Goal: Information Seeking & Learning: Learn about a topic

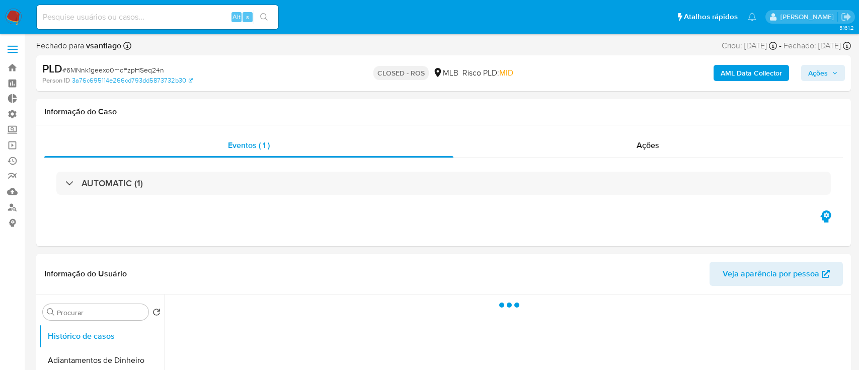
select select "10"
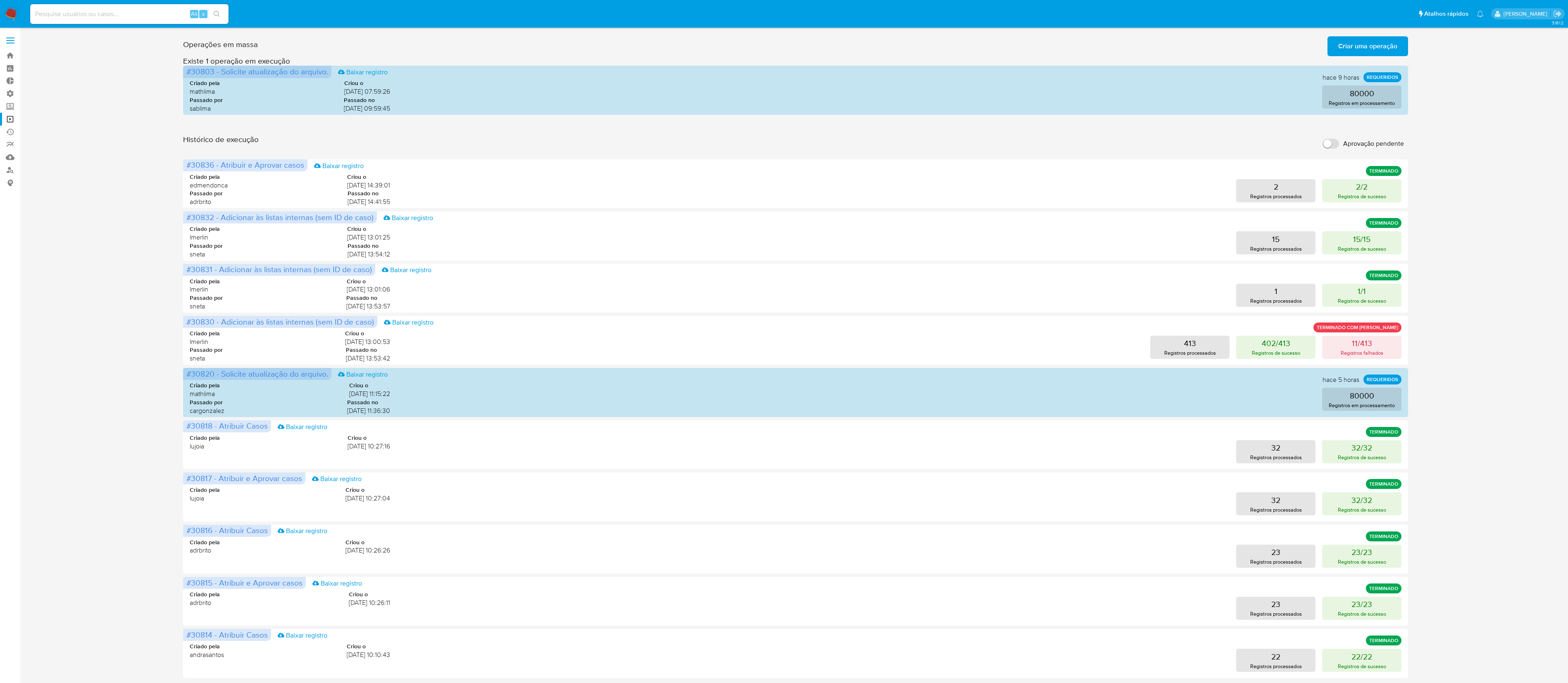
click at [705, 125] on div "Operações em massa Criar uma operação Só pode haver no máximo 5 recursos colado…" at bounding box center [796, 369] width 1225 height 672
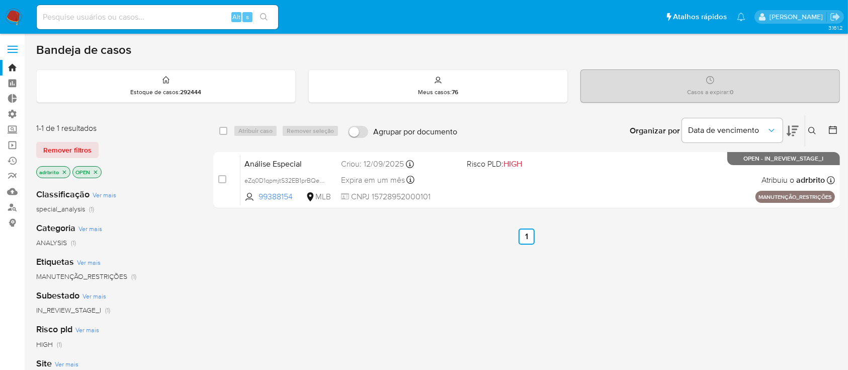
click at [65, 171] on icon "close-filter" at bounding box center [64, 172] width 6 height 6
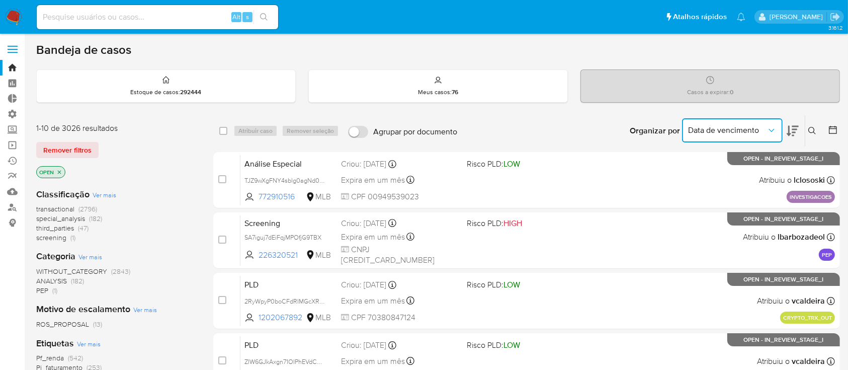
click at [757, 131] on span "Data de vencimento" at bounding box center [727, 130] width 78 height 10
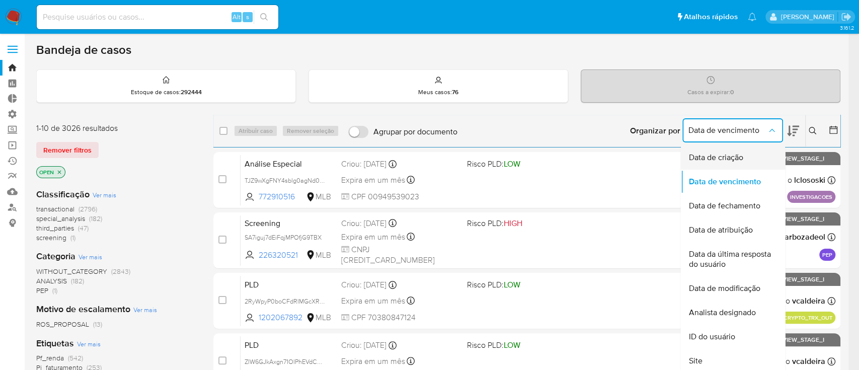
click at [732, 152] on span "Data de criação" at bounding box center [715, 157] width 54 height 10
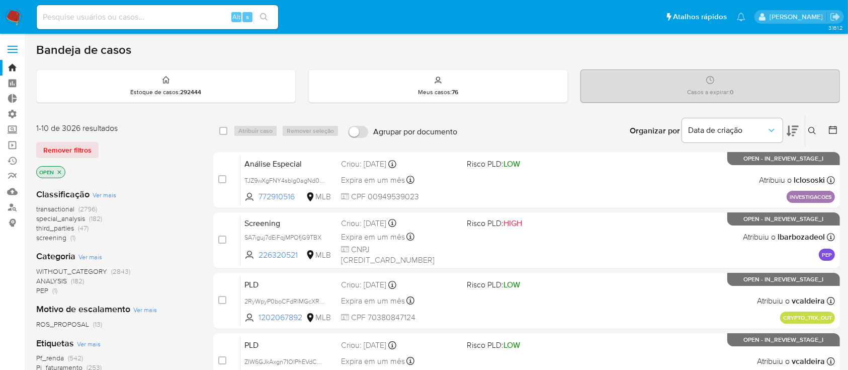
click at [800, 132] on div "Organizar por Data de criação" at bounding box center [713, 130] width 183 height 31
click at [793, 130] on icon at bounding box center [793, 131] width 12 height 12
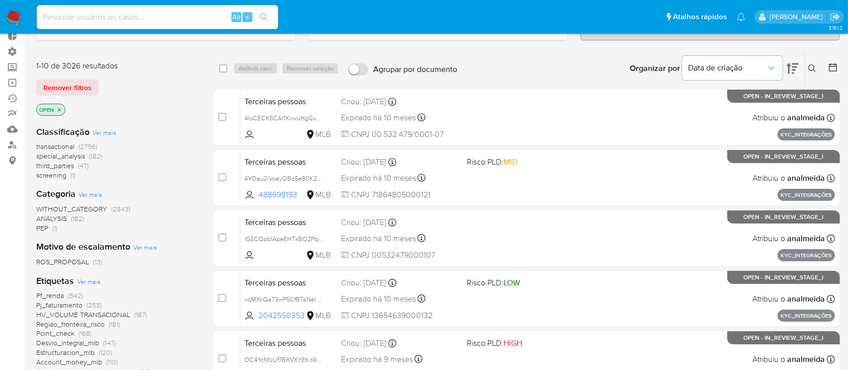
scroll to position [61, 0]
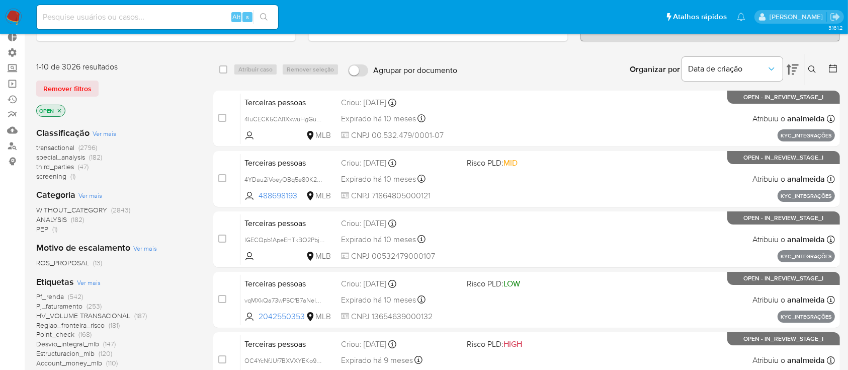
click at [62, 143] on span "transactional" at bounding box center [55, 147] width 38 height 10
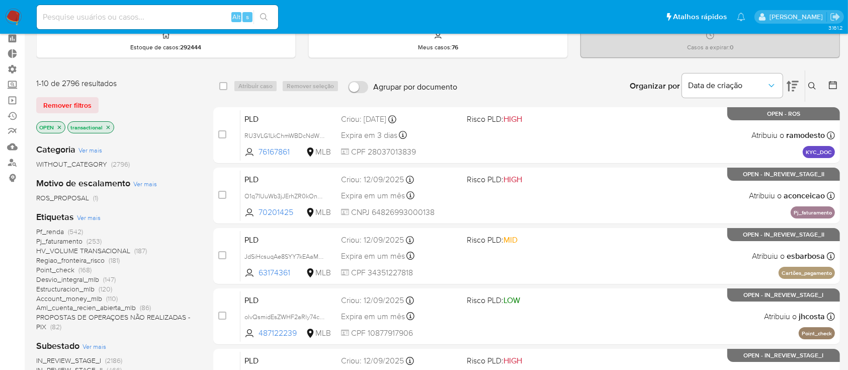
scroll to position [47, 0]
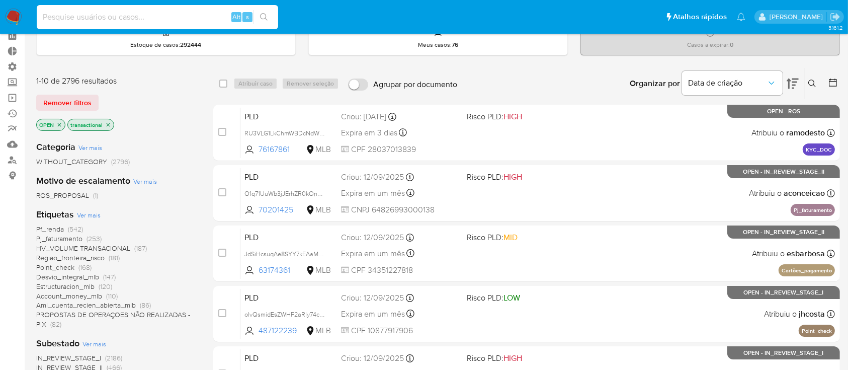
click at [77, 14] on input at bounding box center [158, 17] width 242 height 13
paste input "bUUaDp3j7UKvUedZpoz9BOYA"
type input "bUUaDp3j7UKvUedZpoz9BOYA"
click at [259, 14] on button "search-icon" at bounding box center [264, 17] width 21 height 14
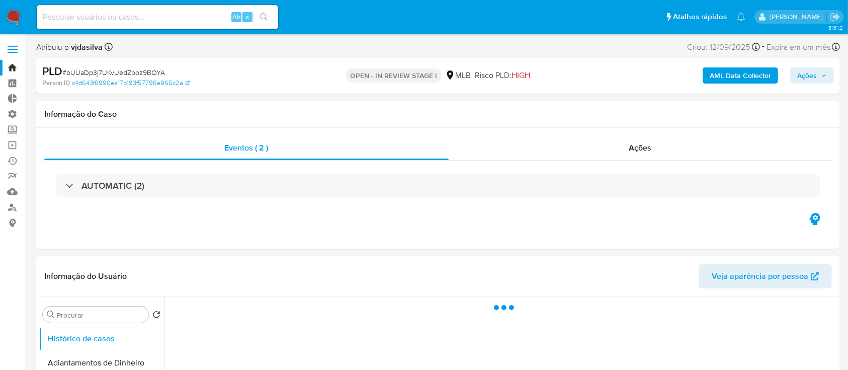
select select "10"
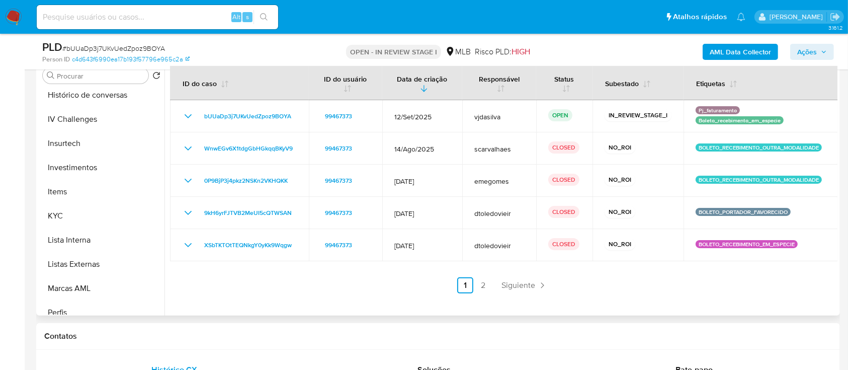
scroll to position [431, 0]
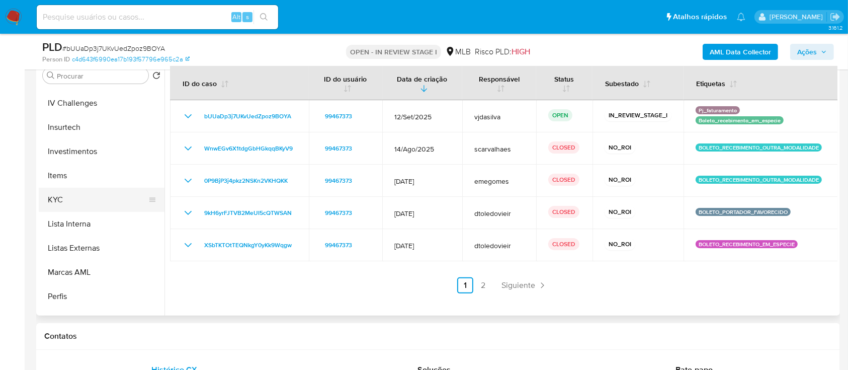
click at [61, 200] on button "KYC" at bounding box center [98, 200] width 118 height 24
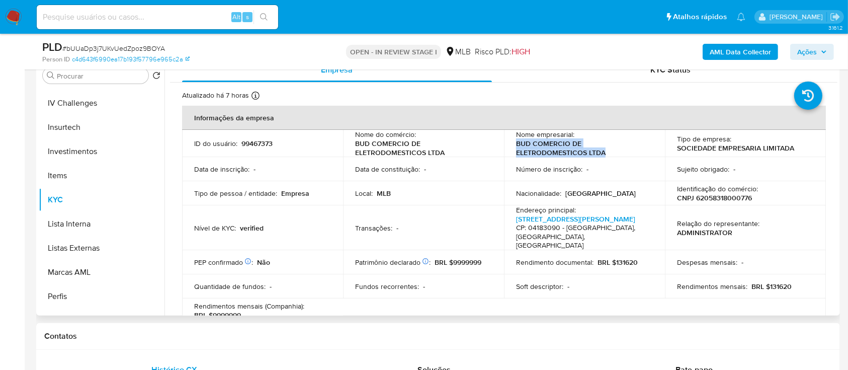
drag, startPoint x: 512, startPoint y: 144, endPoint x: 600, endPoint y: 157, distance: 89.5
click at [600, 157] on td "Nome empresarial : BUD COMERCIO DE ELETRODOMESTICOS LTDA" at bounding box center [584, 143] width 161 height 27
copy p "BUD COMERCIO DE ELETRODOMESTICOS LTDA"
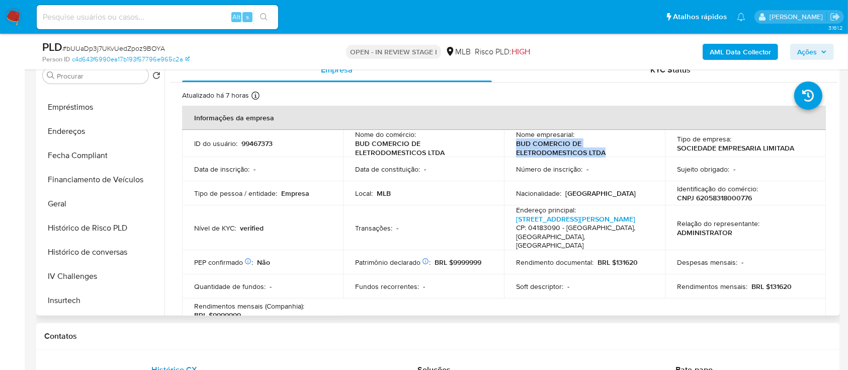
scroll to position [263, 0]
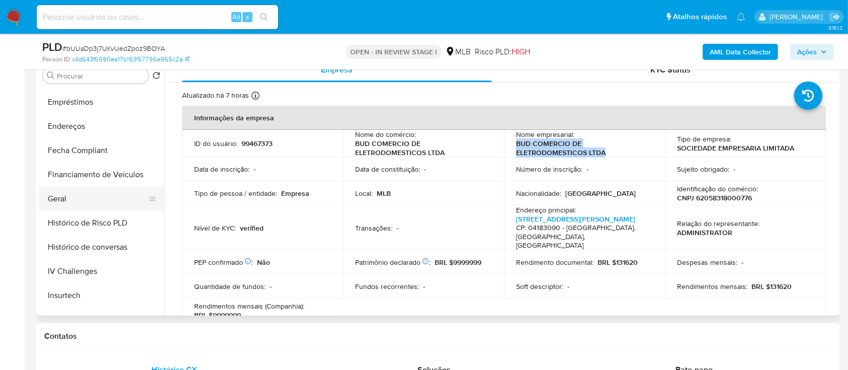
click at [75, 200] on button "Geral" at bounding box center [98, 199] width 118 height 24
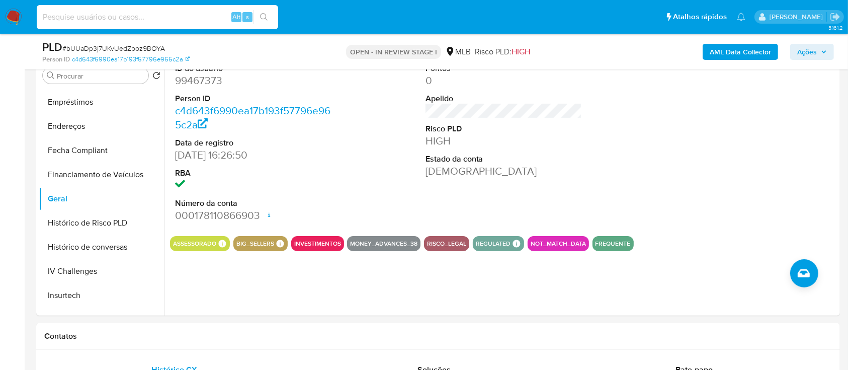
click at [188, 18] on input at bounding box center [158, 17] width 242 height 13
paste input "WHIRLPOOL"
type input "WHIRLPOOL"
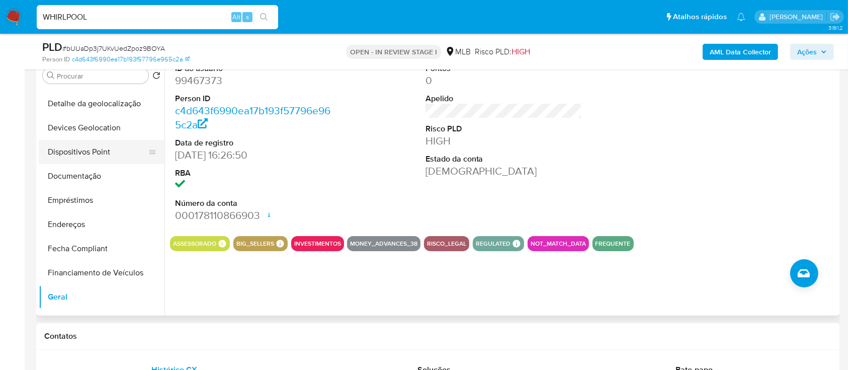
scroll to position [166, 0]
click at [88, 179] on button "Documentação" at bounding box center [98, 176] width 118 height 24
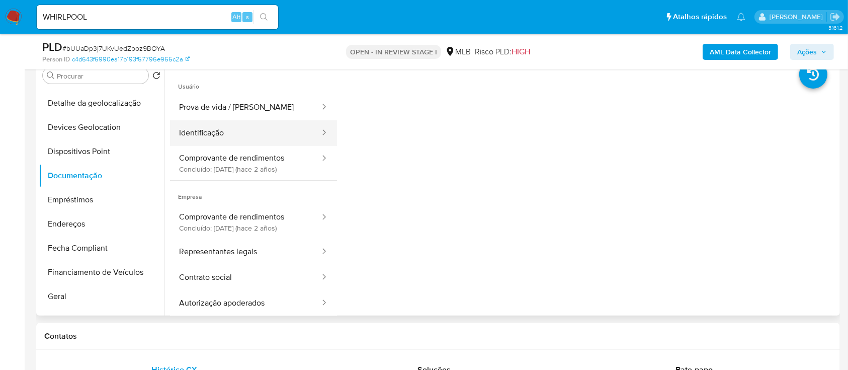
click at [243, 124] on button "Identificação" at bounding box center [245, 133] width 151 height 26
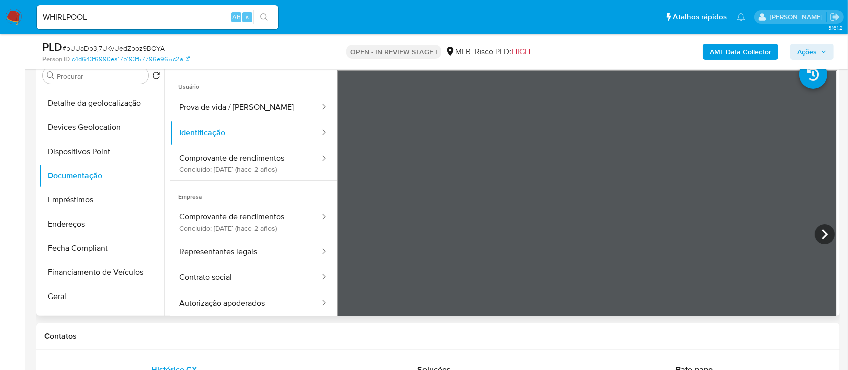
scroll to position [123, 0]
drag, startPoint x: 497, startPoint y: 317, endPoint x: 520, endPoint y: 326, distance: 24.9
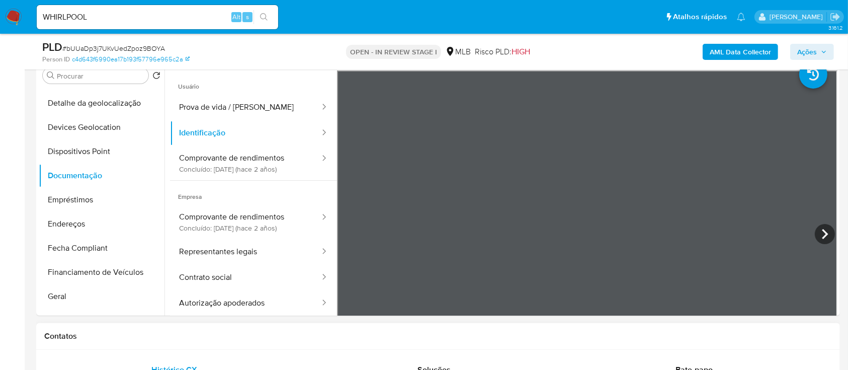
click at [445, 272] on div at bounding box center [587, 235] width 501 height 330
drag, startPoint x: 726, startPoint y: 118, endPoint x: 40, endPoint y: 369, distance: 729.6
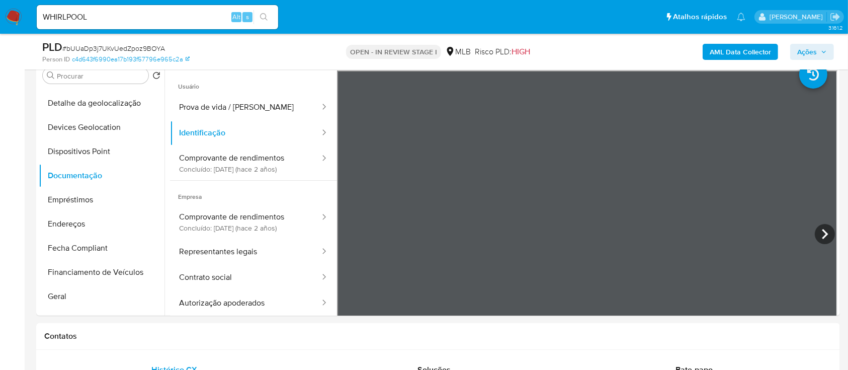
drag, startPoint x: 439, startPoint y: 319, endPoint x: 519, endPoint y: 321, distance: 79.5
click at [326, 195] on div "Usuário Prova de vida / Selfie Identificação Comprovante de rendimentos Concluí…" at bounding box center [504, 231] width 668 height 322
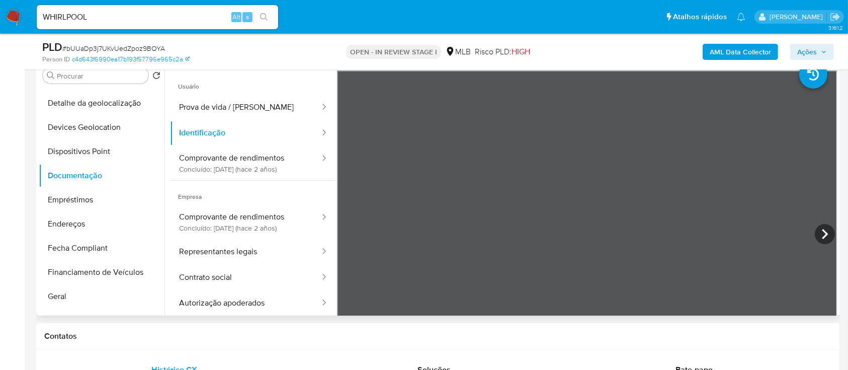
scroll to position [313, 0]
click at [827, 78] on li at bounding box center [823, 70] width 48 height 44
click at [827, 75] on li at bounding box center [823, 70] width 48 height 44
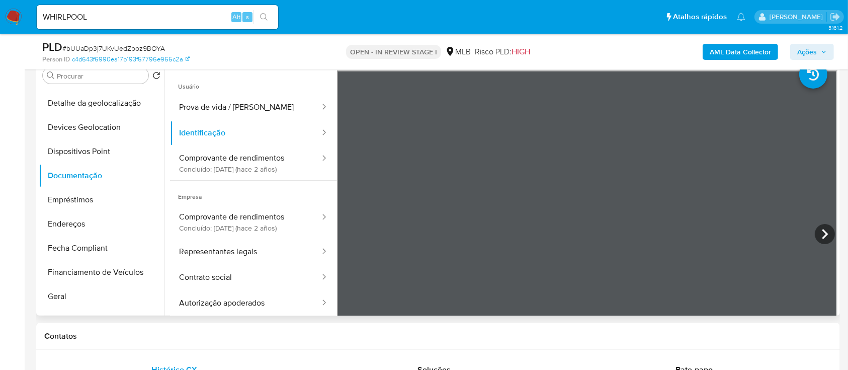
click at [827, 75] on li at bounding box center [823, 70] width 48 height 44
drag, startPoint x: 827, startPoint y: 75, endPoint x: 848, endPoint y: 208, distance: 134.5
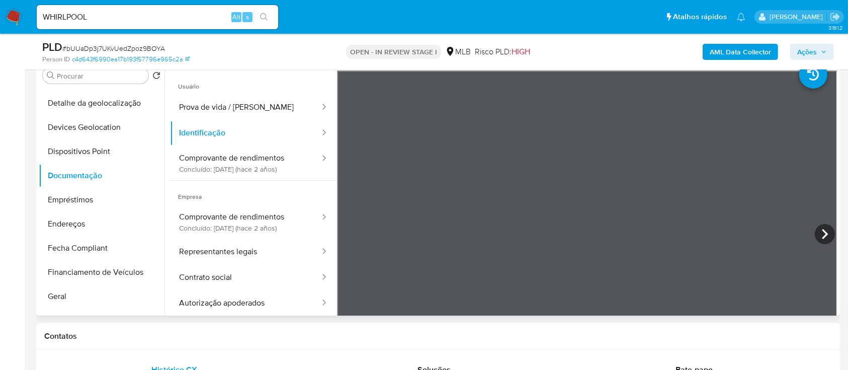
scroll to position [24, 0]
click at [817, 227] on icon at bounding box center [825, 234] width 20 height 20
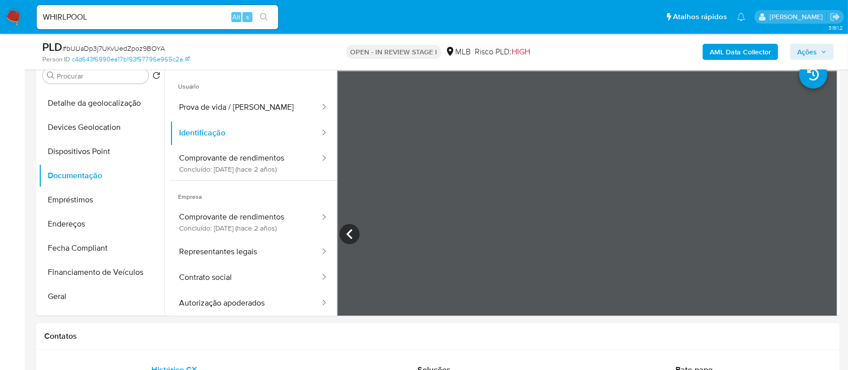
click at [795, 159] on div at bounding box center [587, 235] width 501 height 330
click at [592, 235] on div at bounding box center [587, 235] width 501 height 330
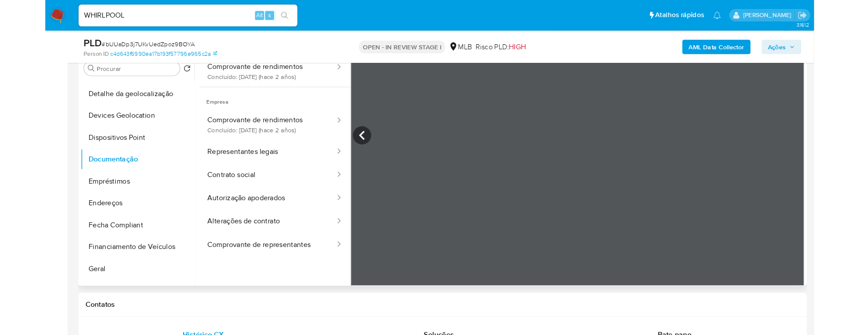
scroll to position [0, 0]
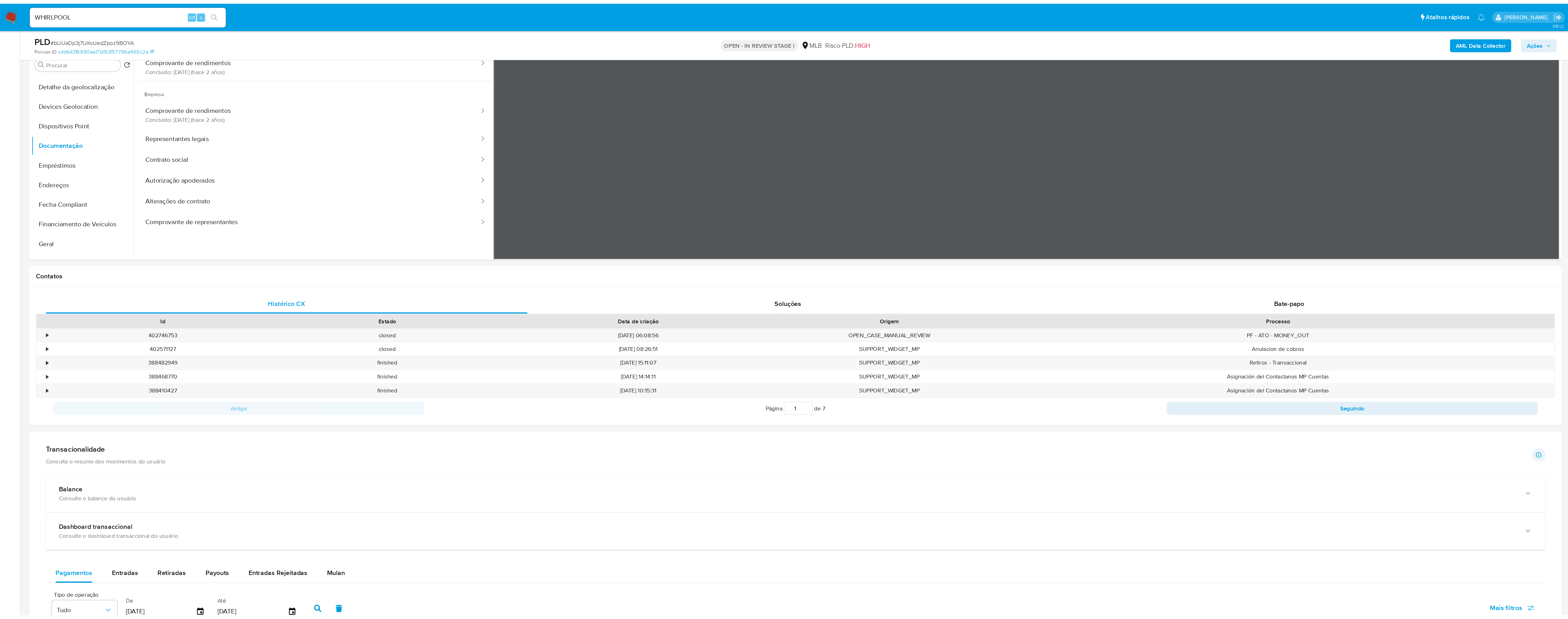
scroll to position [15, 0]
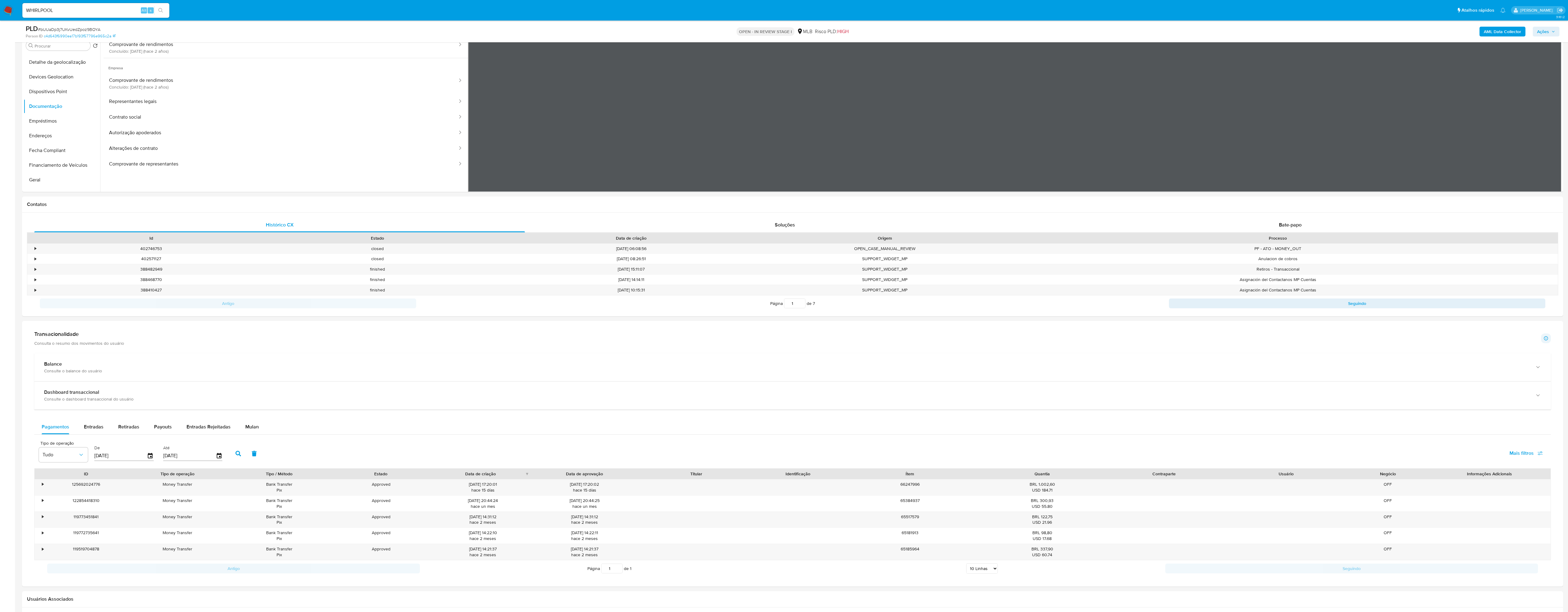
click at [522, 0] on html "Pausado Ver notificaciones WHIRLPOOL Alt s Atalhos rápidos Presiona las siguien…" at bounding box center [784, 377] width 1568 height 1003
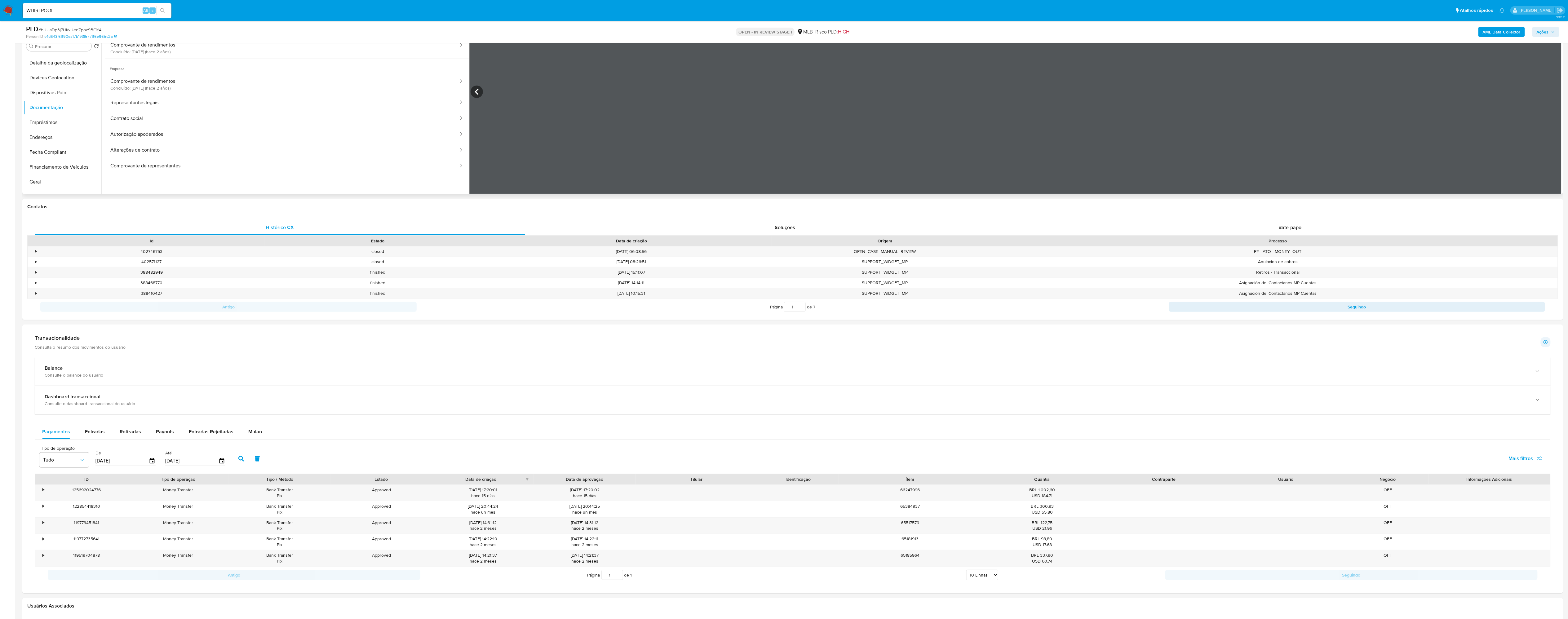
scroll to position [0, 0]
click at [480, 143] on icon at bounding box center [477, 144] width 12 height 12
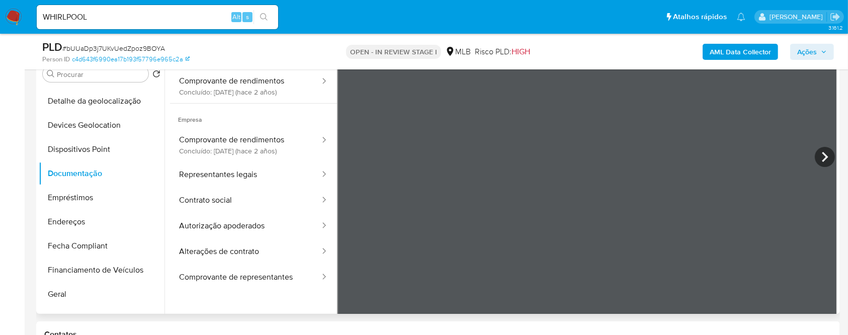
scroll to position [85, 0]
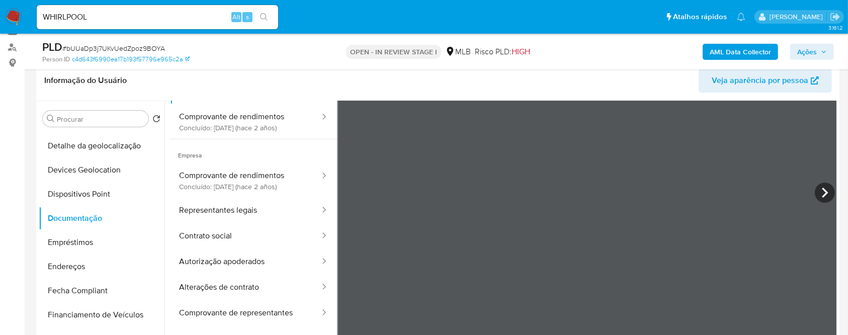
scroll to position [230, 0]
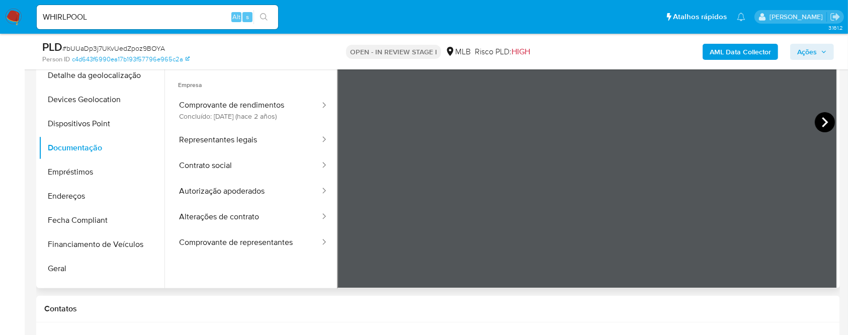
click at [819, 119] on icon at bounding box center [825, 122] width 20 height 20
click at [350, 124] on icon at bounding box center [350, 122] width 20 height 20
click at [230, 131] on button "Representantes legais" at bounding box center [245, 140] width 151 height 26
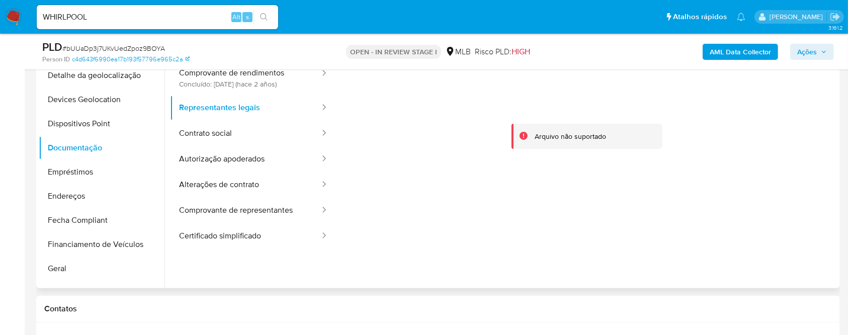
scroll to position [0, 0]
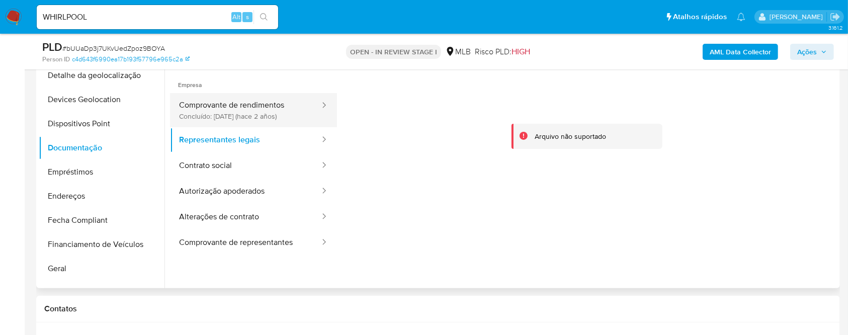
click at [242, 118] on button "Comprovante de rendimentos Concluído: 20/11/2023 (hace 2 años)" at bounding box center [245, 110] width 151 height 34
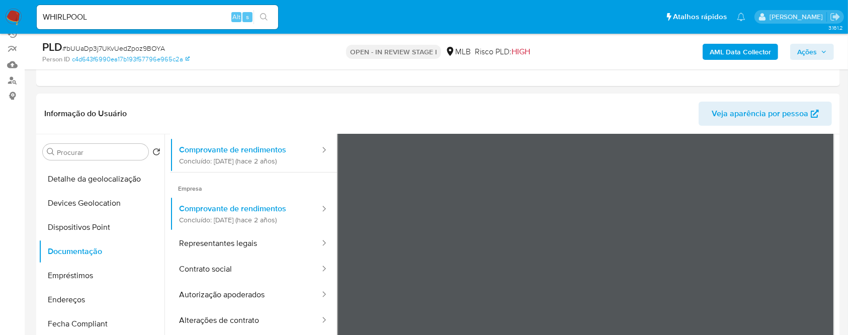
scroll to position [129, 0]
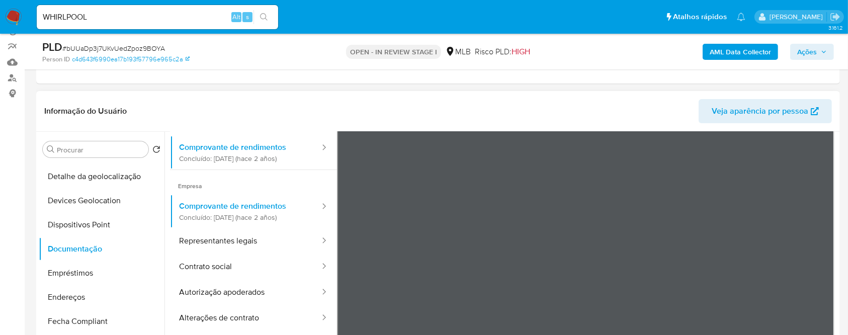
click at [325, 170] on span "Empresa" at bounding box center [253, 182] width 167 height 24
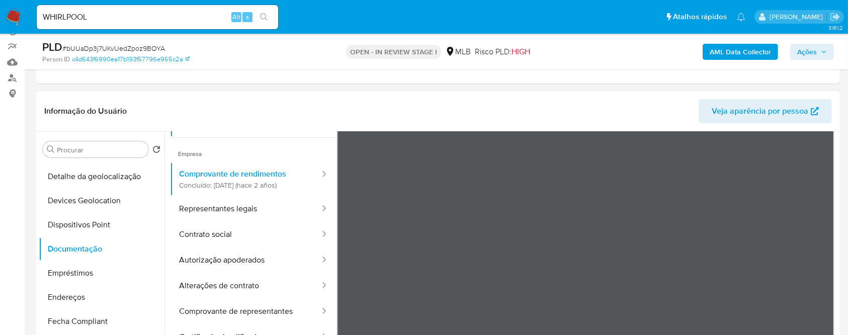
scroll to position [0, 0]
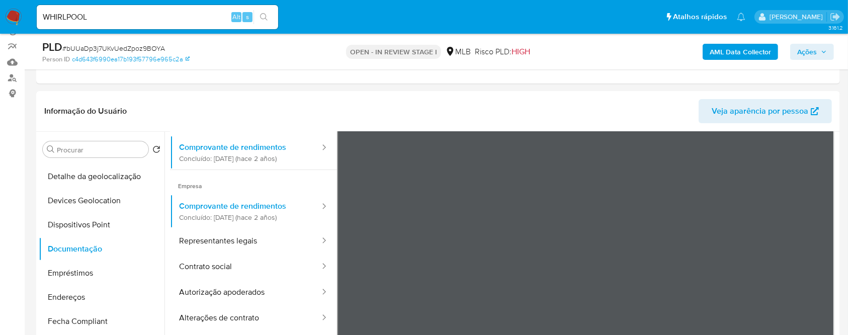
click at [451, 43] on div "OPEN - IN REVIEW STAGE I MLB Risco PLD: HIGH" at bounding box center [437, 52] width 261 height 24
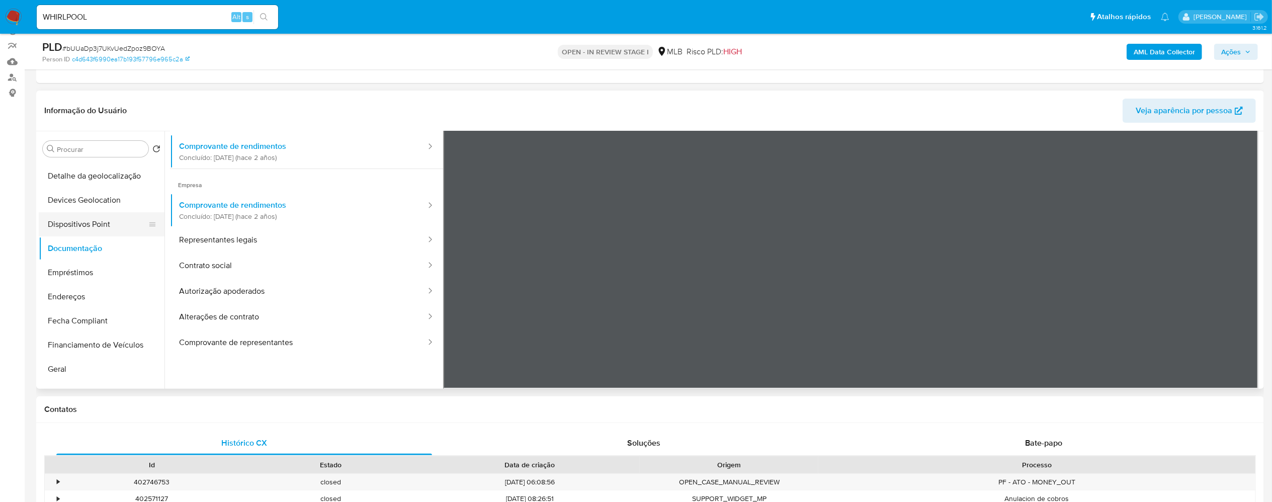
click at [99, 223] on button "Dispositivos Point" at bounding box center [98, 224] width 118 height 24
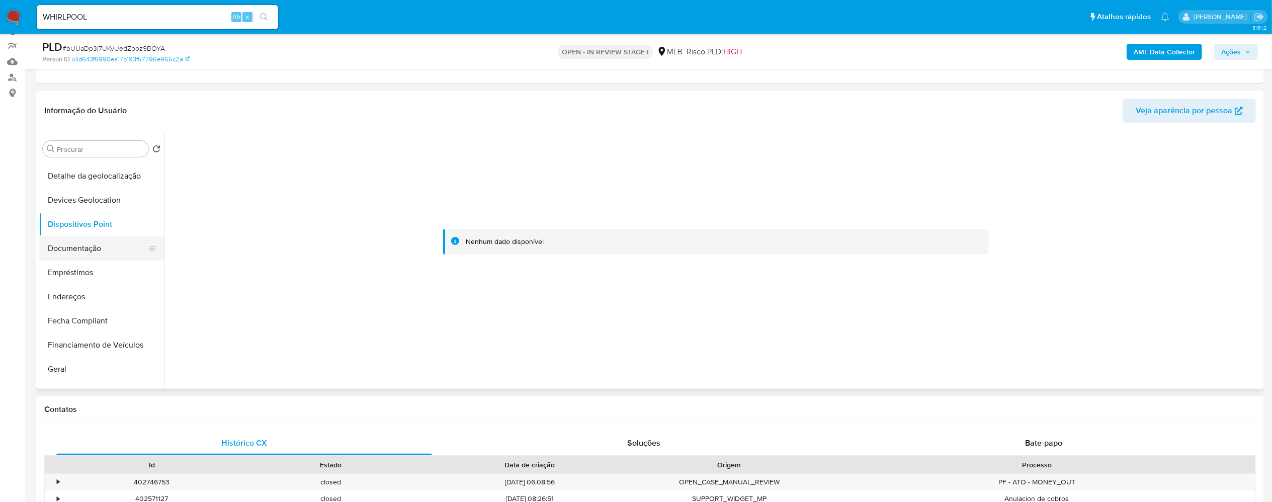
click at [95, 253] on button "Documentação" at bounding box center [98, 248] width 118 height 24
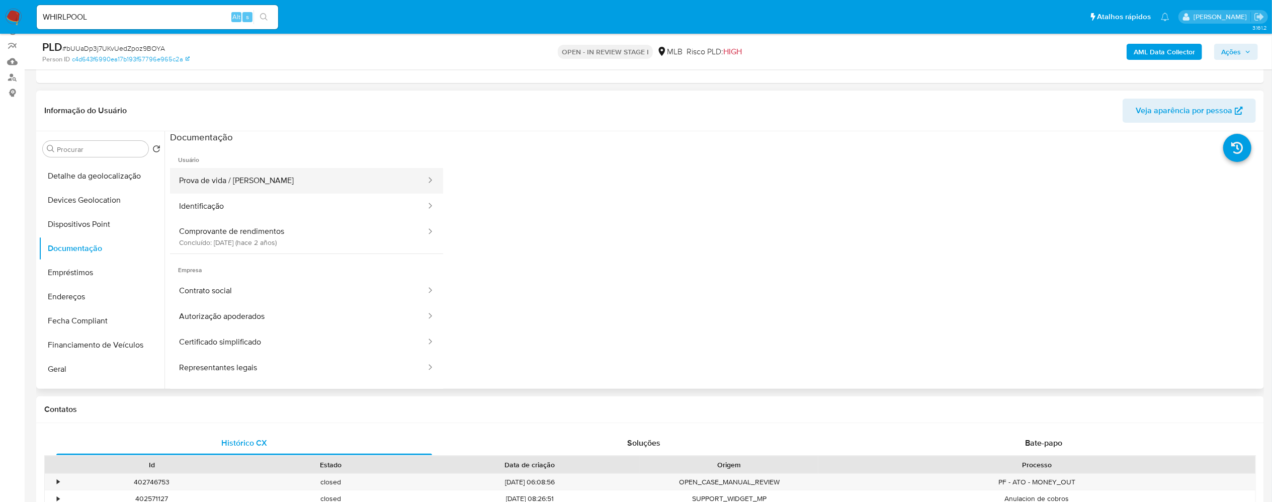
click at [302, 181] on button "Prova de vida / Selfie" at bounding box center [298, 181] width 257 height 26
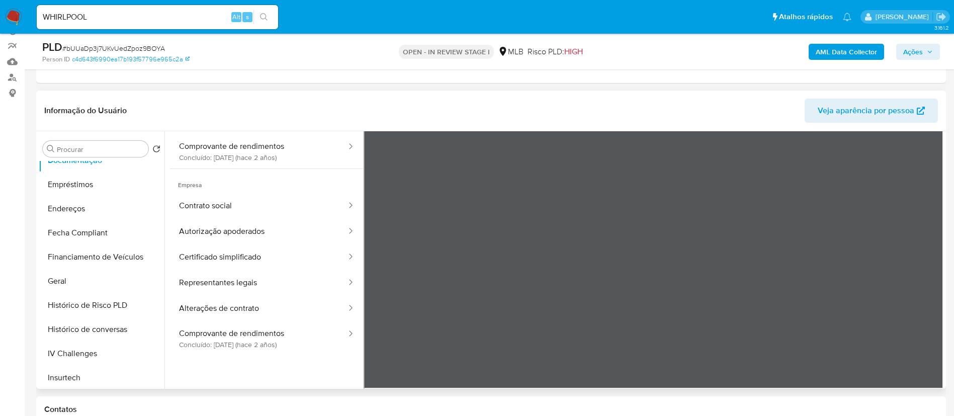
scroll to position [276, 0]
click at [68, 259] on button "Geral" at bounding box center [98, 260] width 118 height 24
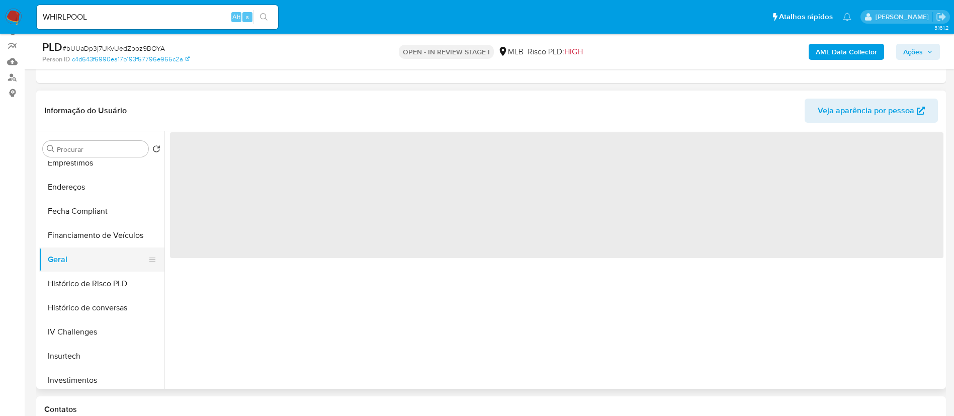
scroll to position [0, 0]
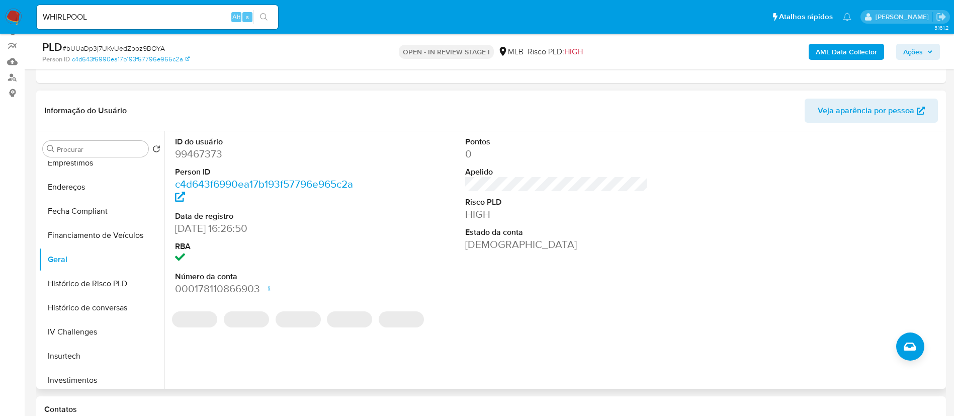
click at [207, 149] on dd "99467373" at bounding box center [267, 154] width 184 height 14
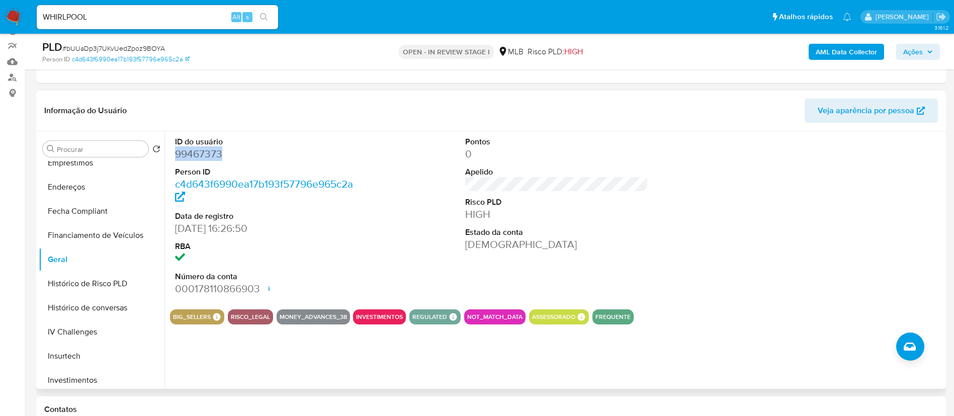
copy dd "99467373"
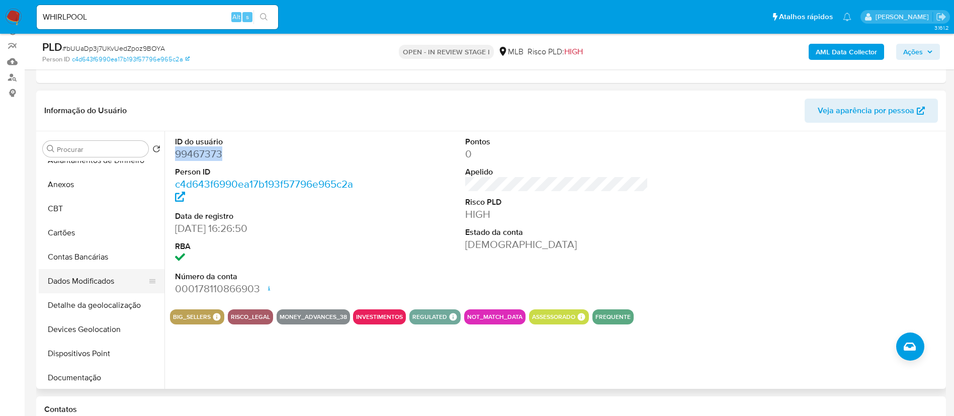
click at [87, 278] on button "Dados Modificados" at bounding box center [98, 281] width 118 height 24
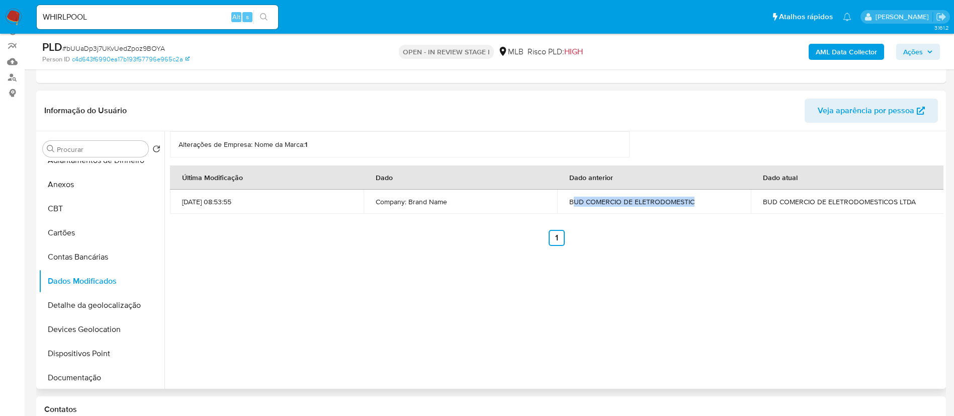
drag, startPoint x: 699, startPoint y: 202, endPoint x: 572, endPoint y: 207, distance: 127.4
click at [572, 207] on td "BUD COMERCIO DE ELETRODOMESTIC" at bounding box center [654, 202] width 194 height 24
click at [235, 166] on th "Última Modificação" at bounding box center [267, 178] width 194 height 24
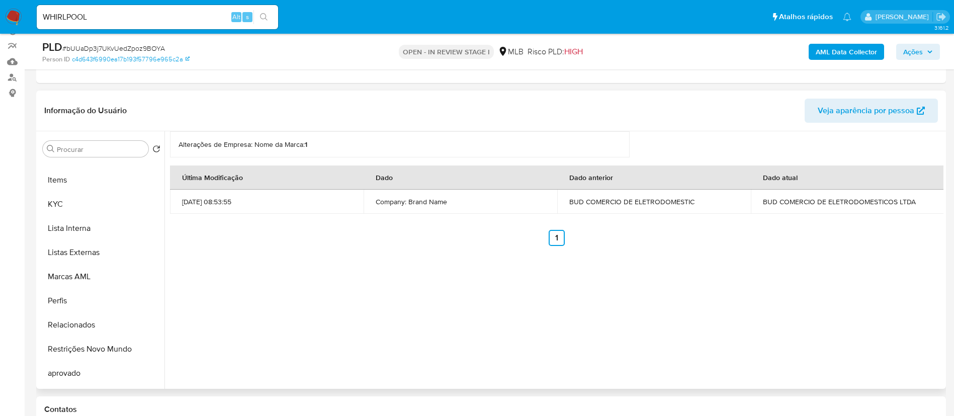
scroll to position [502, 0]
click at [94, 276] on button "Marcas AML" at bounding box center [98, 275] width 118 height 24
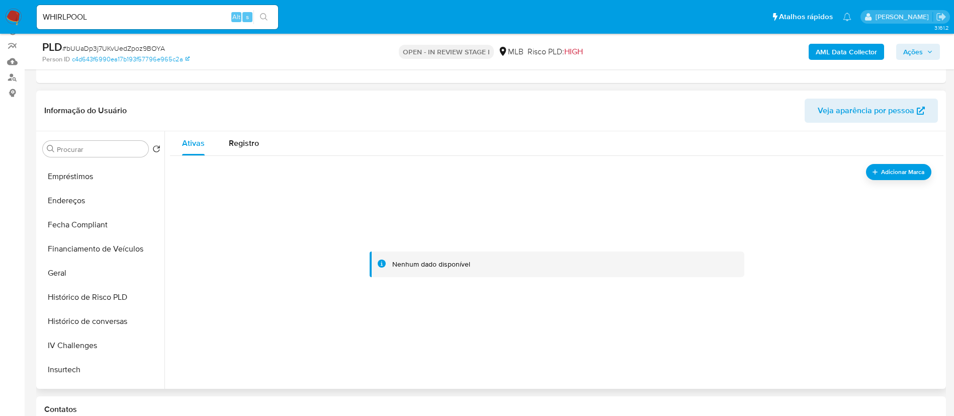
scroll to position [260, 0]
click at [73, 271] on button "Geral" at bounding box center [98, 276] width 118 height 24
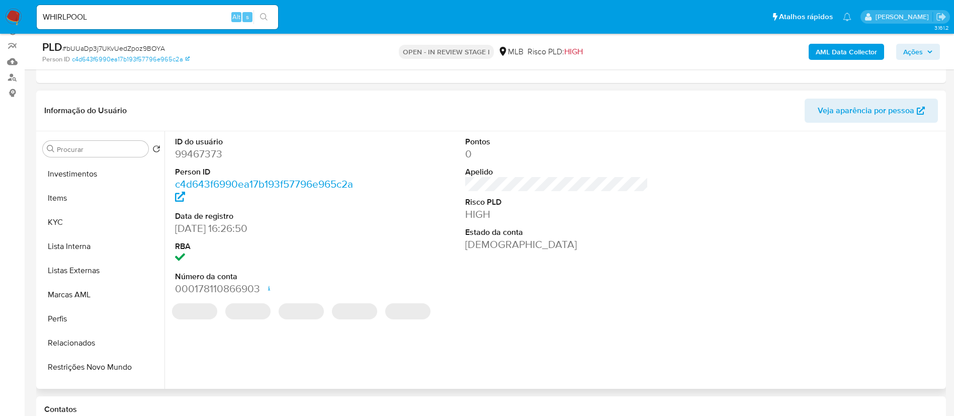
scroll to position [504, 0]
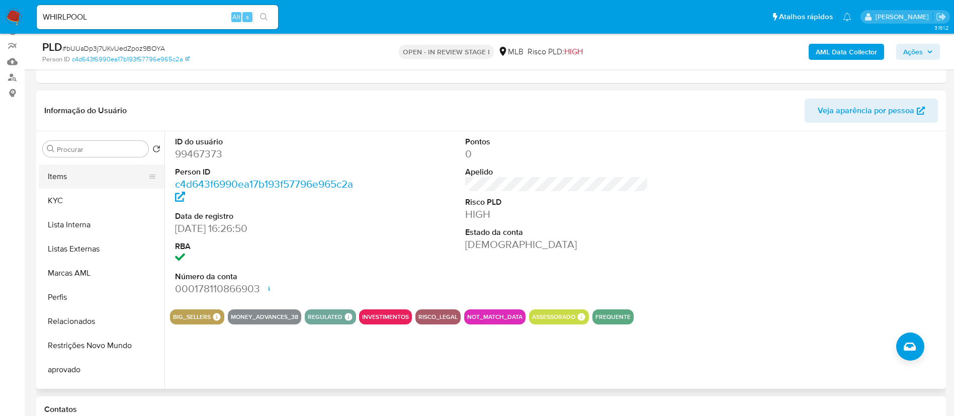
click at [83, 179] on button "Items" at bounding box center [98, 177] width 118 height 24
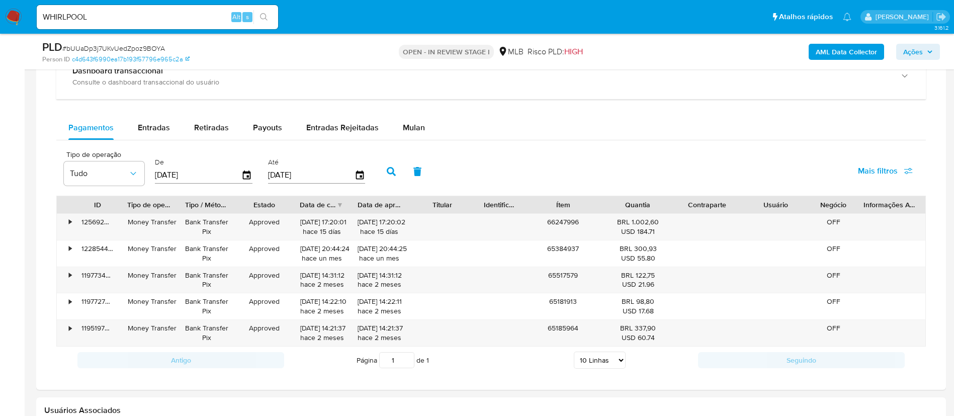
scroll to position [796, 0]
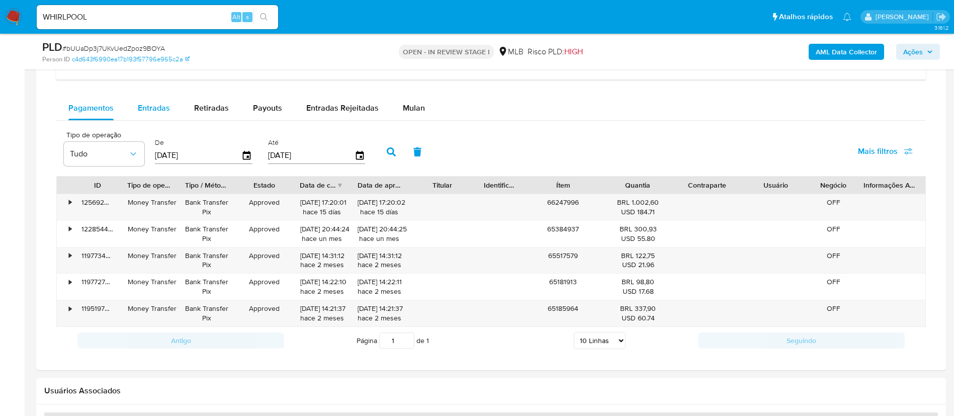
click at [138, 109] on span "Entradas" at bounding box center [154, 108] width 32 height 12
select select "10"
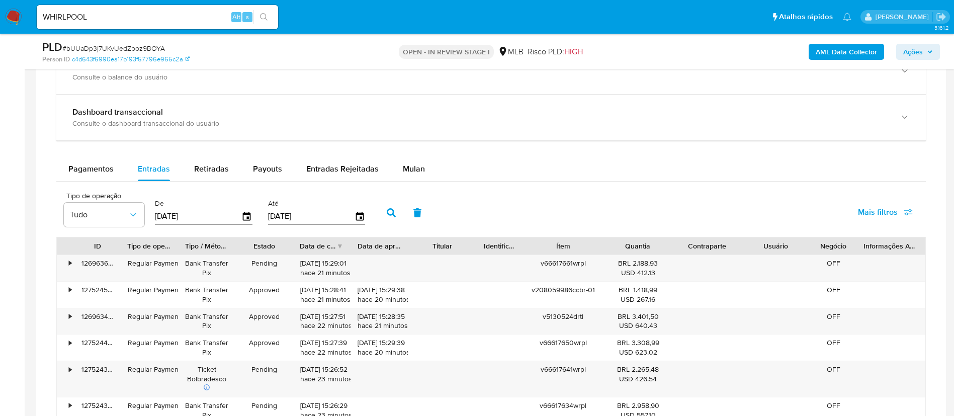
scroll to position [717, 0]
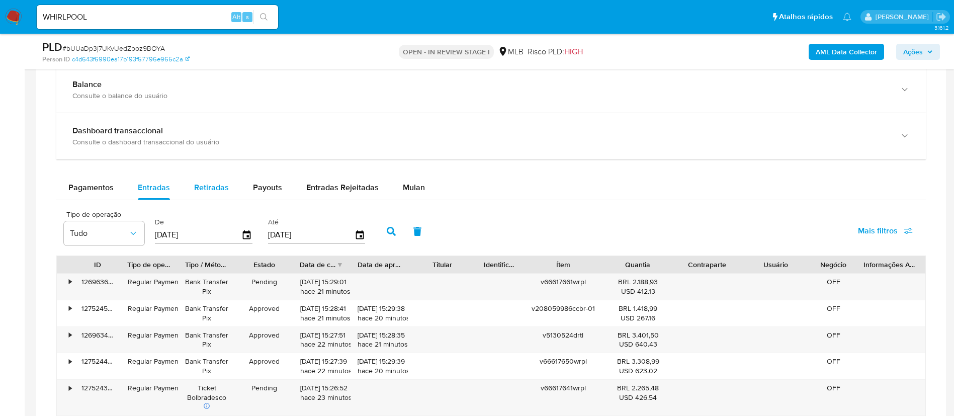
click at [203, 183] on span "Retiradas" at bounding box center [211, 188] width 35 height 12
select select "10"
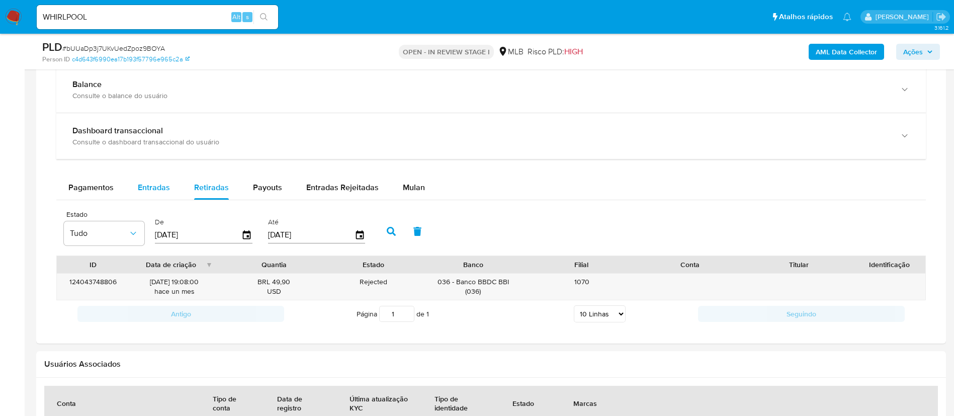
click at [156, 182] on span "Entradas" at bounding box center [154, 188] width 32 height 12
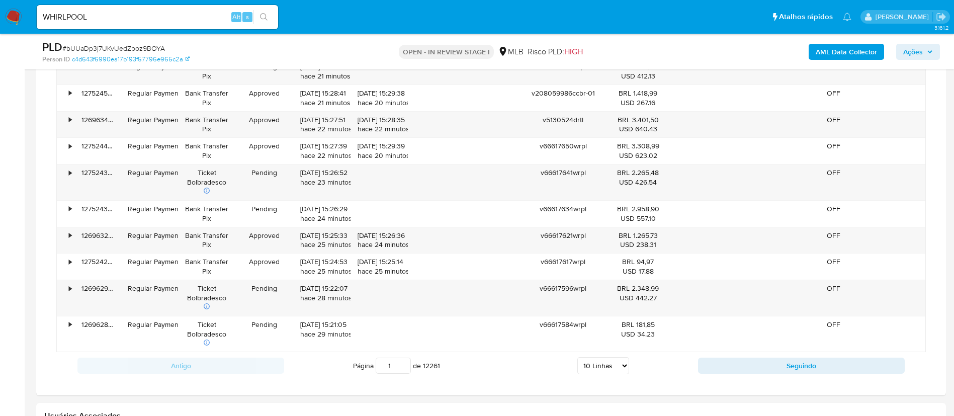
scroll to position [937, 0]
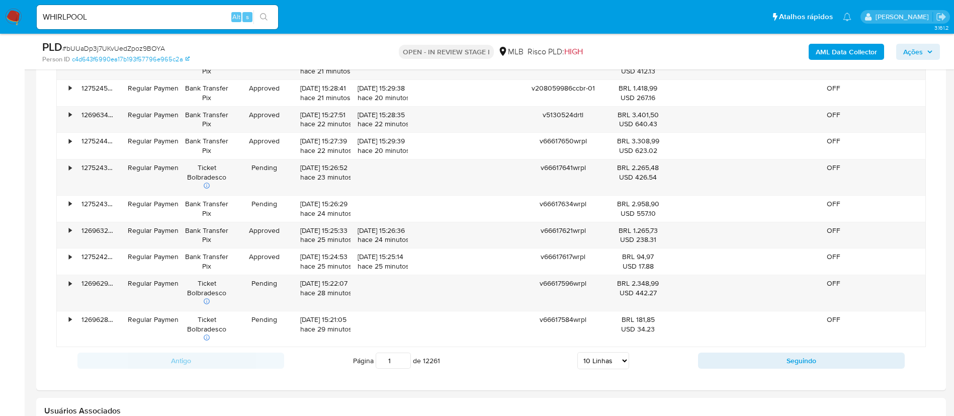
click at [618, 365] on select "5 Linhas 10 Linhas 20 Linhas 25 Linhas 50 Linhas 100 Linhas" at bounding box center [604, 360] width 52 height 17
select select "100"
click at [578, 352] on select "5 Linhas 10 Linhas 20 Linhas 25 Linhas 50 Linhas 100 Linhas" at bounding box center [604, 360] width 52 height 17
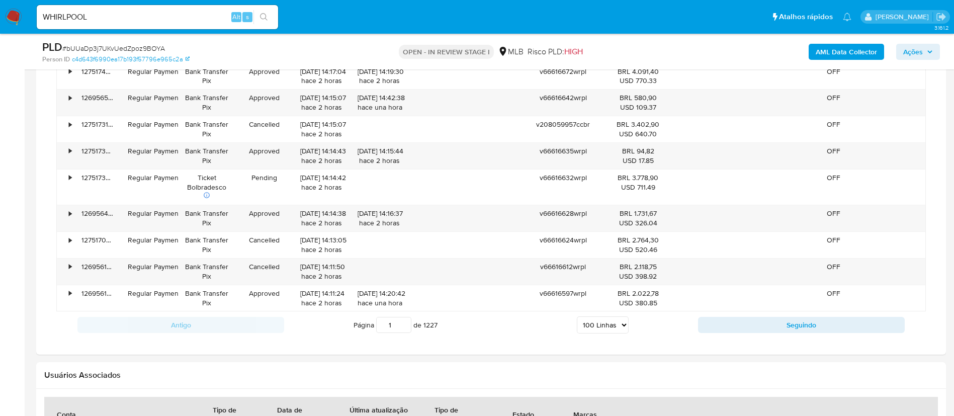
scroll to position [3488, 0]
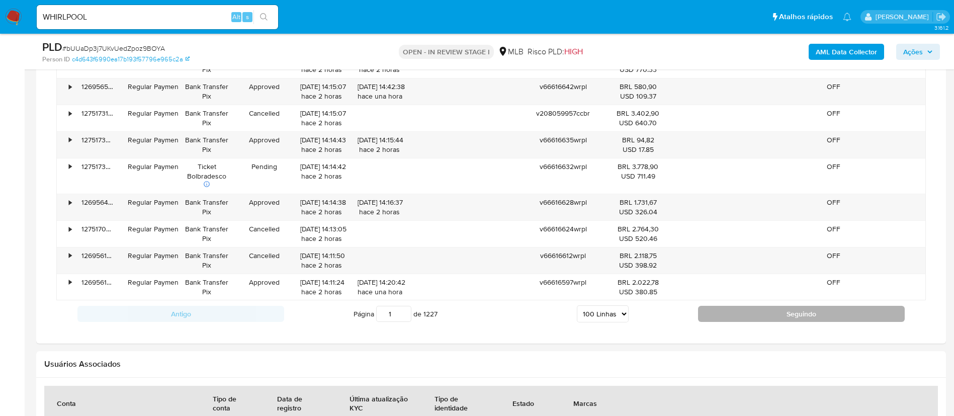
click at [739, 307] on button "Seguindo" at bounding box center [801, 314] width 207 height 16
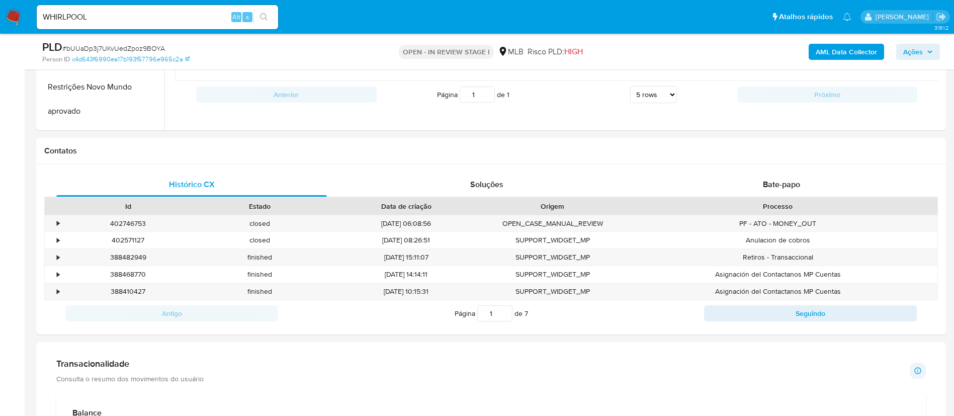
scroll to position [394, 0]
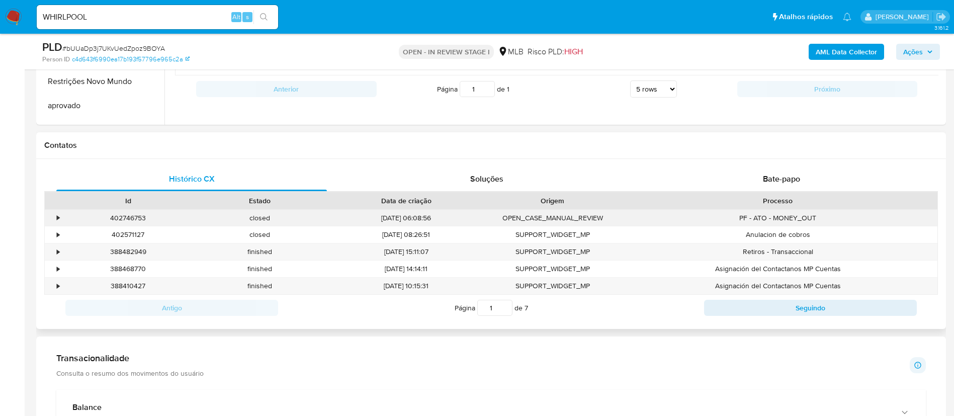
click at [59, 215] on div "•" at bounding box center [58, 218] width 3 height 10
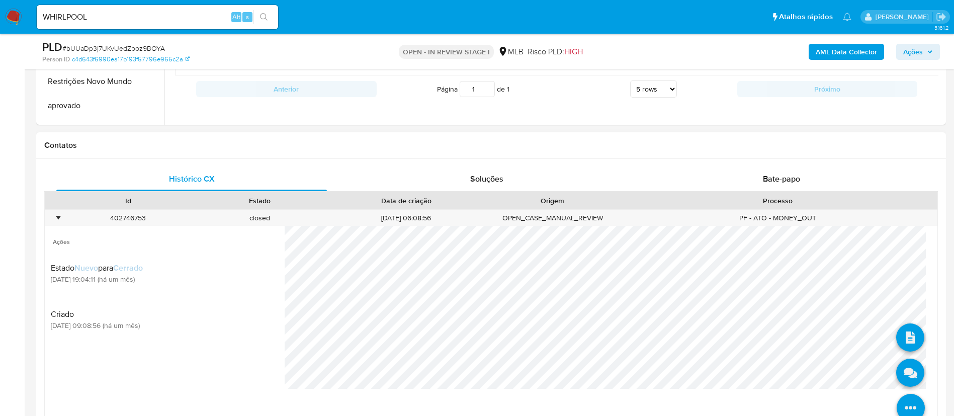
click at [858, 369] on icon at bounding box center [911, 408] width 28 height 28
click at [858, 366] on icon at bounding box center [911, 373] width 28 height 28
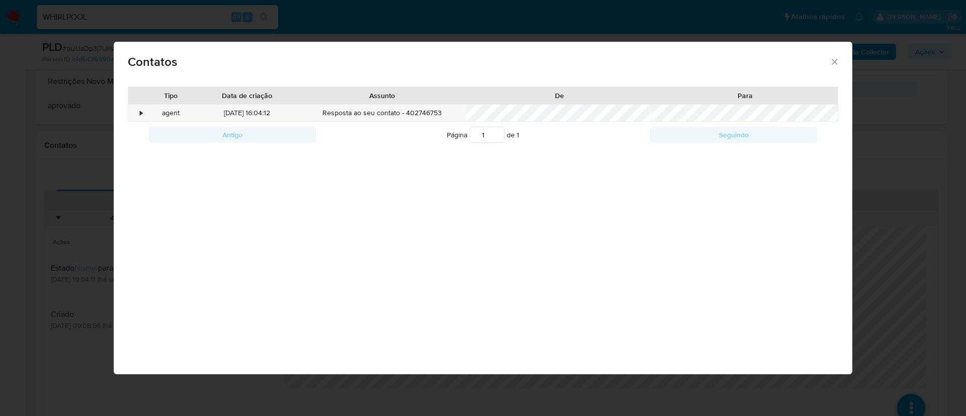
drag, startPoint x: 415, startPoint y: 58, endPoint x: 486, endPoint y: 72, distance: 72.8
click at [486, 72] on div "Contatos" at bounding box center [483, 60] width 739 height 37
click at [836, 67] on div "Contatos" at bounding box center [483, 60] width 739 height 37
click at [837, 64] on icon "close" at bounding box center [835, 62] width 10 height 10
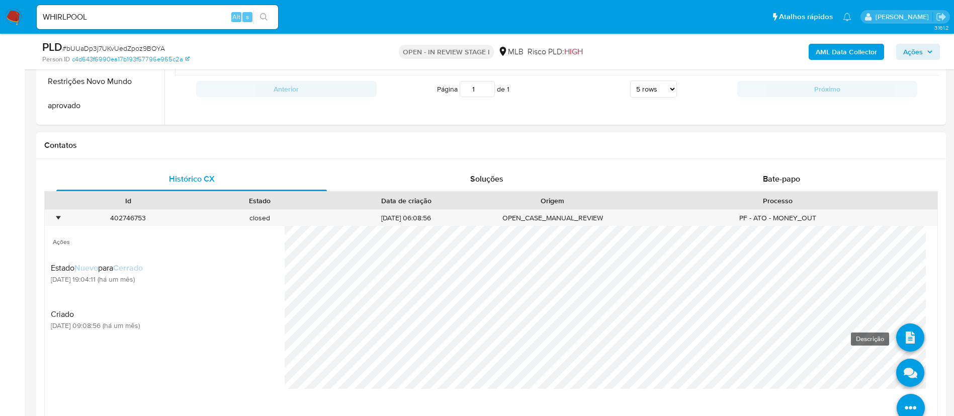
click at [858, 326] on icon at bounding box center [911, 338] width 28 height 28
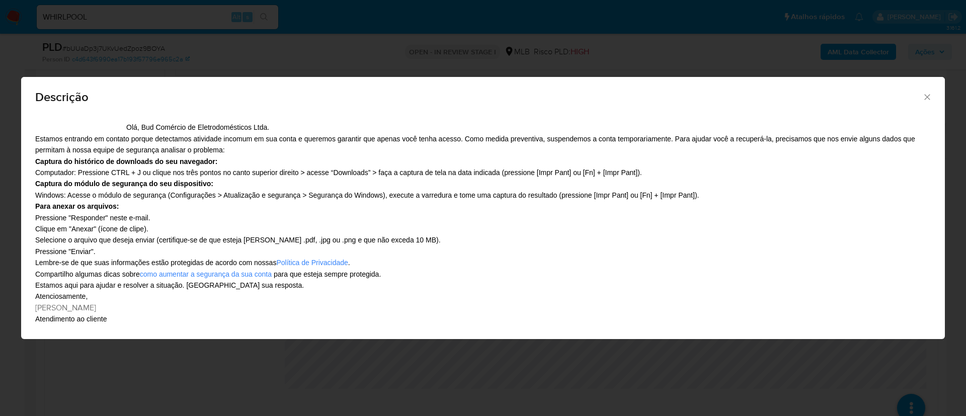
click at [858, 99] on icon "Fechar" at bounding box center [927, 97] width 10 height 10
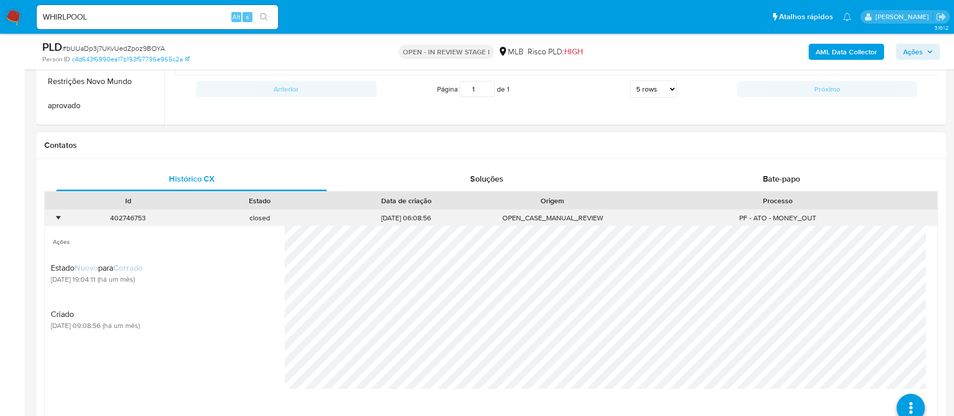
click at [59, 219] on div "•" at bounding box center [58, 218] width 3 height 10
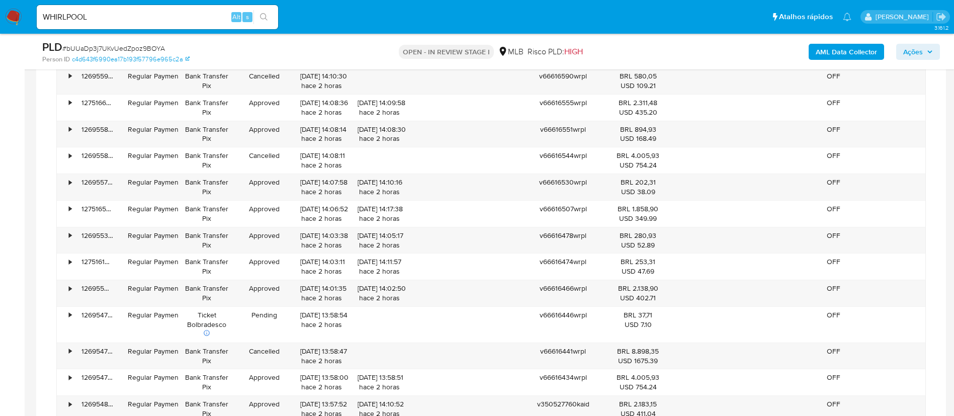
scroll to position [928, 0]
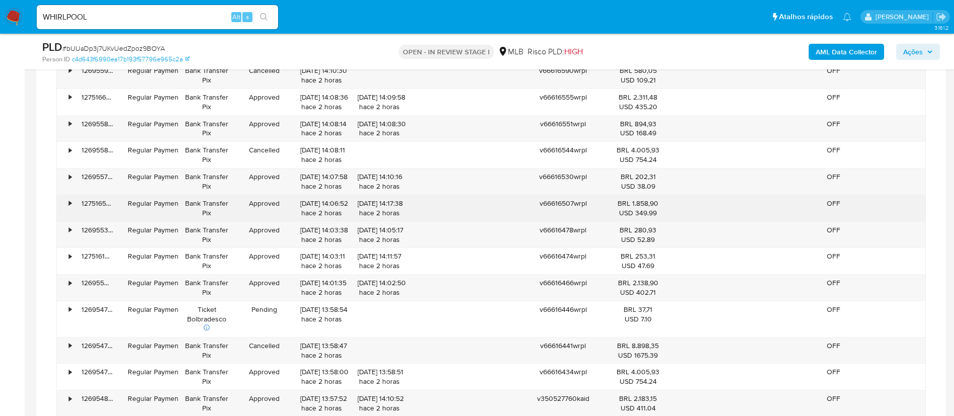
click at [67, 205] on div "•" at bounding box center [66, 208] width 18 height 26
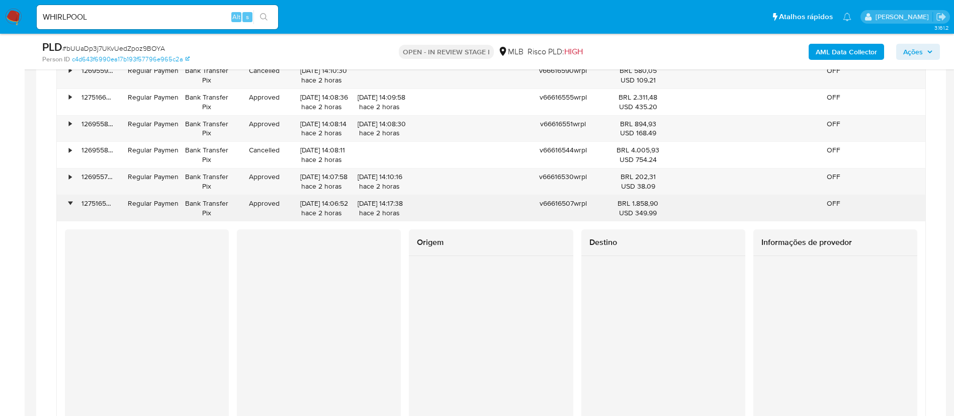
click at [69, 204] on div "•" at bounding box center [70, 204] width 3 height 10
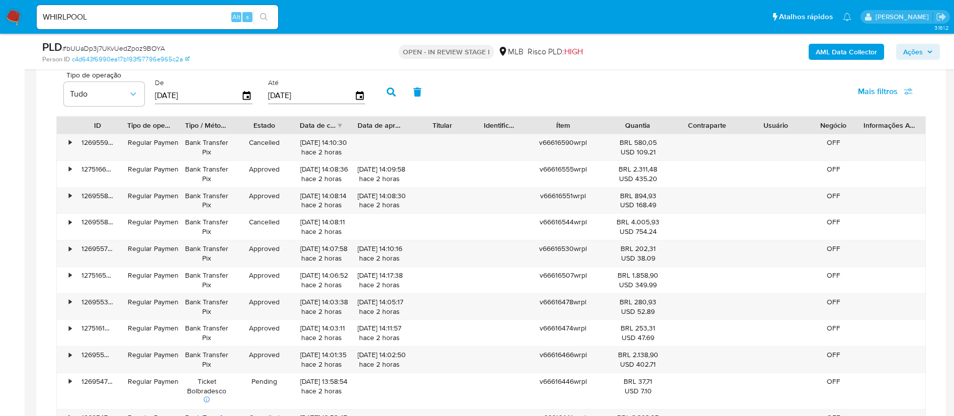
scroll to position [867, 0]
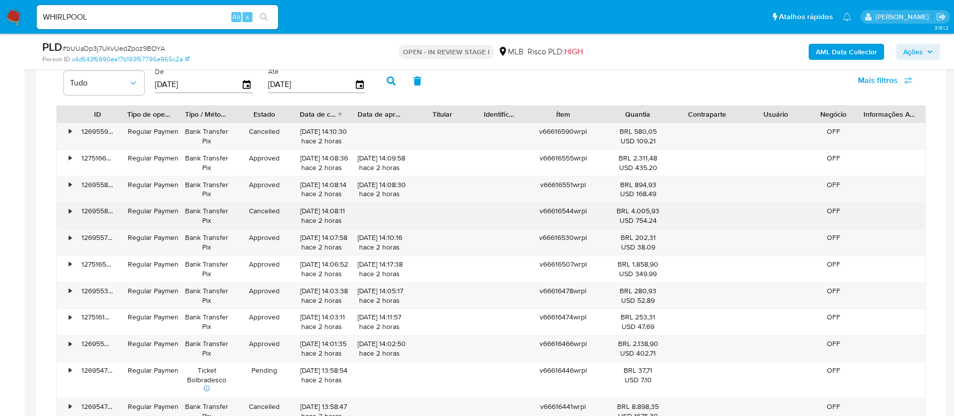
click at [71, 209] on div "•" at bounding box center [70, 211] width 3 height 10
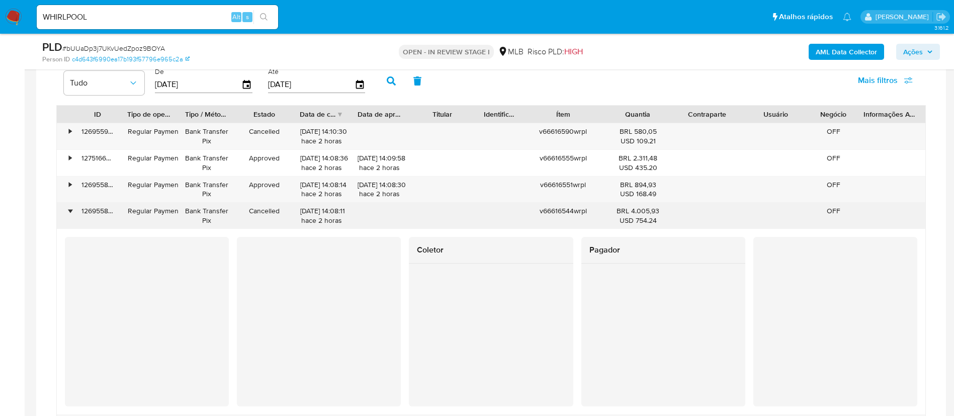
click at [70, 203] on div "•" at bounding box center [66, 216] width 18 height 26
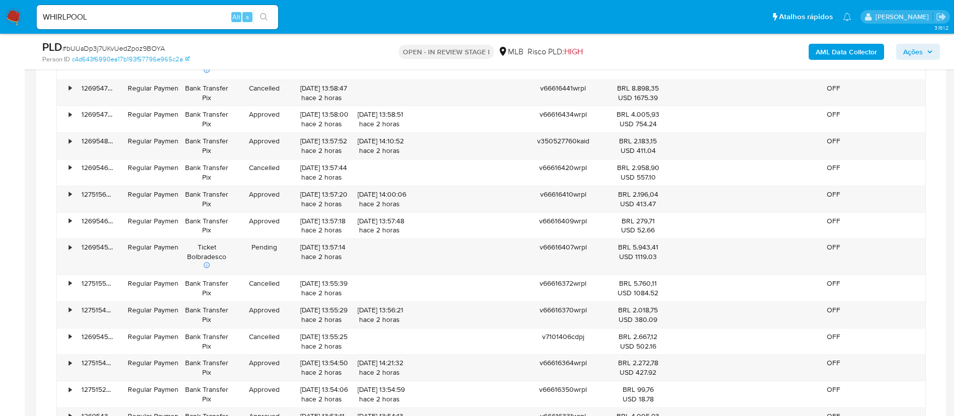
scroll to position [787, 0]
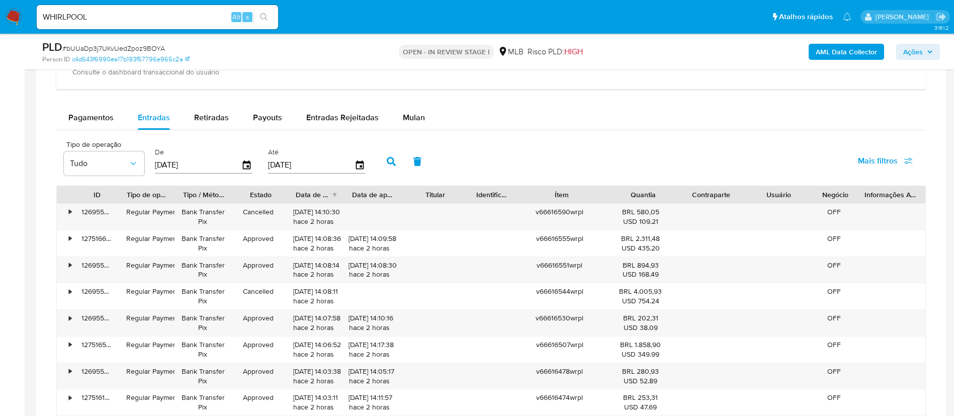
drag, startPoint x: 596, startPoint y: 198, endPoint x: 650, endPoint y: 201, distance: 53.9
click at [650, 201] on div "ID Tipo de operação Tipo / Método Estado Data de criação Data de aprovação Titu…" at bounding box center [491, 194] width 869 height 17
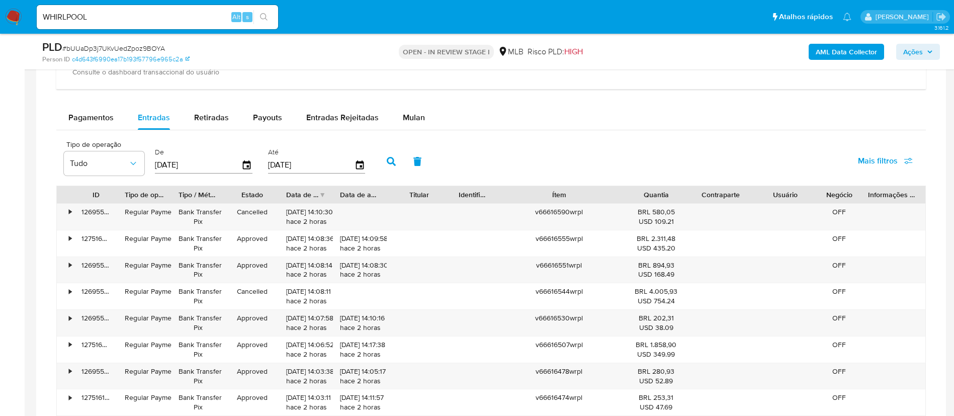
click at [787, 147] on div "Tipo de operação Tudo De 28/06/2025 Até 25/09/2025 Mais filtros" at bounding box center [491, 160] width 870 height 50
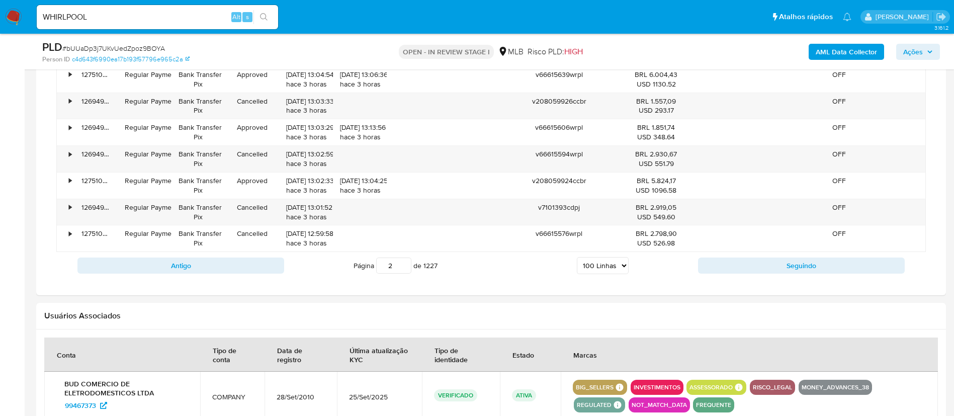
scroll to position [3487, 0]
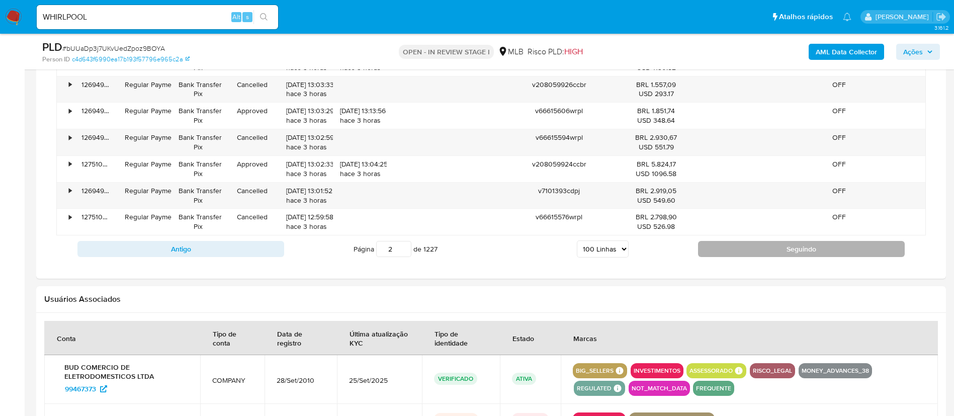
click at [828, 251] on button "Seguindo" at bounding box center [801, 249] width 207 height 16
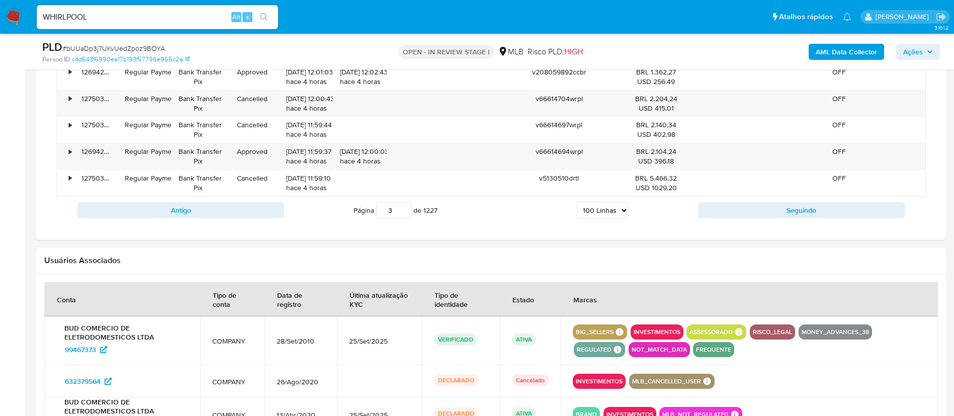
scroll to position [3672, 0]
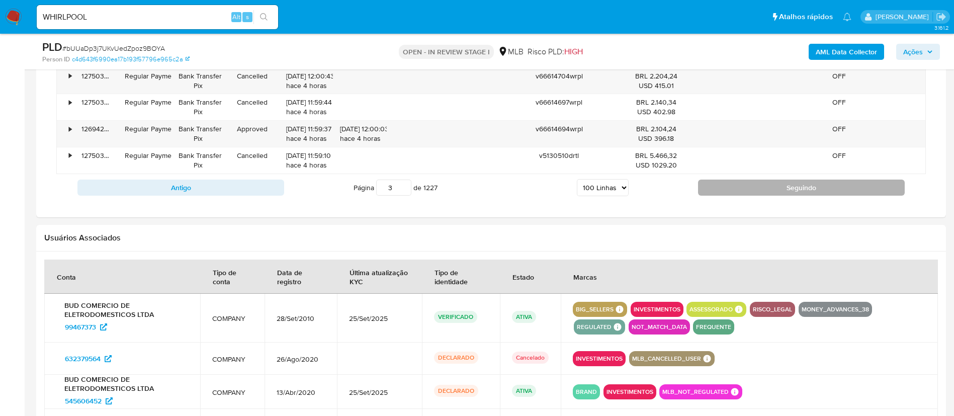
click at [777, 186] on button "Seguindo" at bounding box center [801, 188] width 207 height 16
type input "4"
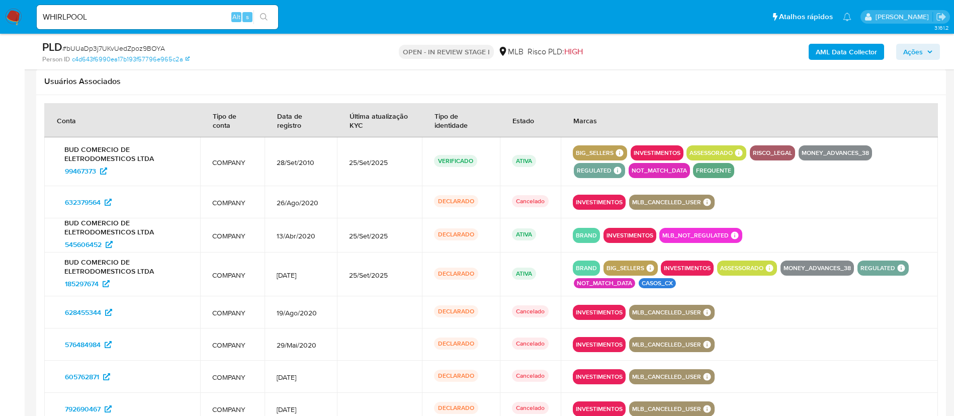
scroll to position [3680, 0]
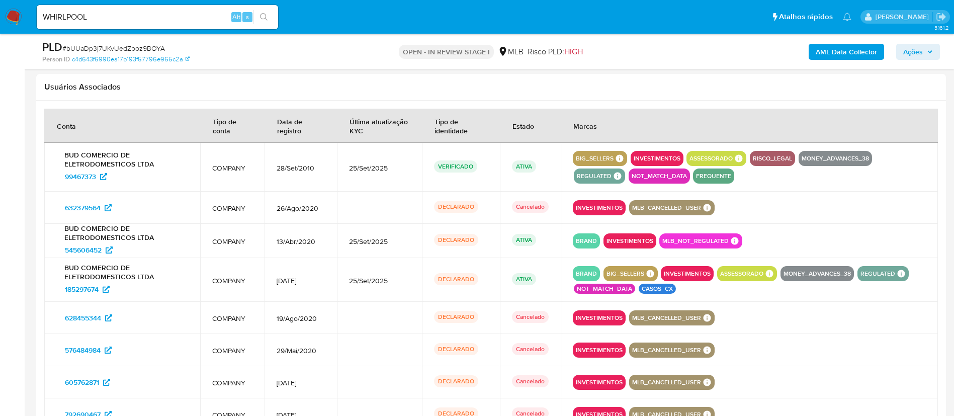
click at [525, 282] on div "ATIVA" at bounding box center [530, 280] width 37 height 14
click at [74, 282] on span "185297674" at bounding box center [82, 289] width 34 height 16
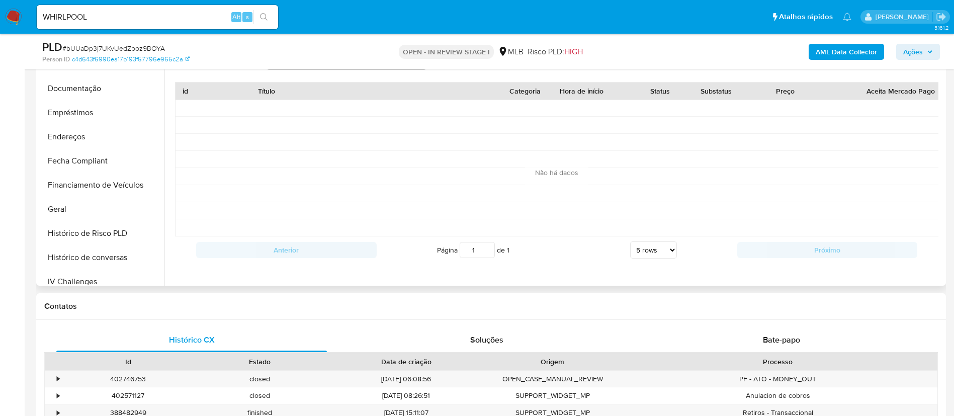
scroll to position [232, 0]
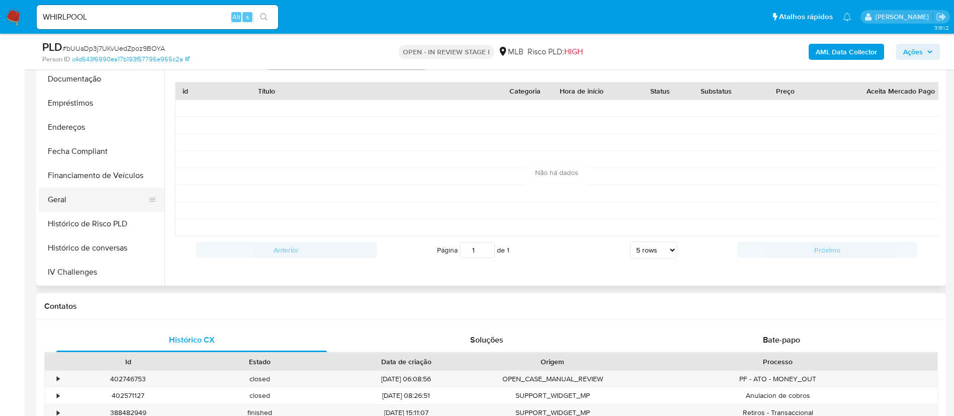
click at [82, 195] on button "Geral" at bounding box center [98, 200] width 118 height 24
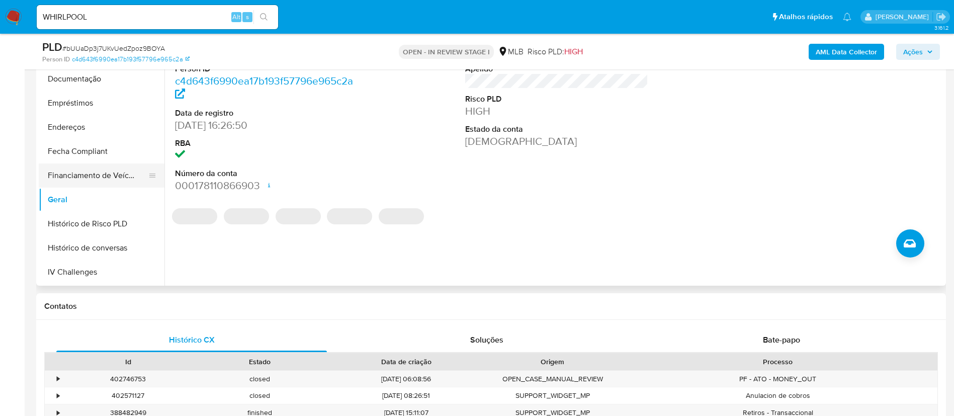
drag, startPoint x: 159, startPoint y: 146, endPoint x: 160, endPoint y: 164, distance: 18.1
click at [160, 164] on ul "Histórico de casos Adiantamentos de Dinheiro Anexos CBT Cartões Contas Bancária…" at bounding box center [102, 171] width 126 height 227
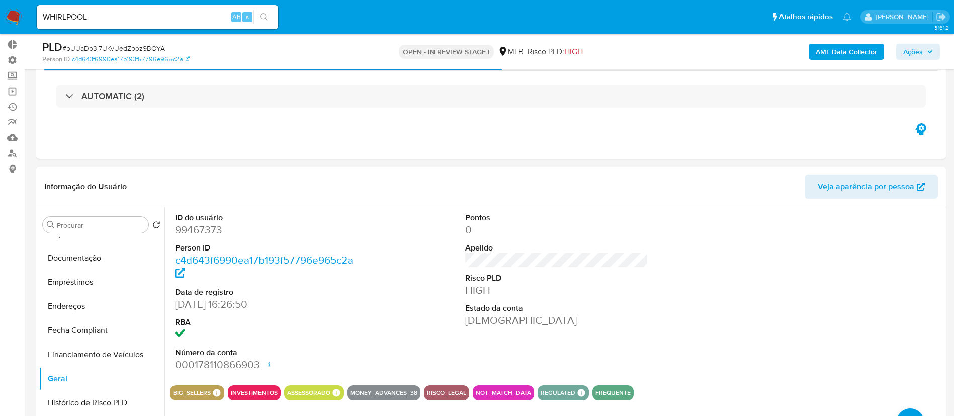
scroll to position [65, 0]
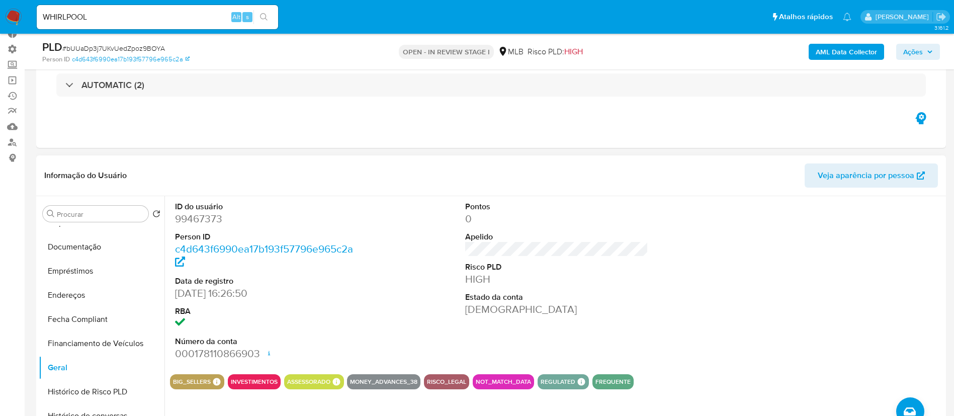
click at [209, 218] on dd "99467373" at bounding box center [267, 219] width 184 height 14
copy dd "99467373"
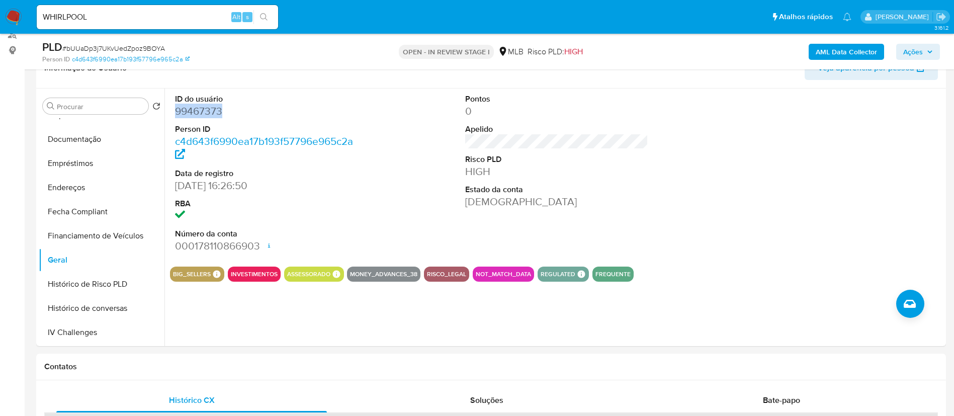
scroll to position [178, 0]
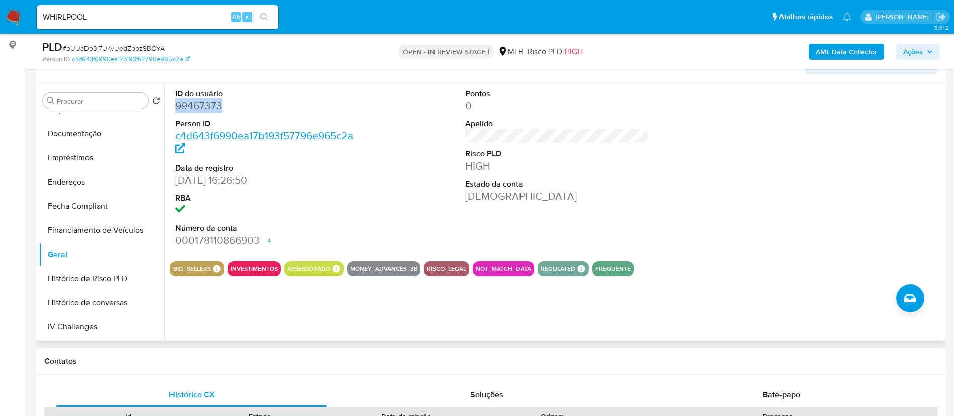
click at [207, 106] on dd "99467373" at bounding box center [267, 106] width 184 height 14
copy dd "99467373"
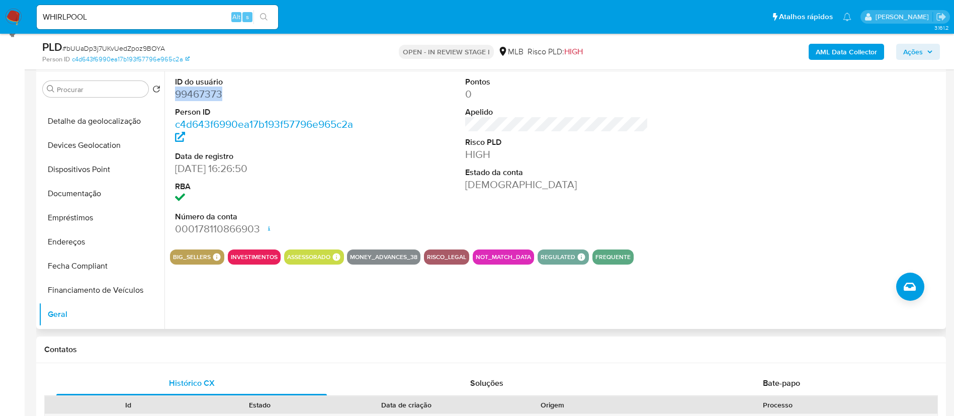
scroll to position [163, 0]
click at [91, 192] on button "Documentação" at bounding box center [98, 192] width 118 height 24
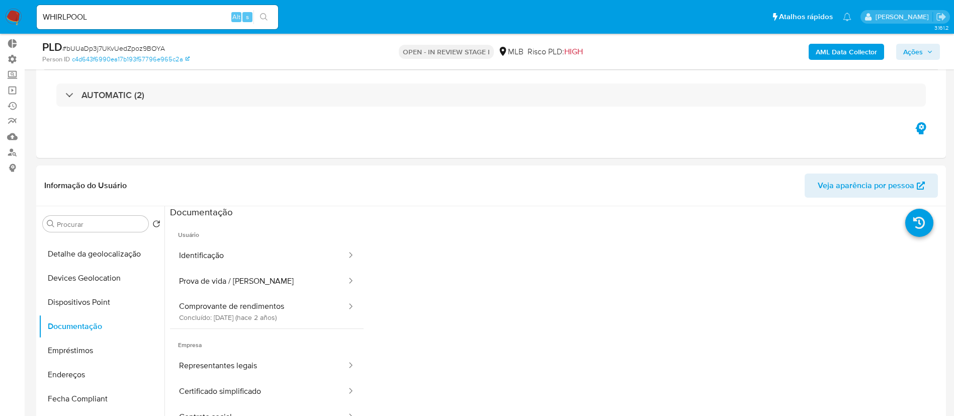
scroll to position [33, 0]
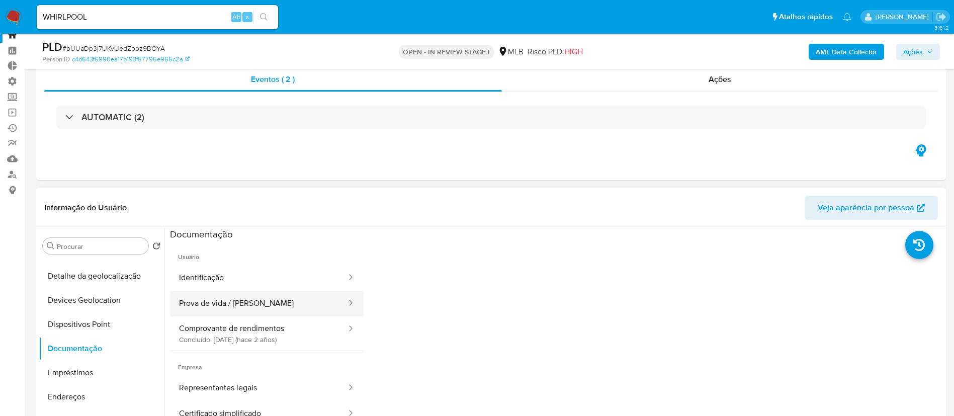
click at [260, 310] on button "Prova de vida / Selfie" at bounding box center [259, 304] width 178 height 26
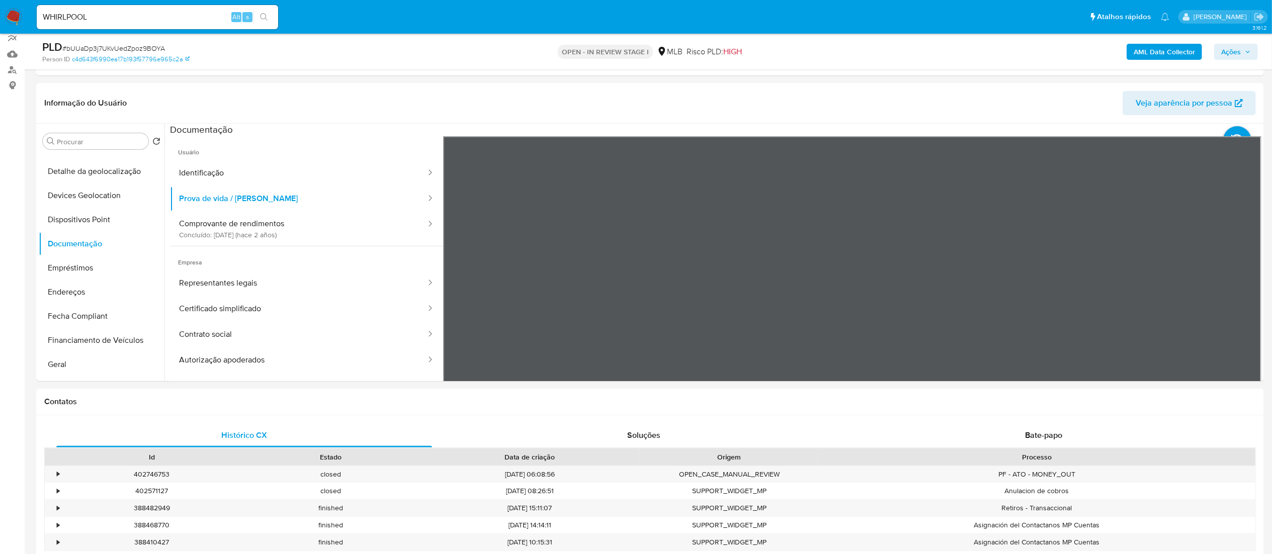
scroll to position [127, 0]
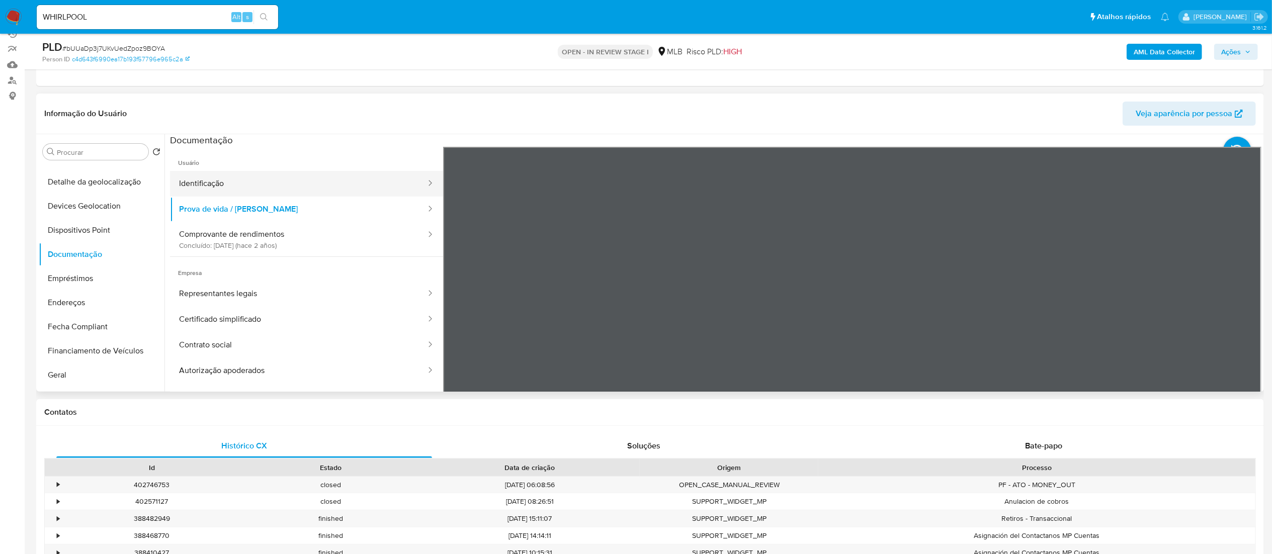
click at [285, 186] on button "Identificação" at bounding box center [298, 184] width 257 height 26
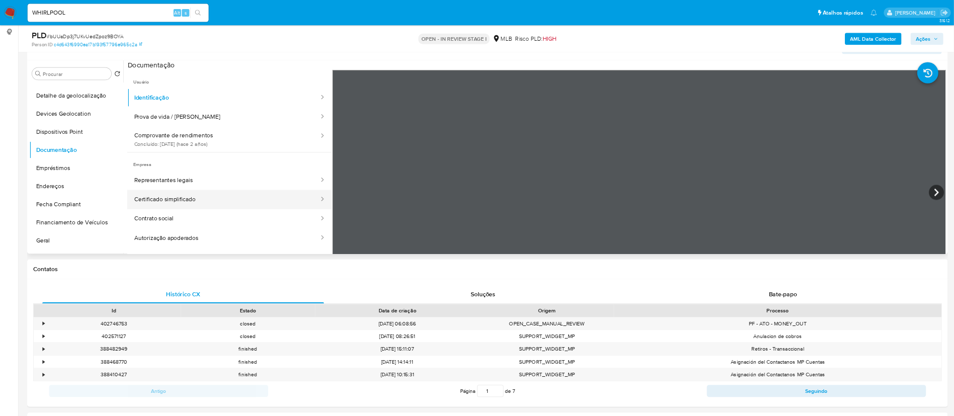
scroll to position [165, 0]
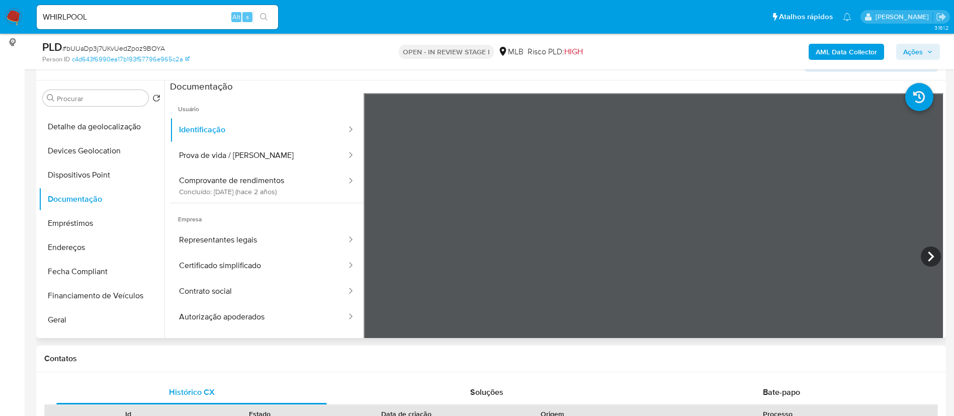
drag, startPoint x: 160, startPoint y: 173, endPoint x: 170, endPoint y: 235, distance: 63.0
click at [170, 235] on div "Procurar Retornar ao pedido padrão Histórico de casos Adiantamentos de Dinheiro…" at bounding box center [491, 209] width 905 height 258
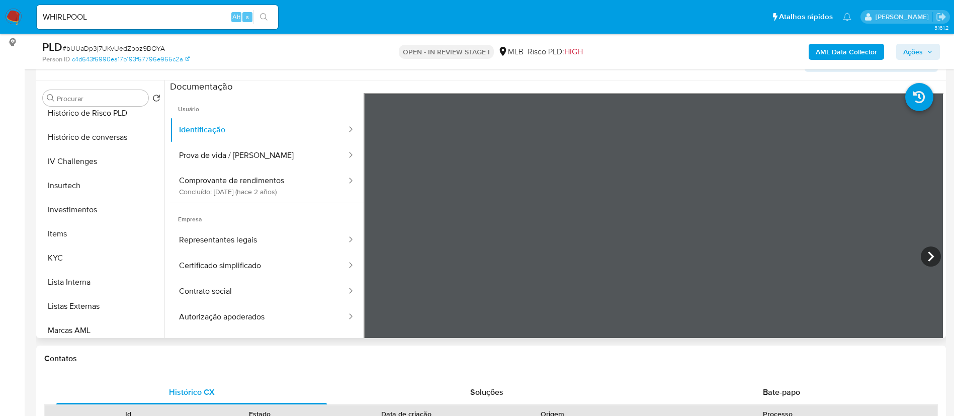
scroll to position [404, 0]
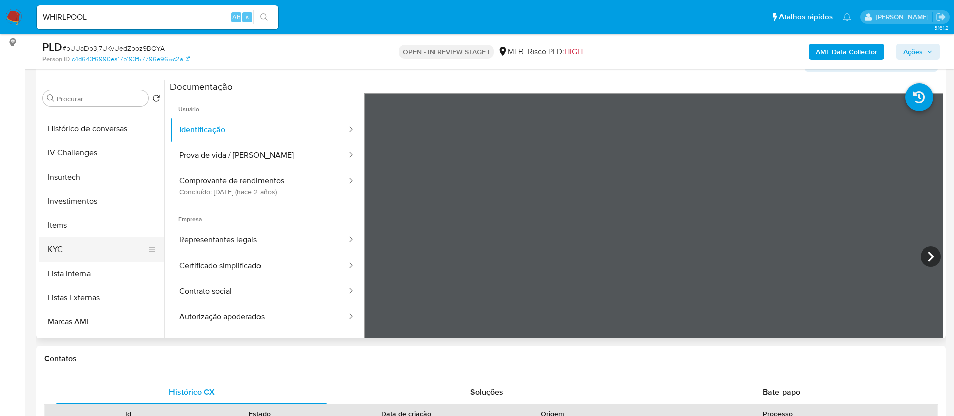
click at [91, 252] on button "KYC" at bounding box center [98, 249] width 118 height 24
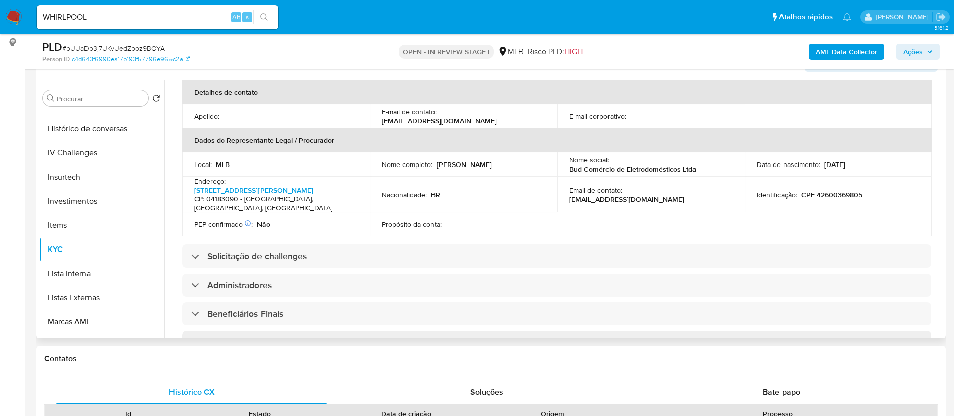
scroll to position [257, 0]
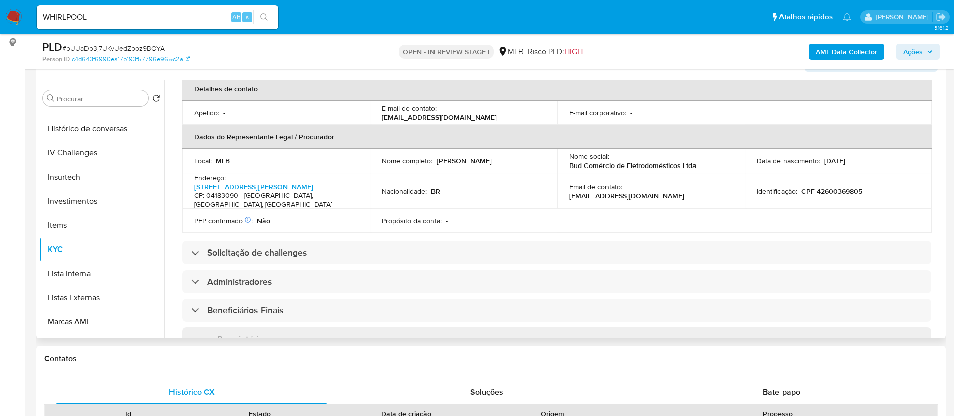
click at [197, 222] on div "Informações da empresa ID do usuário : 99467373 Nome do comércio : BUD COMERCIO…" at bounding box center [557, 268] width 750 height 793
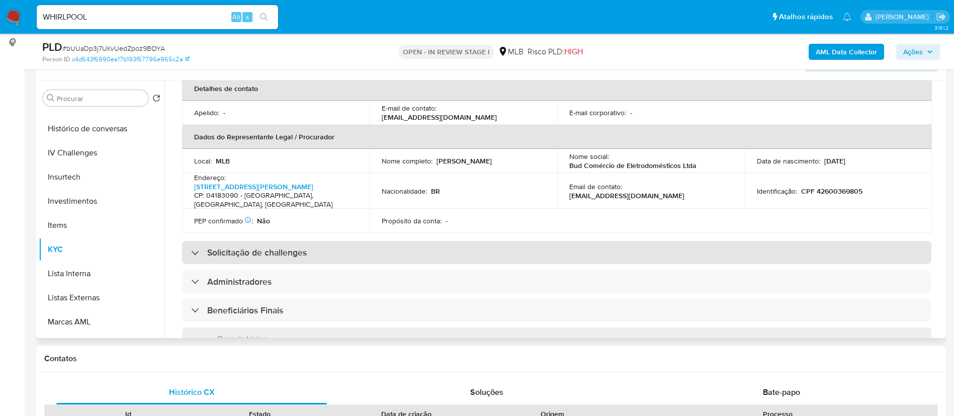
click at [197, 247] on div "Solicitação de challenges" at bounding box center [249, 252] width 116 height 11
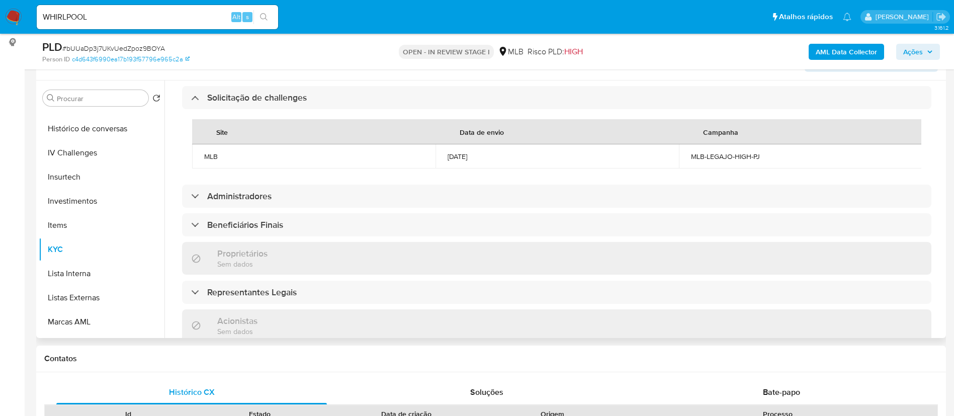
scroll to position [435, 0]
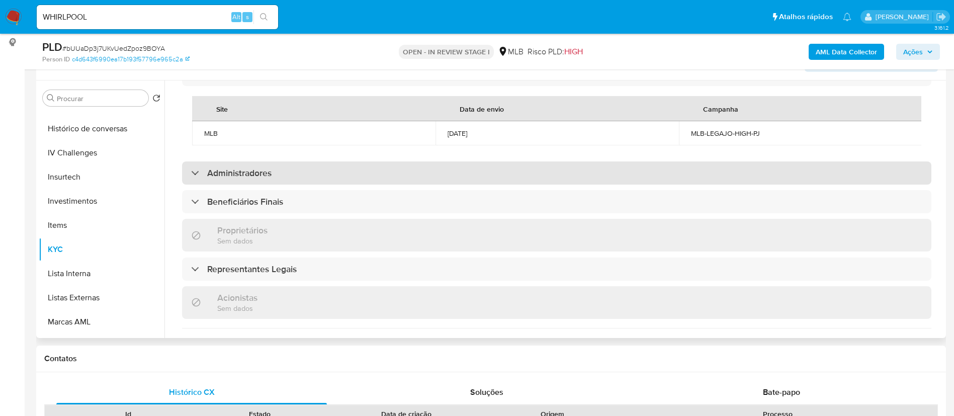
click at [191, 169] on div "Administradores" at bounding box center [557, 173] width 750 height 23
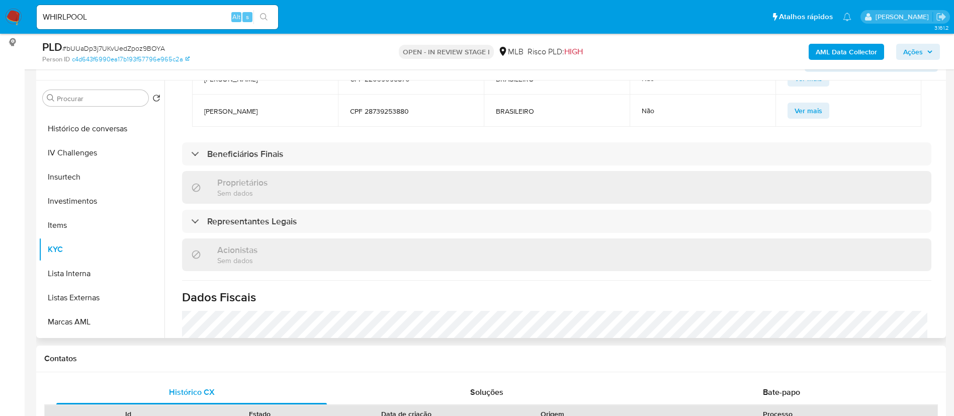
scroll to position [637, 0]
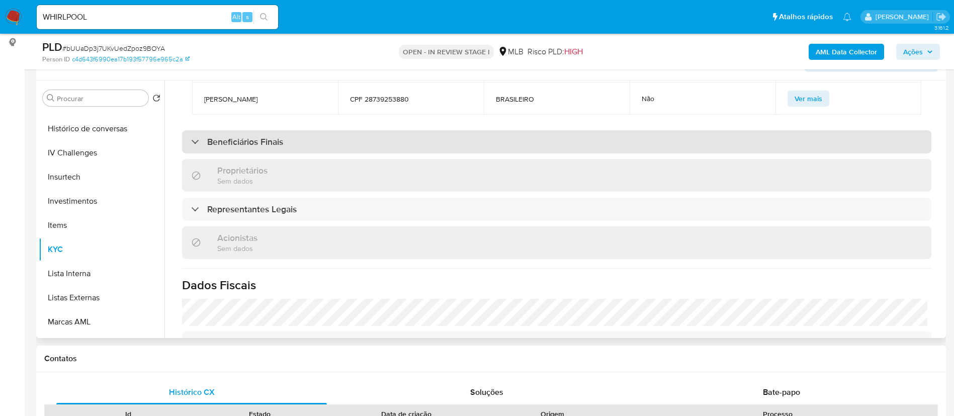
click at [191, 130] on div "Beneficiários Finais" at bounding box center [557, 141] width 750 height 23
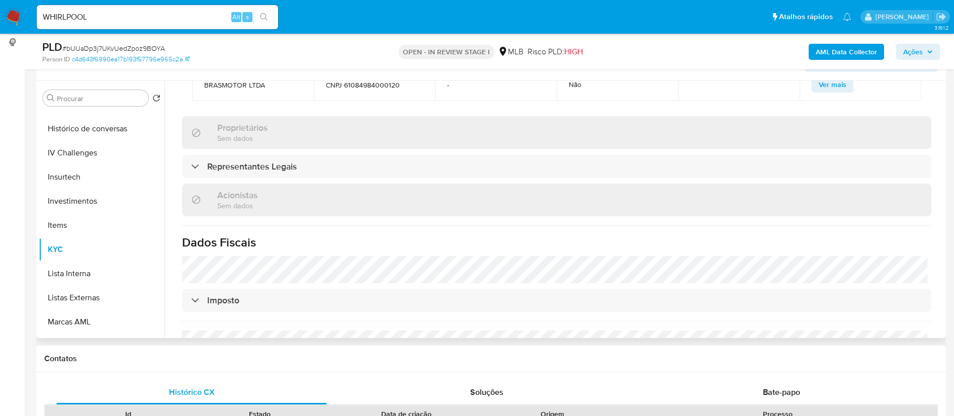
scroll to position [809, 0]
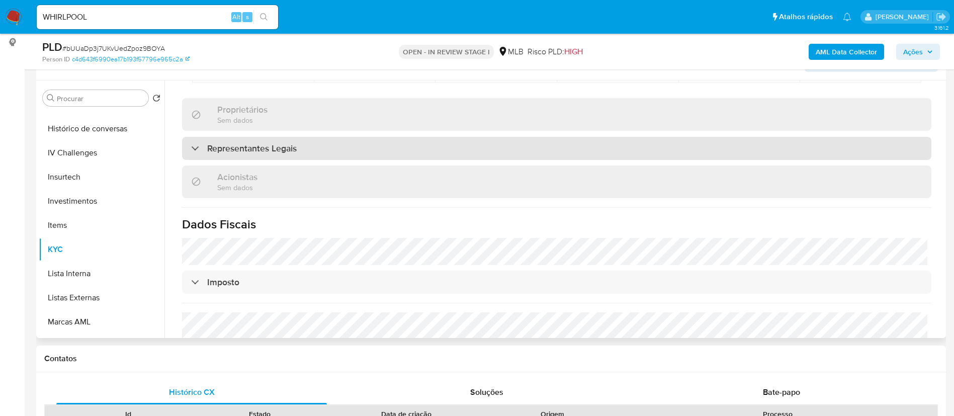
click at [192, 145] on div "Representantes Legais" at bounding box center [244, 148] width 106 height 11
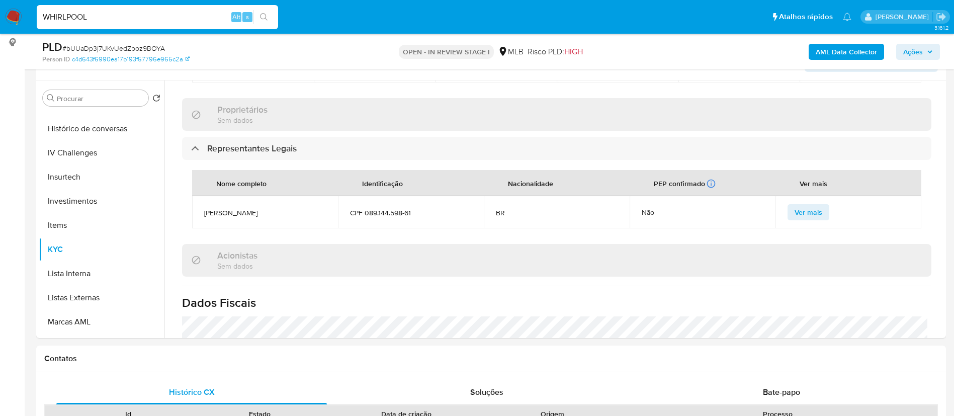
drag, startPoint x: 119, startPoint y: 16, endPoint x: 20, endPoint y: -8, distance: 102.5
paste input "185297674"
type input "185297674"
click at [267, 17] on icon "search-icon" at bounding box center [264, 17] width 8 height 8
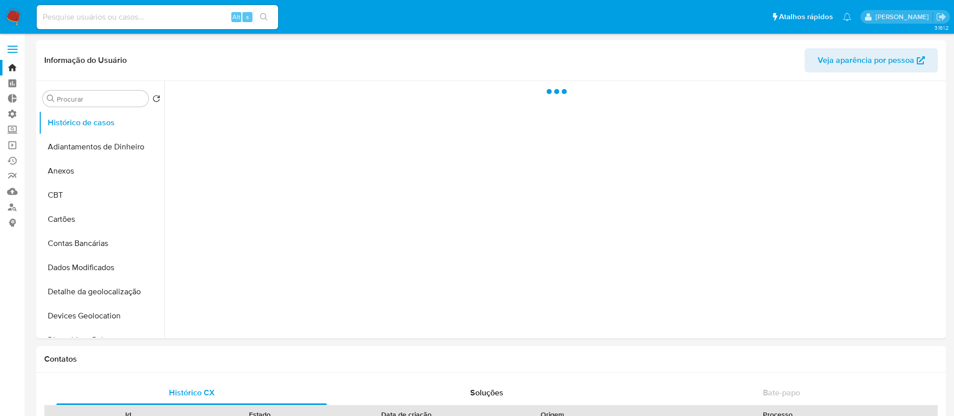
select select "10"
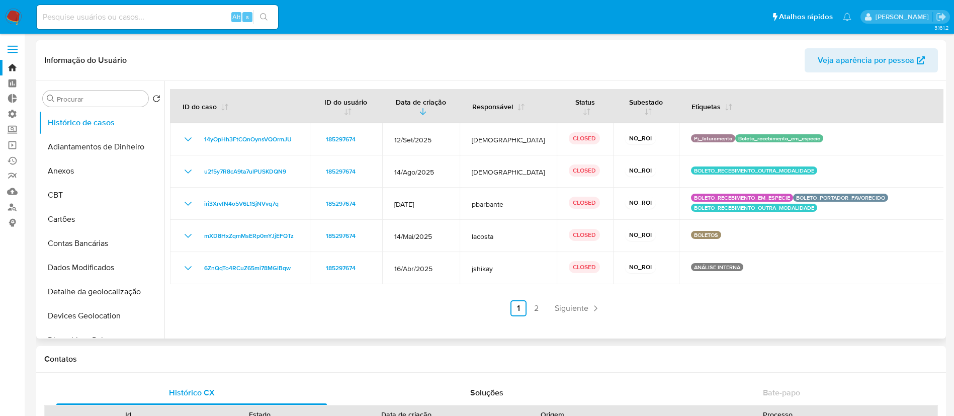
drag, startPoint x: 166, startPoint y: 154, endPoint x: 169, endPoint y: 231, distance: 76.5
click at [169, 231] on div at bounding box center [554, 210] width 779 height 258
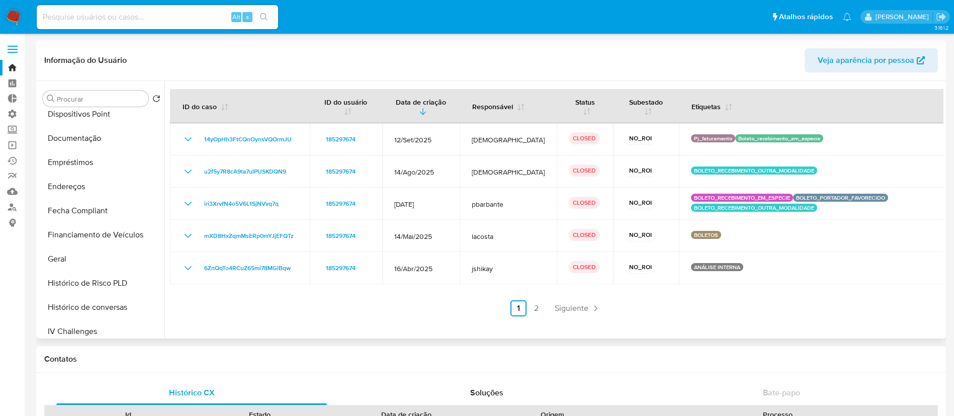
scroll to position [231, 0]
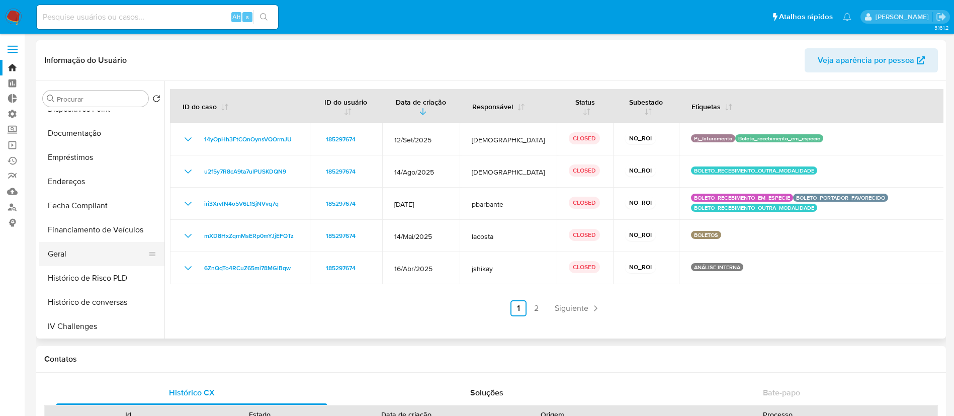
click at [93, 253] on button "Geral" at bounding box center [98, 254] width 118 height 24
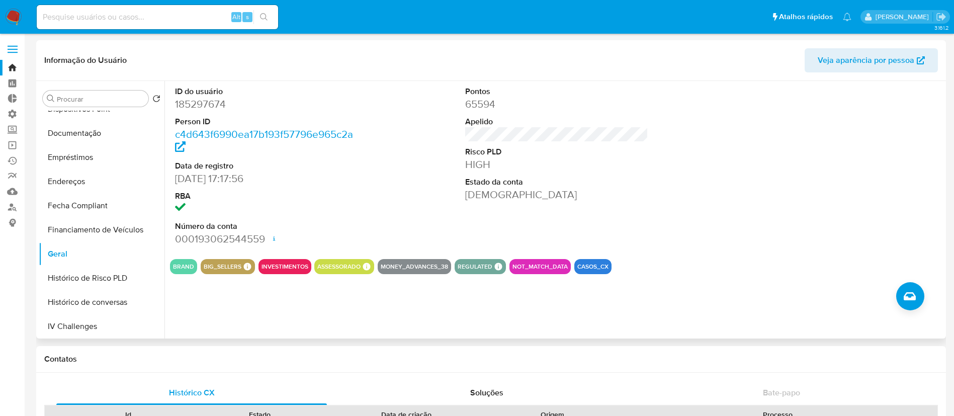
click at [214, 180] on dd "10/06/2015 17:17:56" at bounding box center [267, 179] width 184 height 14
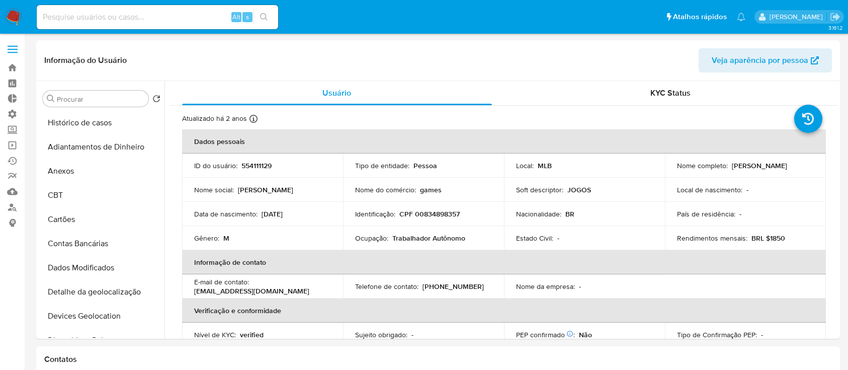
select select "10"
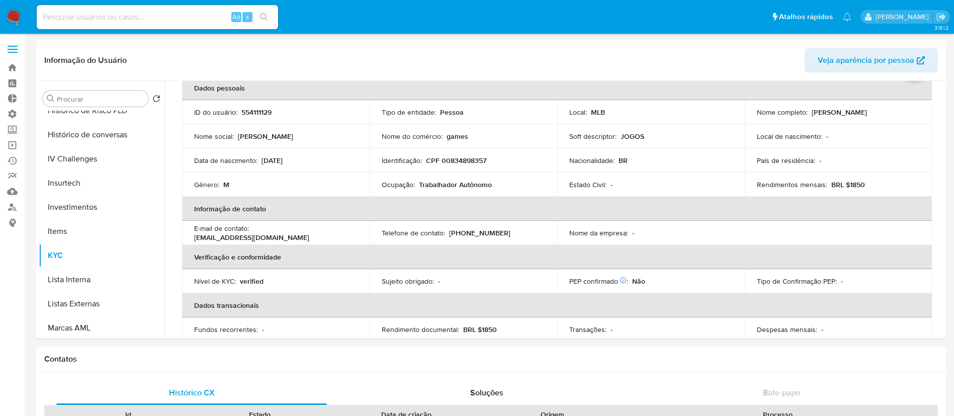
scroll to position [53, 0]
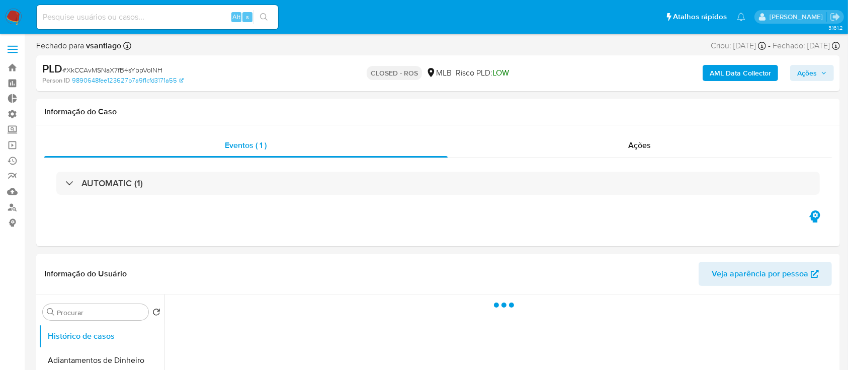
select select "10"
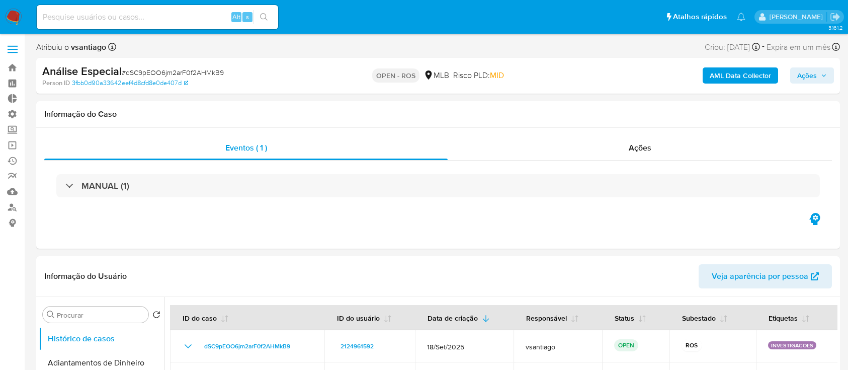
select select "10"
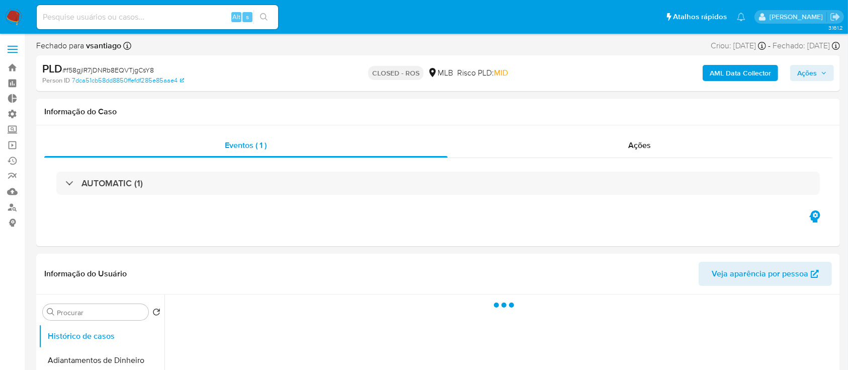
select select "10"
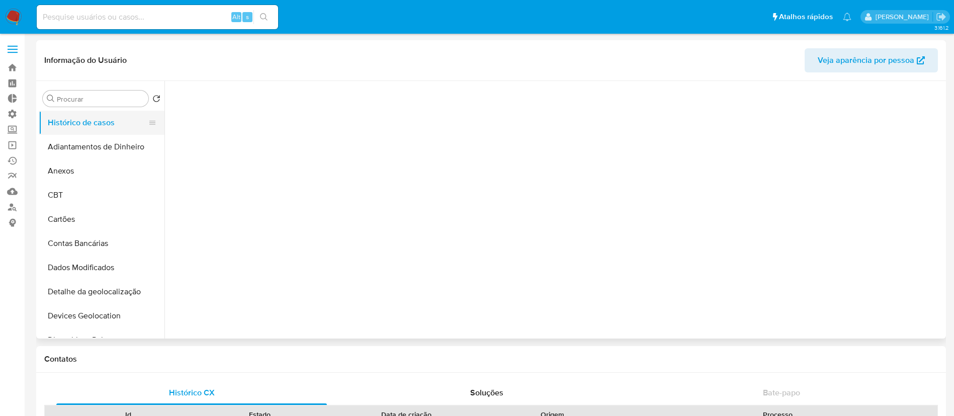
select select "10"
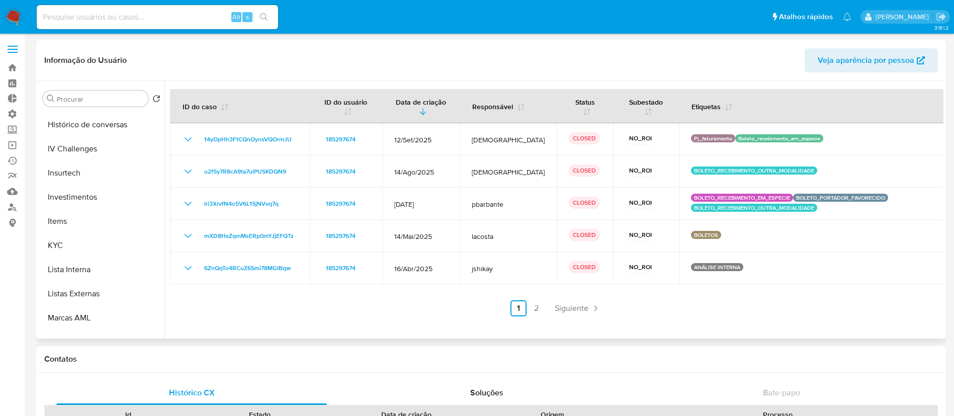
scroll to position [421, 0]
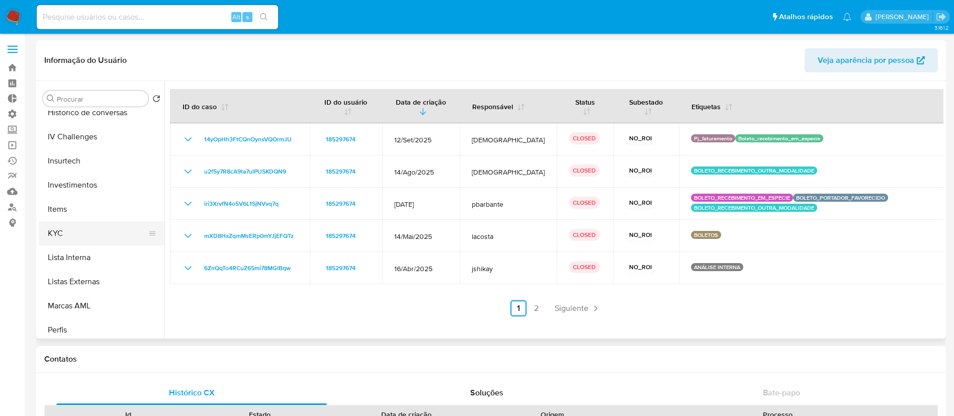
click at [88, 231] on button "KYC" at bounding box center [98, 233] width 118 height 24
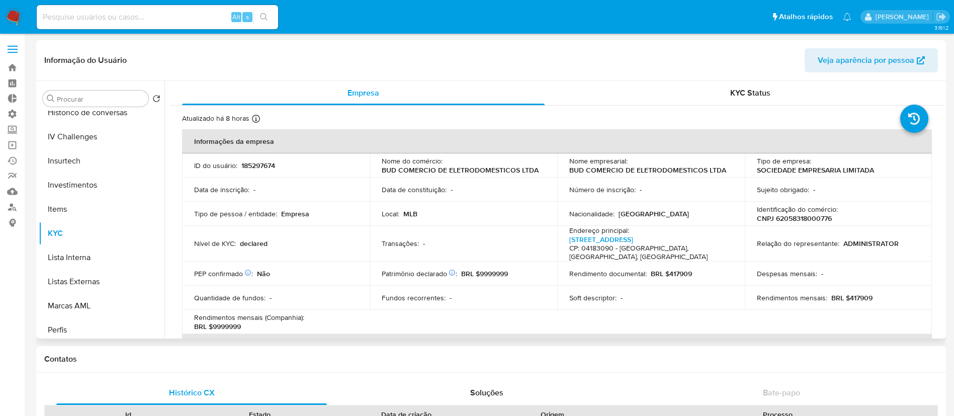
click at [387, 205] on td "Local : MLB" at bounding box center [464, 214] width 188 height 24
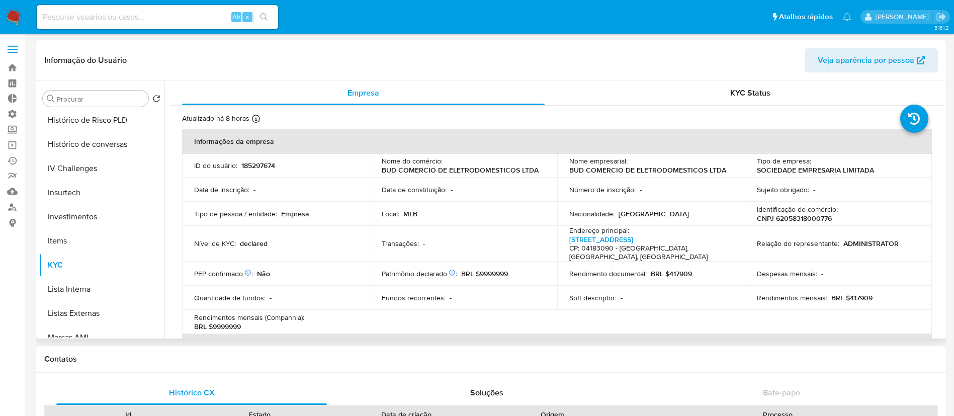
scroll to position [390, 0]
click at [92, 172] on button "IV Challenges" at bounding box center [98, 167] width 118 height 24
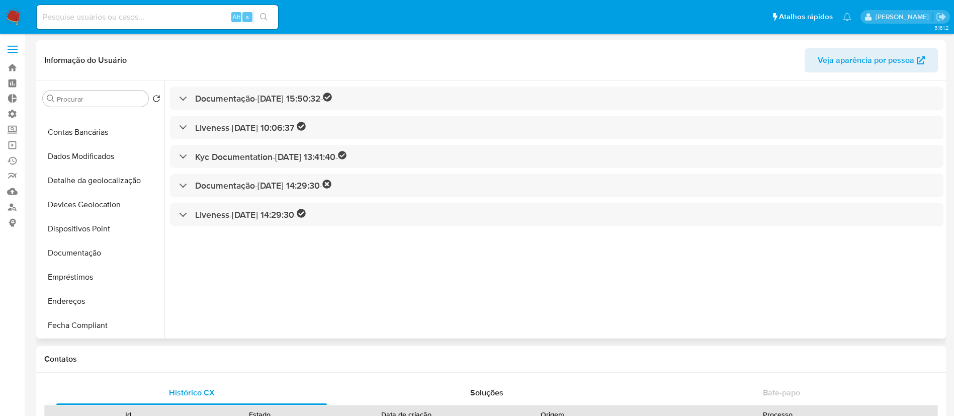
scroll to position [125, 0]
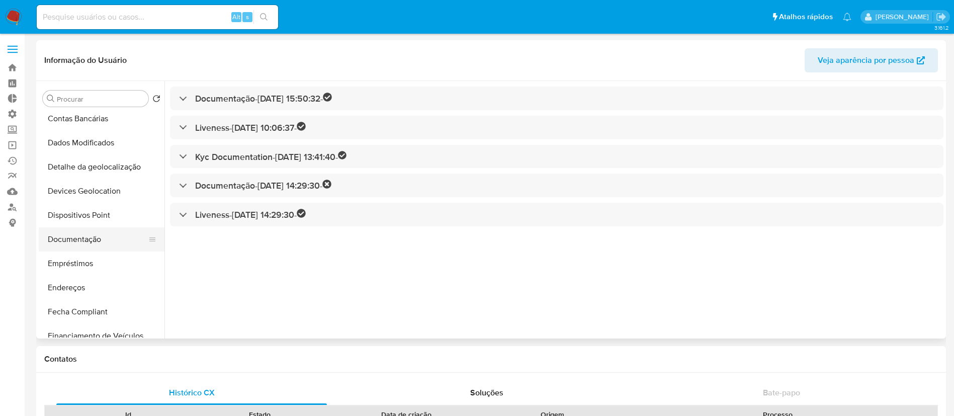
click at [75, 238] on button "Documentação" at bounding box center [98, 239] width 118 height 24
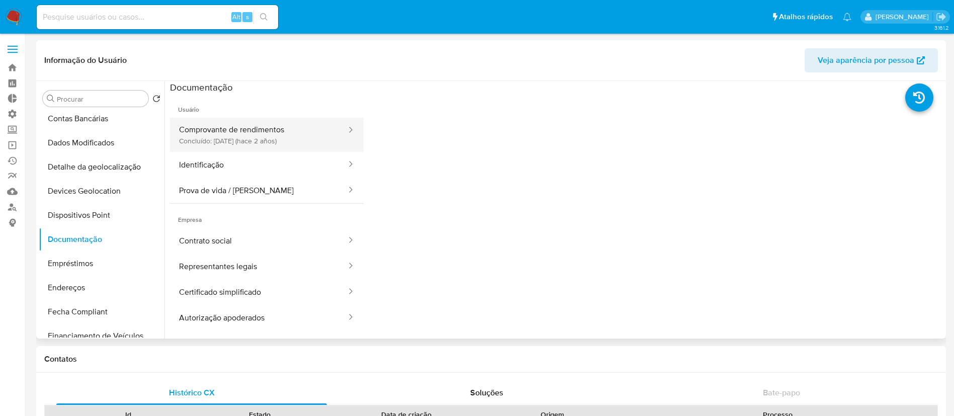
click at [257, 136] on button "Comprovante de rendimentos Concluído: 31/01/2024 (hace 2 años)" at bounding box center [259, 135] width 178 height 34
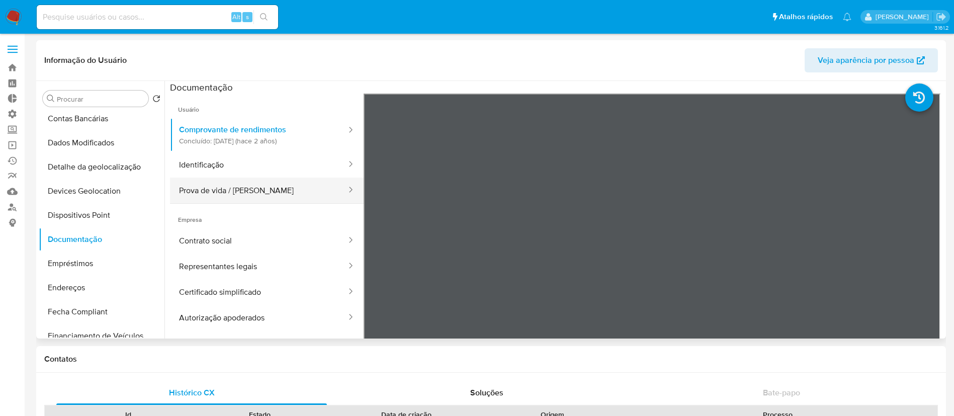
click at [284, 186] on button "Prova de vida / Selfie" at bounding box center [259, 191] width 178 height 26
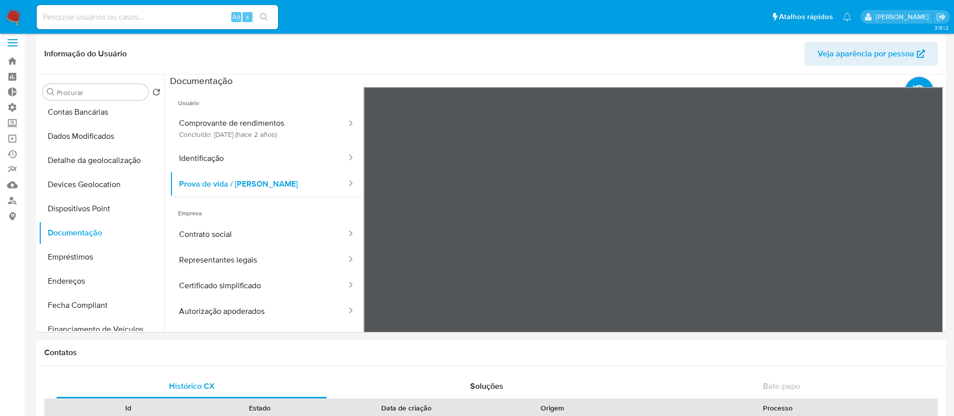
scroll to position [9, 0]
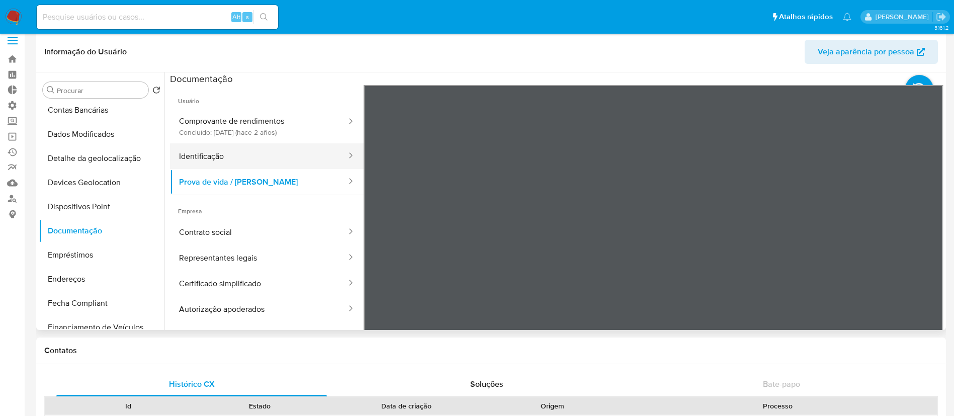
click at [251, 158] on button "Identificação" at bounding box center [259, 156] width 178 height 26
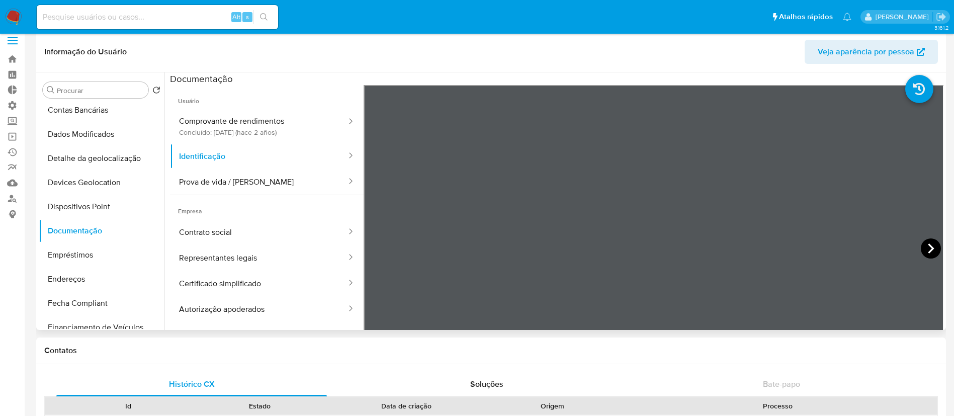
click at [928, 249] on icon at bounding box center [931, 248] width 20 height 20
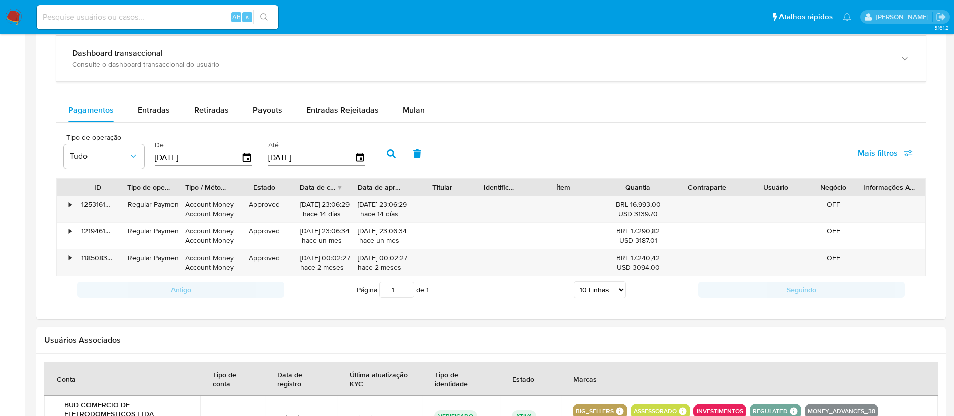
scroll to position [612, 0]
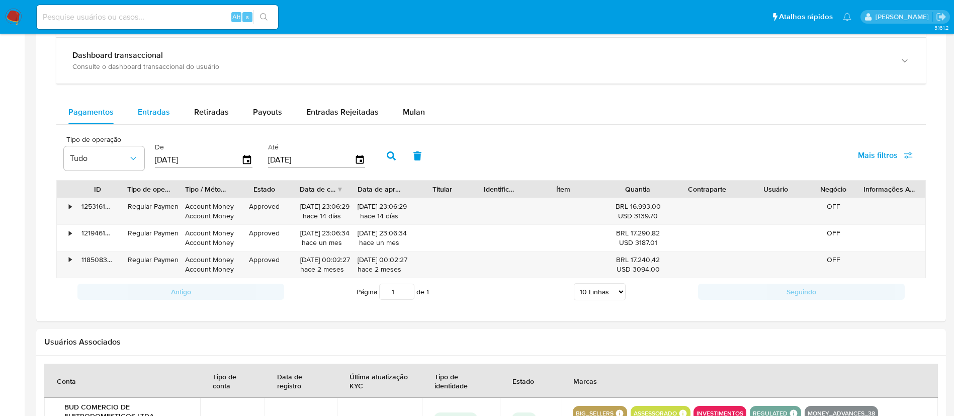
click at [147, 112] on span "Entradas" at bounding box center [154, 112] width 32 height 12
select select "10"
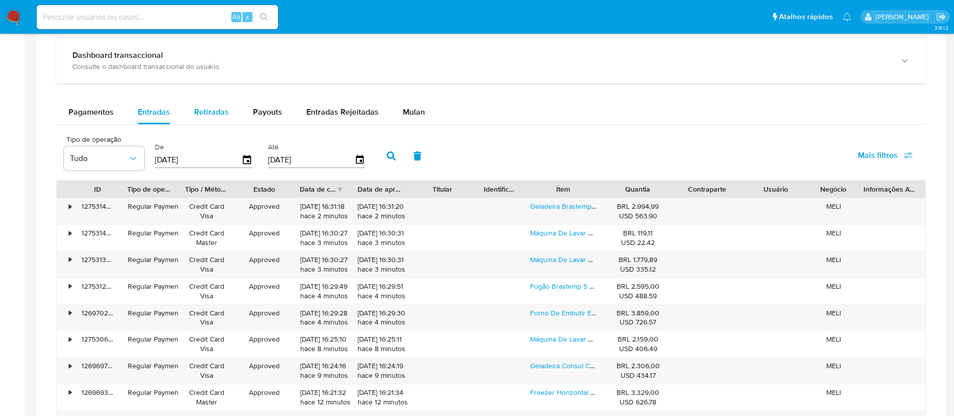
click at [211, 114] on span "Retiradas" at bounding box center [211, 112] width 35 height 12
select select "10"
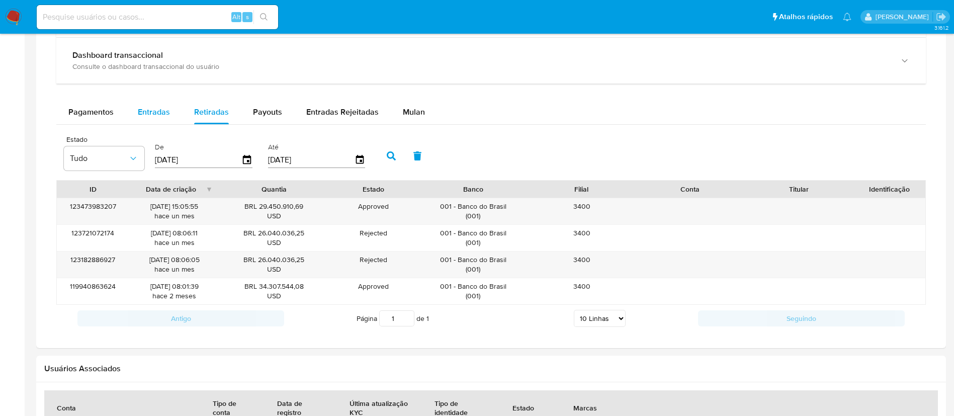
click at [160, 114] on span "Entradas" at bounding box center [154, 112] width 32 height 12
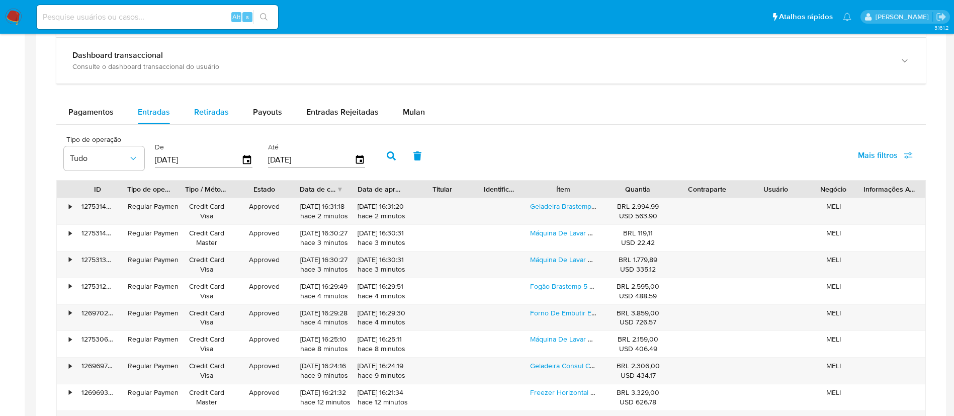
click at [211, 109] on span "Retiradas" at bounding box center [211, 112] width 35 height 12
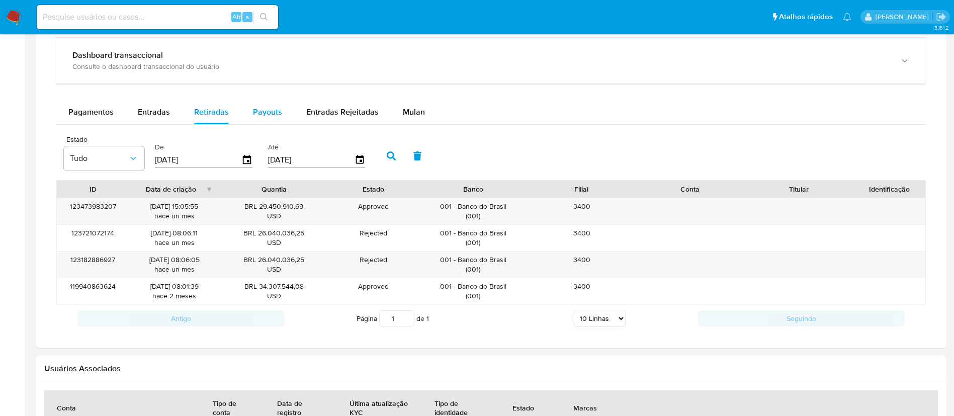
click at [271, 116] on span "Payouts" at bounding box center [267, 112] width 29 height 12
select select "10"
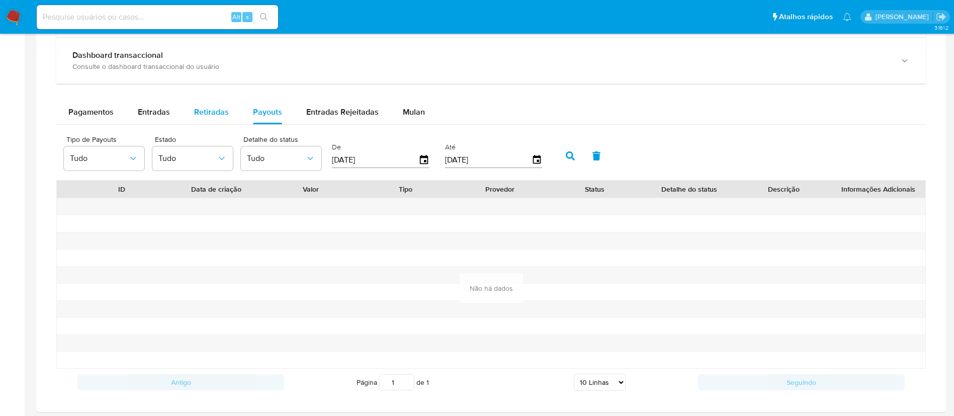
click at [220, 116] on span "Retiradas" at bounding box center [211, 112] width 35 height 12
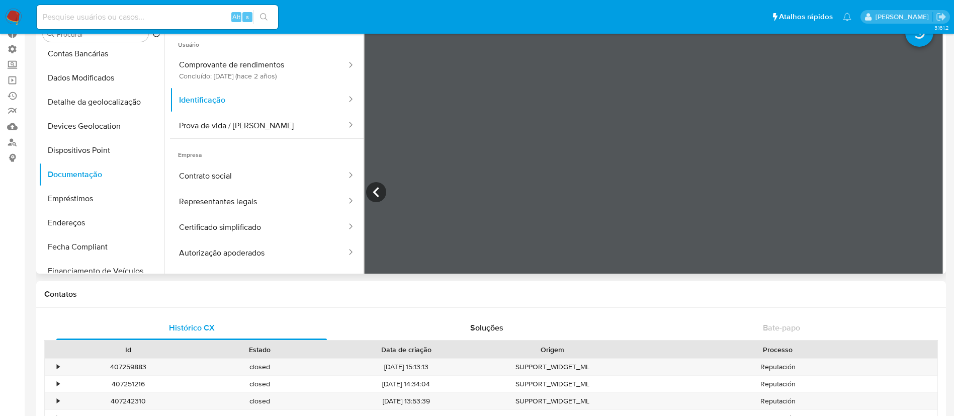
scroll to position [50, 0]
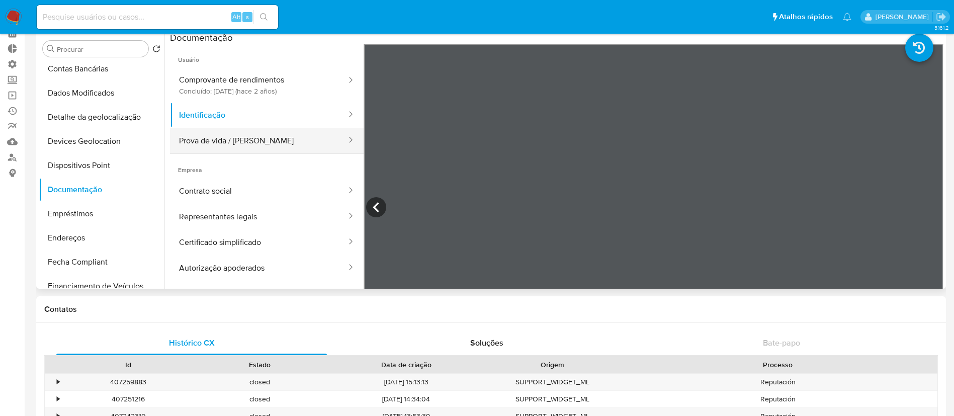
click at [272, 134] on button "Prova de vida / Selfie" at bounding box center [259, 141] width 178 height 26
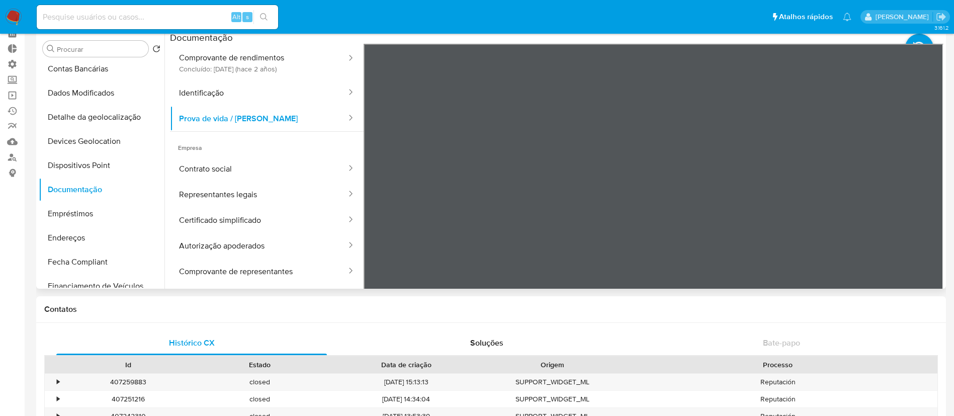
scroll to position [33, 0]
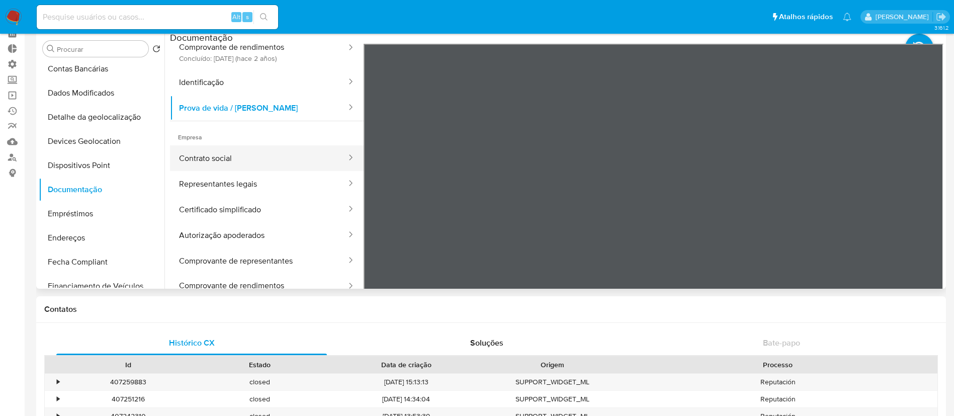
click at [273, 162] on button "Contrato social" at bounding box center [259, 158] width 178 height 26
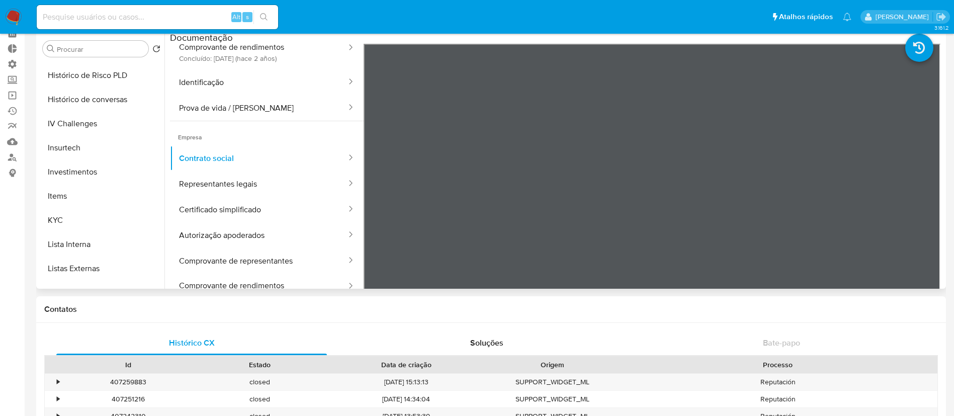
scroll to position [385, 0]
click at [90, 220] on button "KYC" at bounding box center [98, 219] width 118 height 24
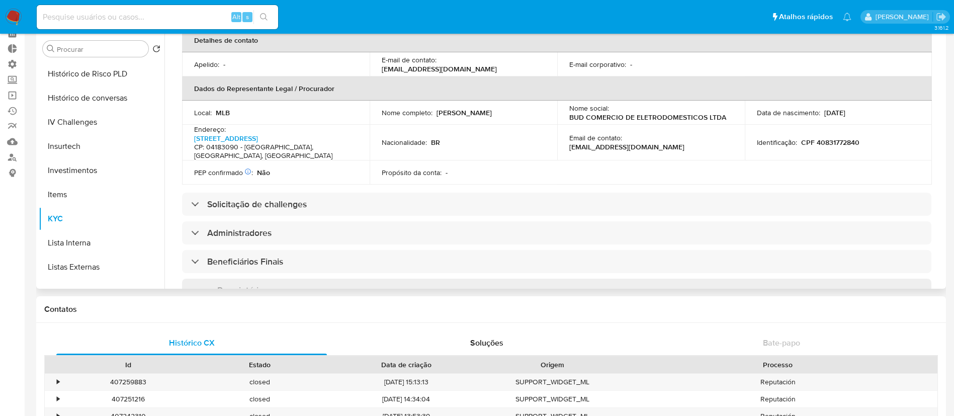
scroll to position [268, 0]
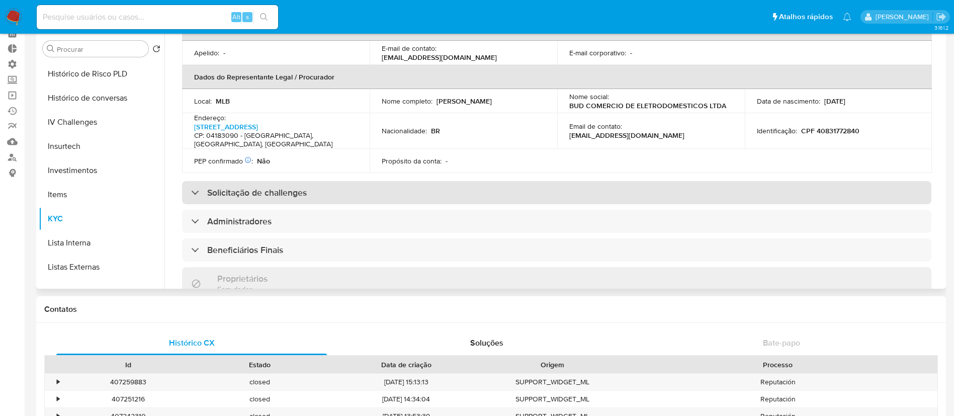
click at [198, 187] on div "Solicitação de challenges" at bounding box center [249, 192] width 116 height 11
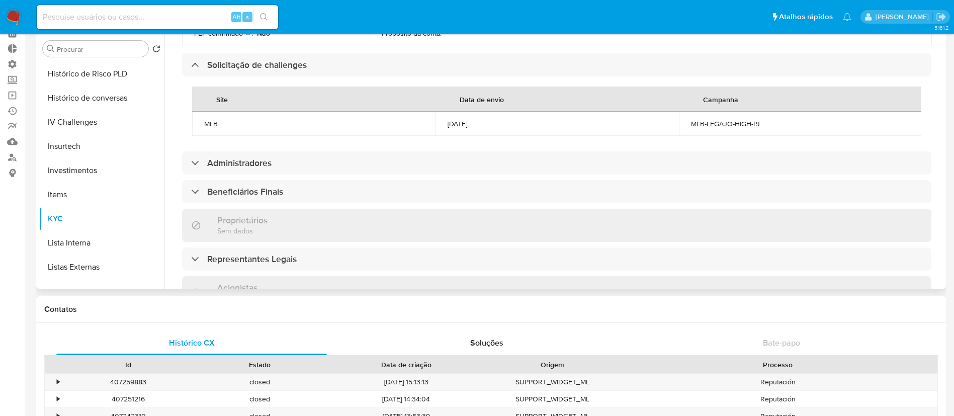
scroll to position [397, 0]
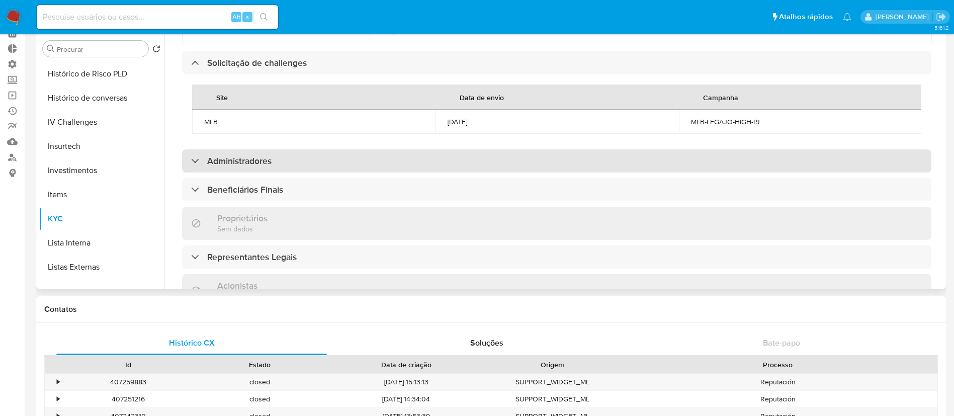
click at [199, 155] on div "Administradores" at bounding box center [231, 160] width 80 height 11
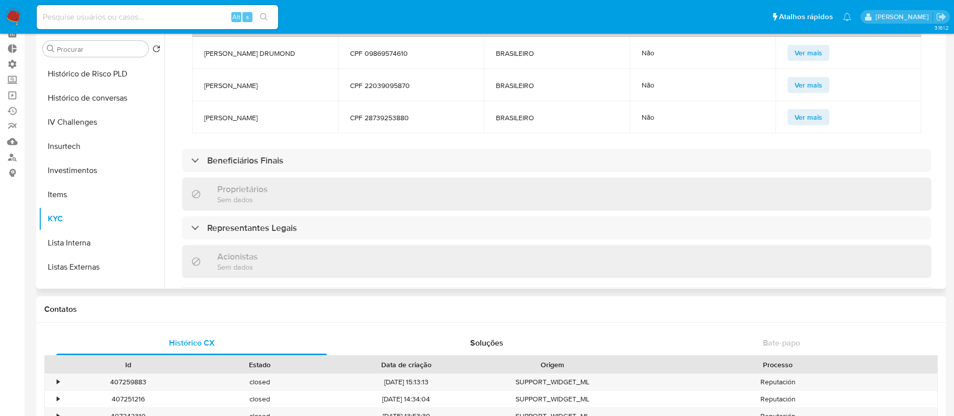
scroll to position [572, 0]
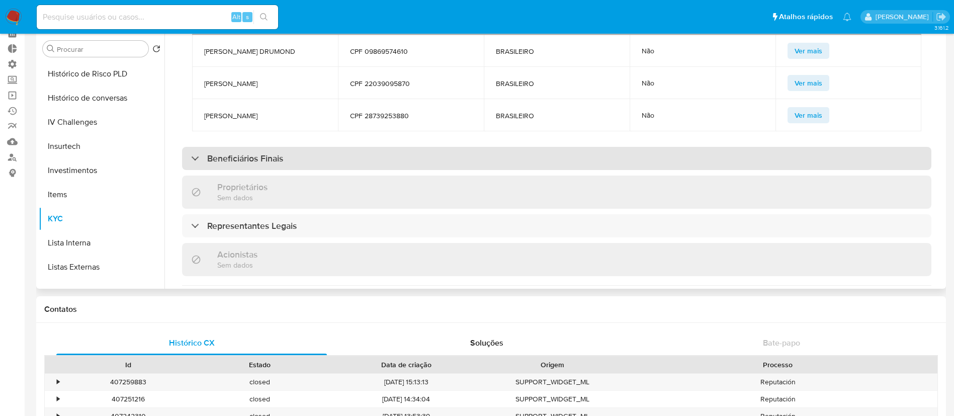
click at [192, 155] on div "Beneficiários Finais" at bounding box center [237, 158] width 92 height 11
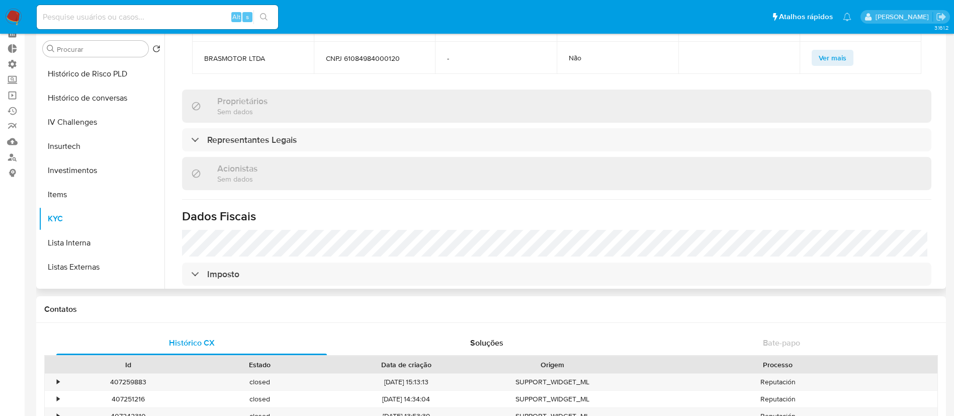
scroll to position [770, 0]
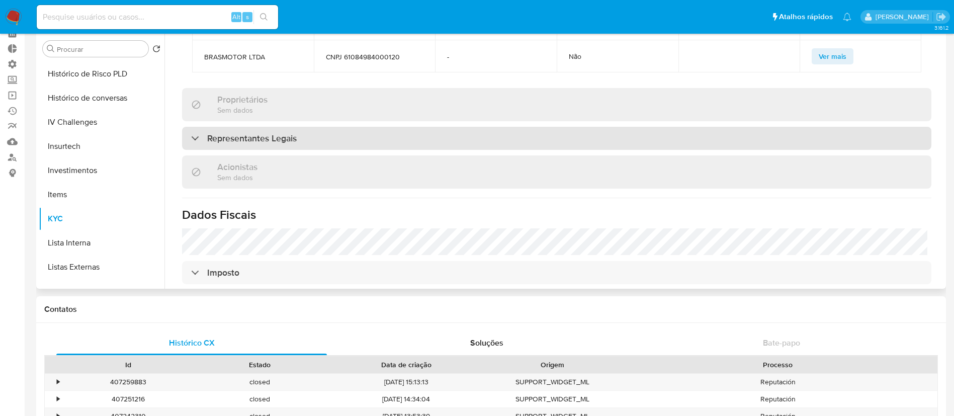
click at [196, 133] on div "Representantes Legais" at bounding box center [244, 138] width 106 height 11
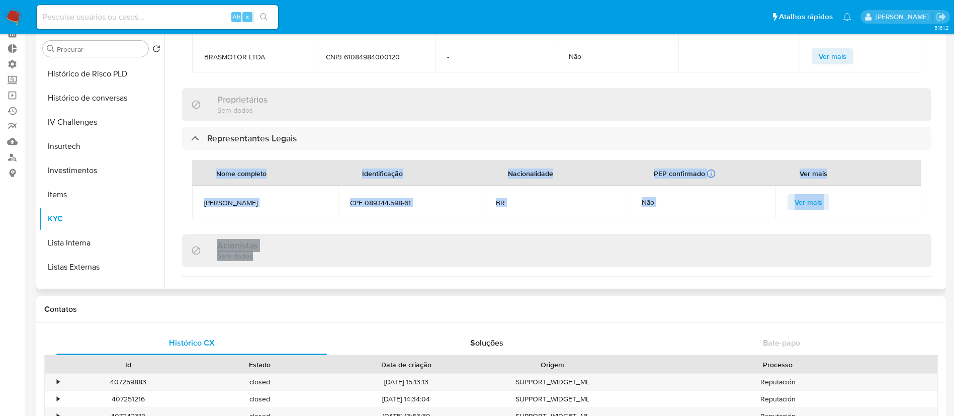
drag, startPoint x: 939, startPoint y: 218, endPoint x: 943, endPoint y: 253, distance: 35.4
click at [943, 253] on div "Empresa KYC Status Atualizado há 8 horas Criado: 07/03/2020 04:37:32 Atualizado…" at bounding box center [554, 160] width 779 height 258
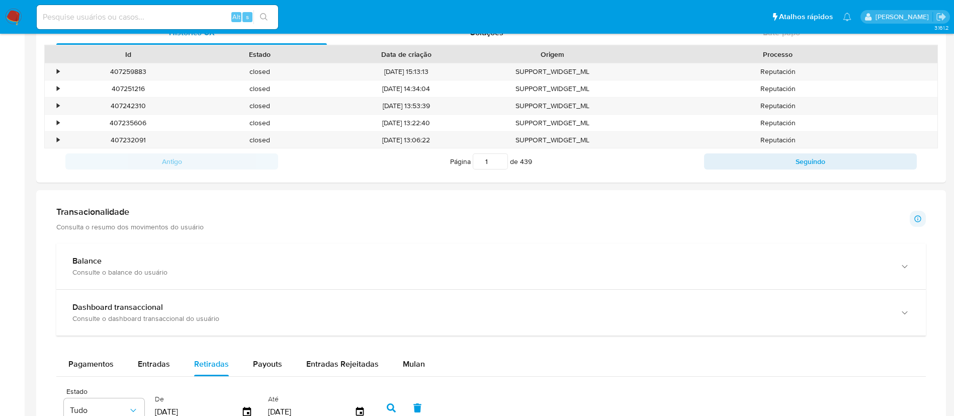
scroll to position [0, 0]
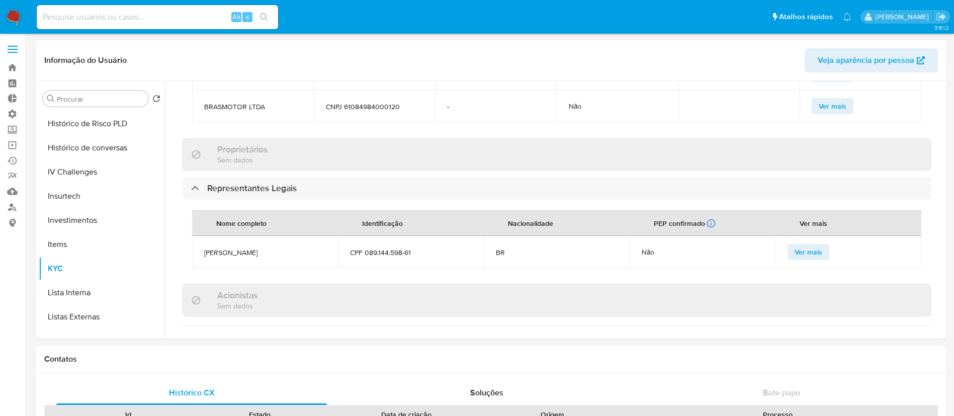
drag, startPoint x: 939, startPoint y: 253, endPoint x: 949, endPoint y: 186, distance: 68.1
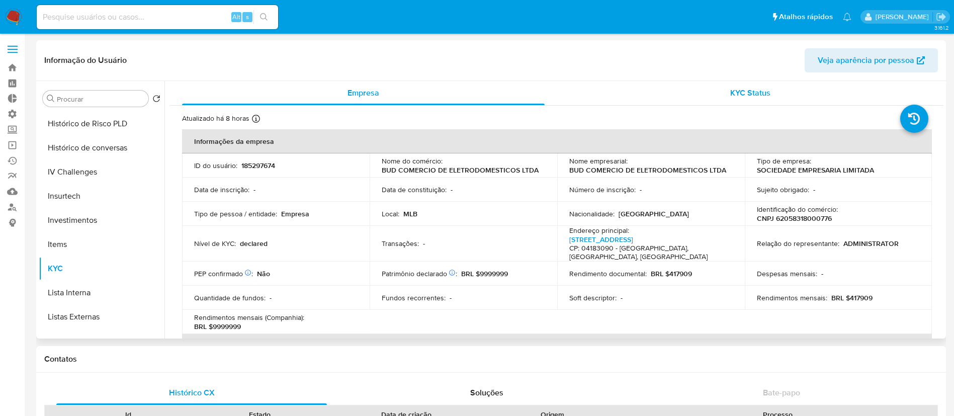
click at [736, 89] on span "KYC Status" at bounding box center [751, 93] width 40 height 12
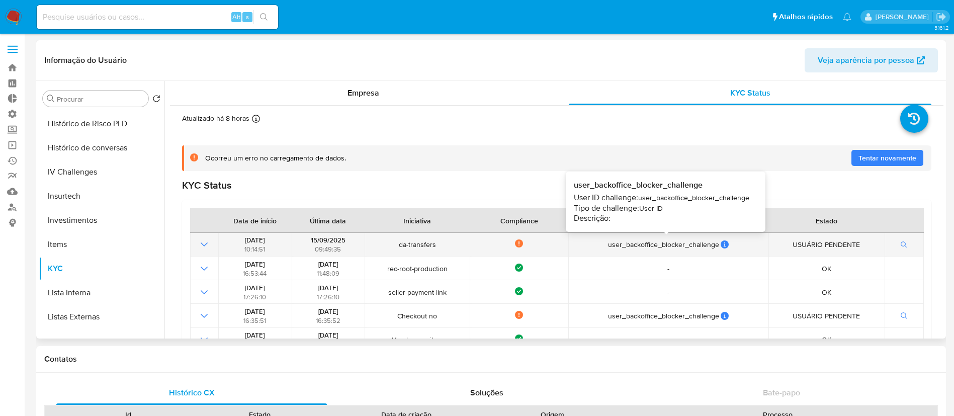
drag, startPoint x: 723, startPoint y: 247, endPoint x: 706, endPoint y: 253, distance: 18.6
click at [706, 253] on td "user_backoffice_blocker_challenge user_backoffice_blocker_challenge User ID cha…" at bounding box center [669, 245] width 200 height 24
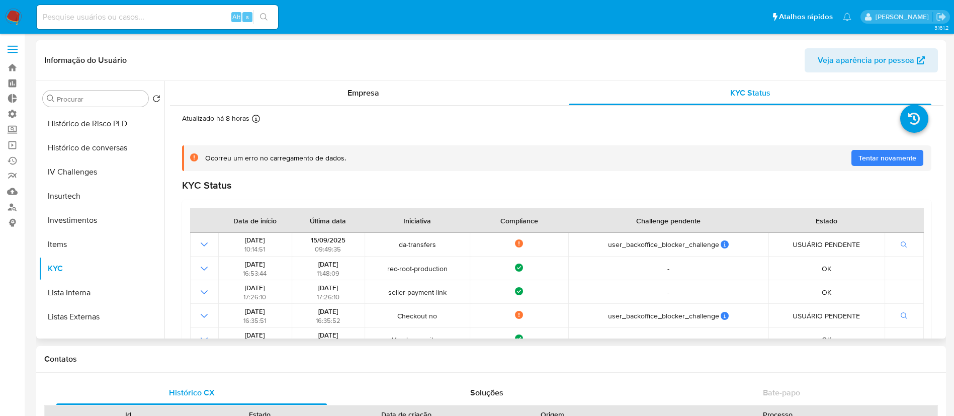
drag, startPoint x: 939, startPoint y: 127, endPoint x: 940, endPoint y: 147, distance: 19.6
click at [940, 147] on div "Empresa KYC Status Atualizado há 8 horas Criado: 07/03/2020 04:37:32 Atualizado…" at bounding box center [554, 210] width 779 height 258
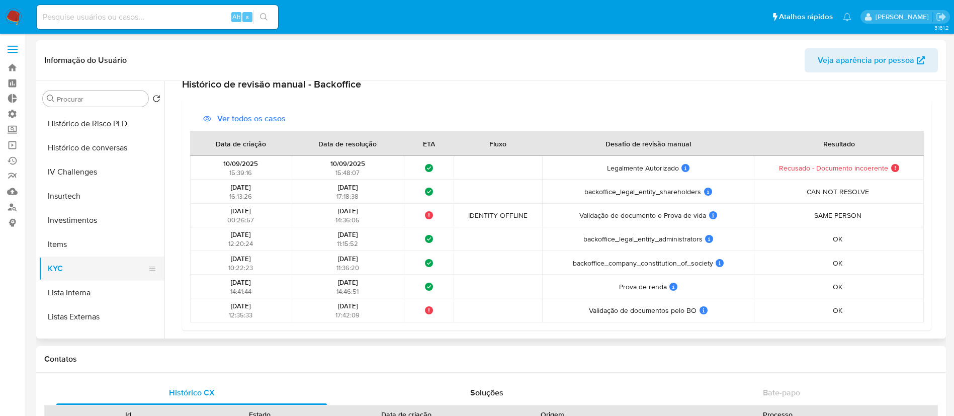
click at [63, 273] on button "KYC" at bounding box center [98, 269] width 118 height 24
click at [71, 274] on button "KYC" at bounding box center [98, 269] width 118 height 24
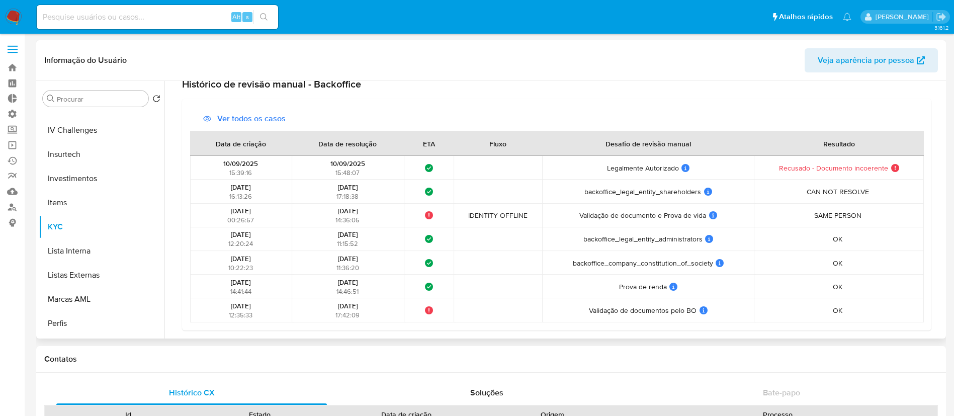
scroll to position [434, 0]
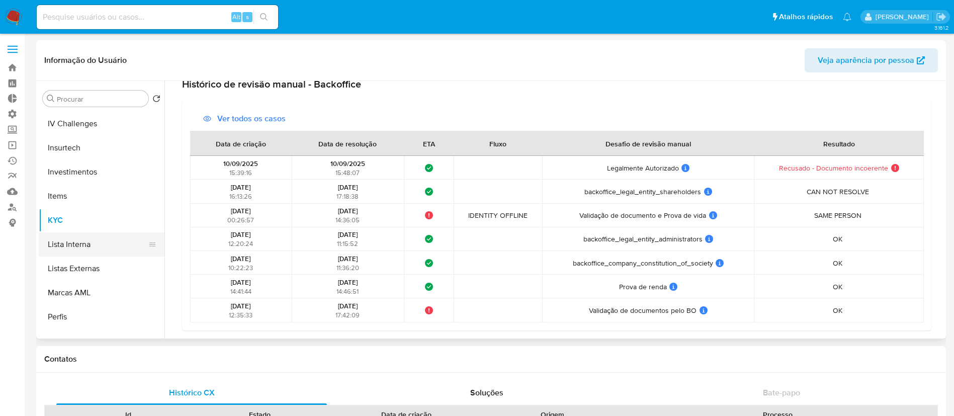
click at [95, 250] on button "Lista Interna" at bounding box center [98, 244] width 118 height 24
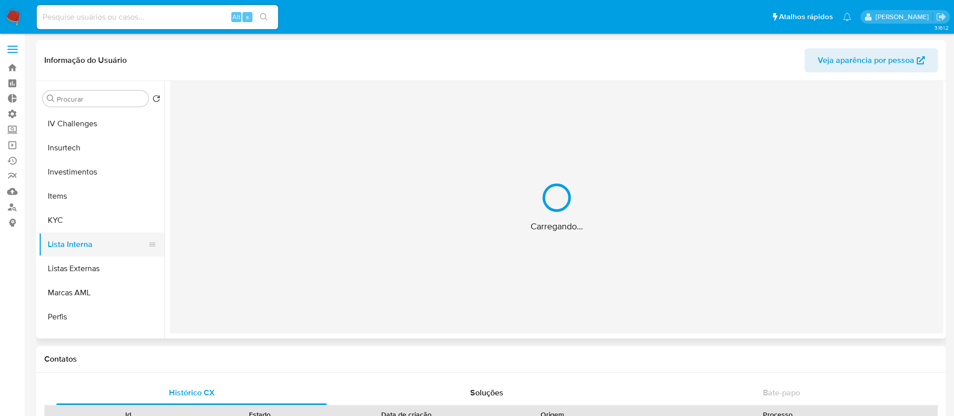
scroll to position [0, 0]
click at [86, 223] on button "KYC" at bounding box center [98, 220] width 118 height 24
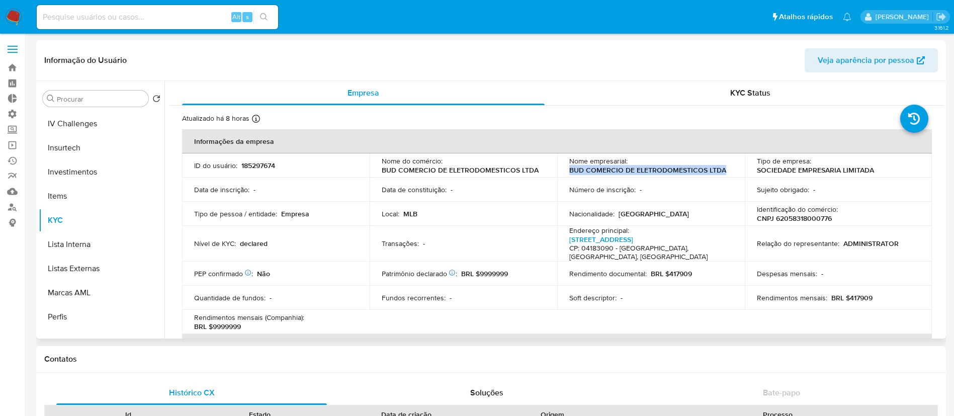
drag, startPoint x: 568, startPoint y: 169, endPoint x: 732, endPoint y: 174, distance: 164.1
click at [732, 174] on td "Nome empresarial : BUD COMERCIO DE ELETRODOMESTICOS LTDA" at bounding box center [651, 165] width 188 height 24
copy p "BUD COMERCIO DE ELETRODOMESTICOS LTDA"
drag, startPoint x: 757, startPoint y: 216, endPoint x: 842, endPoint y: 224, distance: 85.9
click at [842, 224] on td "Identificação do comércio : CNPJ 62058318000776" at bounding box center [839, 214] width 188 height 24
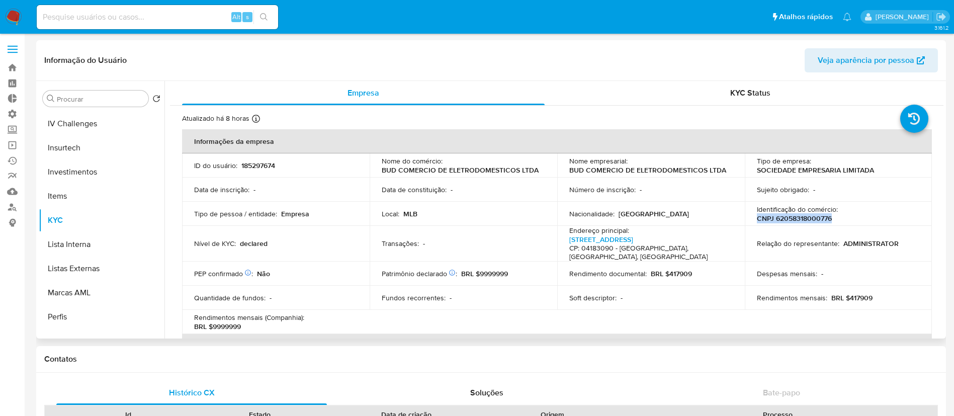
copy p "CNPJ 62058318000776"
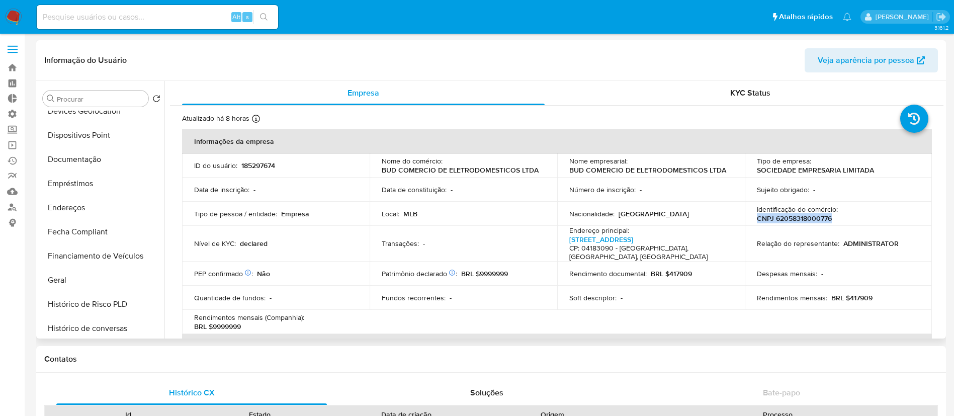
scroll to position [206, 0]
click at [99, 165] on button "Documentação" at bounding box center [98, 158] width 118 height 24
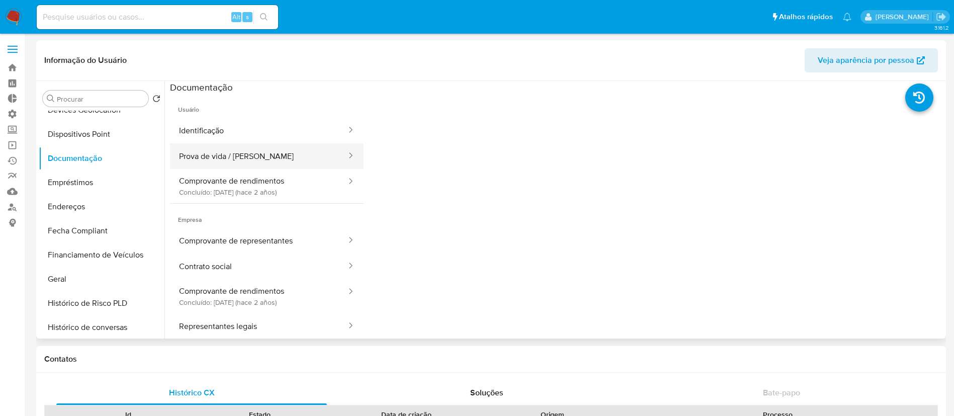
click at [282, 158] on button "Prova de vida / Selfie" at bounding box center [259, 156] width 178 height 26
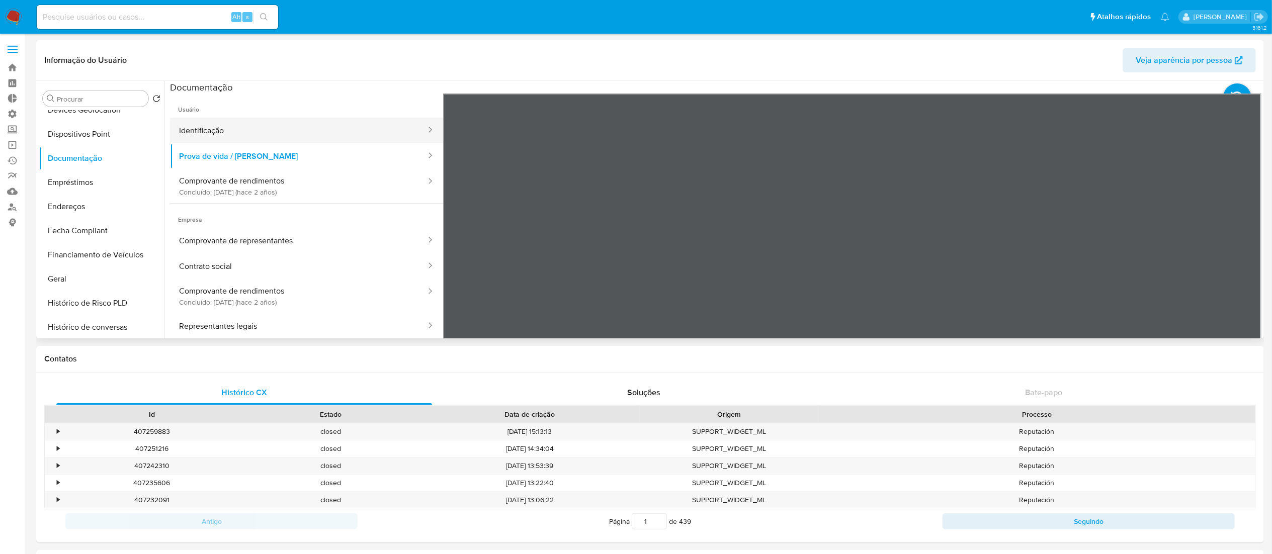
click at [240, 134] on button "Identificação" at bounding box center [298, 131] width 257 height 26
drag, startPoint x: 1257, startPoint y: 167, endPoint x: 1262, endPoint y: 243, distance: 75.7
click at [965, 243] on div "Procurar Retornar ao pedido padrão Histórico de casos Adiantamentos de Dinheiro…" at bounding box center [650, 210] width 1228 height 258
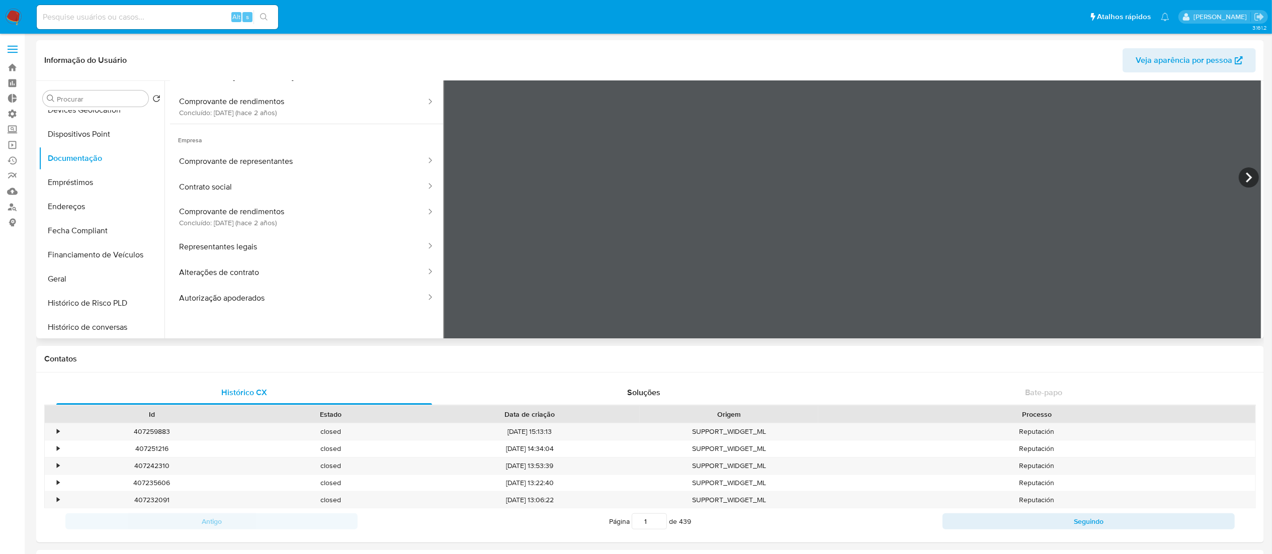
scroll to position [85, 0]
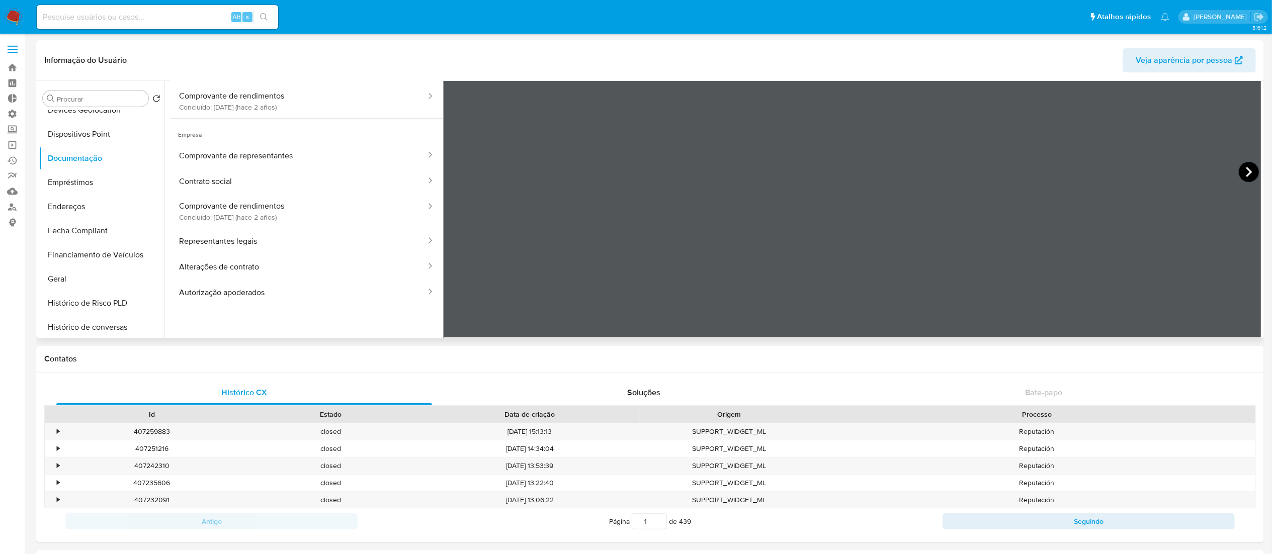
click at [965, 169] on icon at bounding box center [1249, 172] width 20 height 20
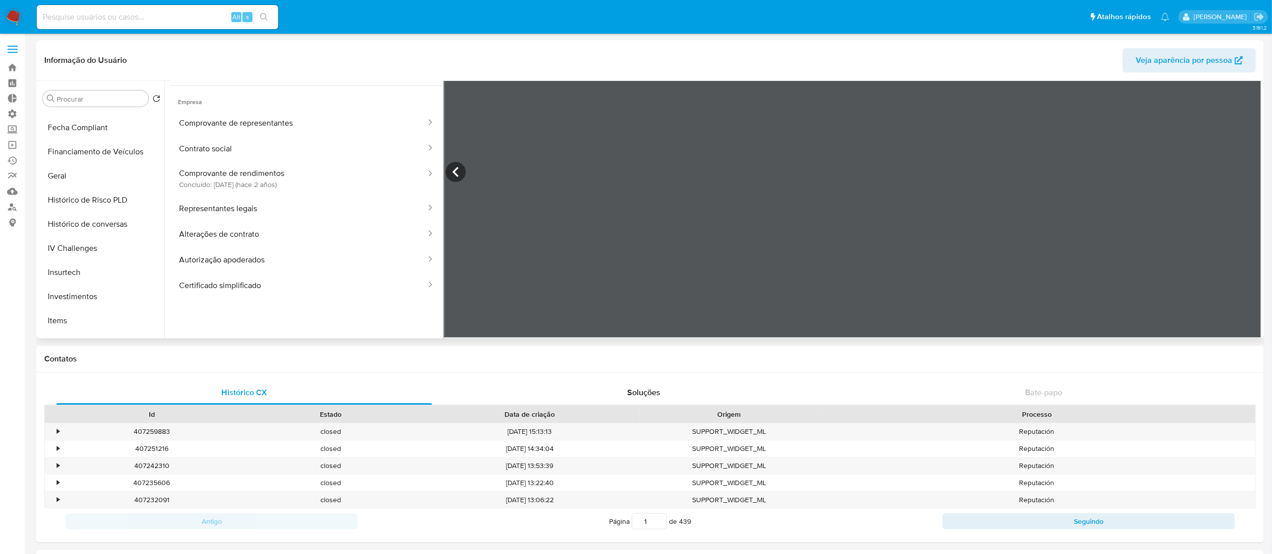
scroll to position [312, 0]
click at [292, 237] on button "Alterações de contrato" at bounding box center [298, 234] width 257 height 26
drag, startPoint x: 160, startPoint y: 236, endPoint x: 165, endPoint y: 285, distance: 49.1
click at [165, 285] on div "Procurar Retornar ao pedido padrão Histórico de casos Adiantamentos de Dinheiro…" at bounding box center [650, 210] width 1223 height 258
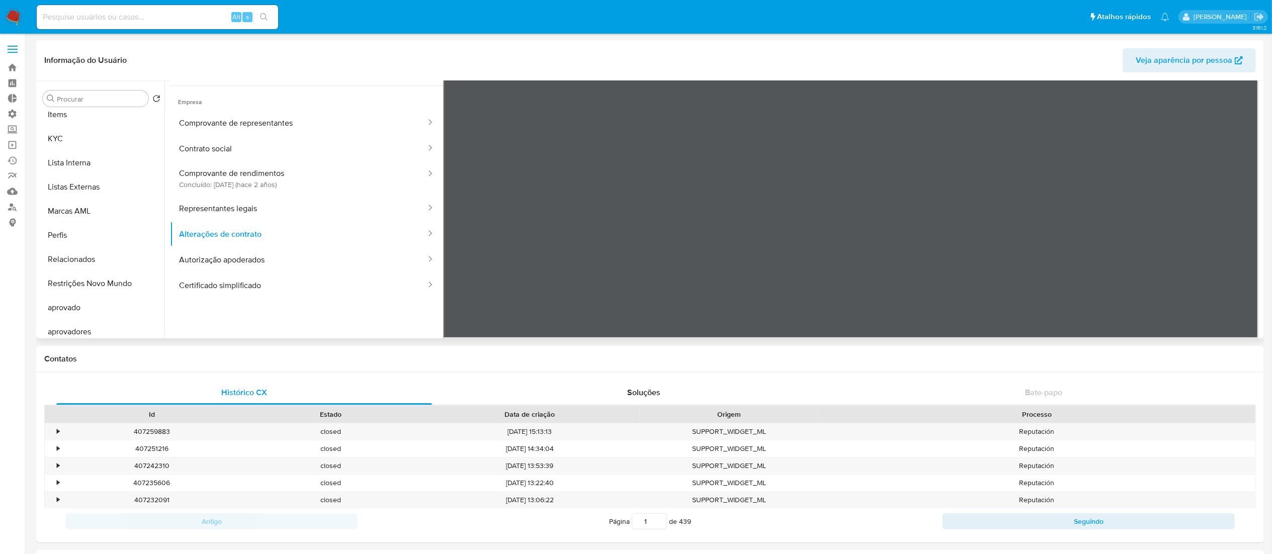
scroll to position [521, 0]
click at [51, 134] on button "KYC" at bounding box center [98, 133] width 118 height 24
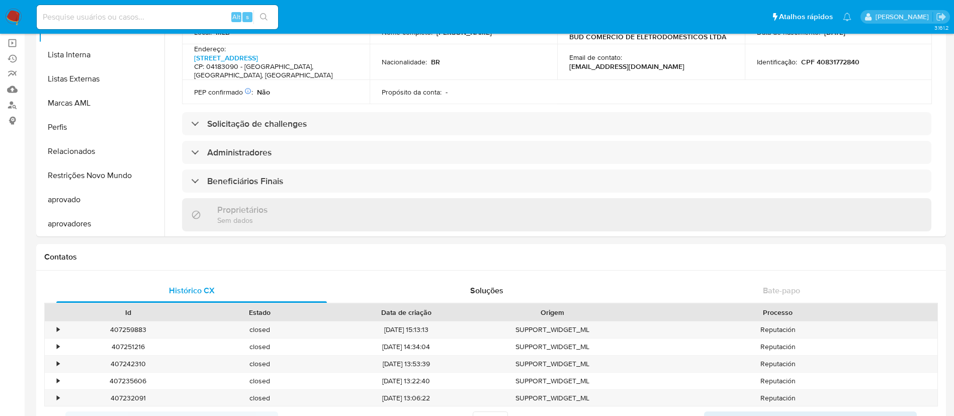
scroll to position [0, 0]
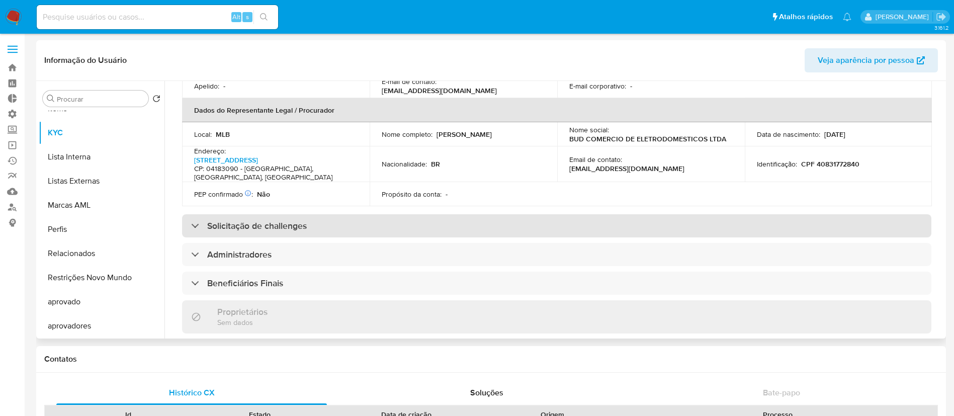
click at [193, 214] on div "Solicitação de challenges" at bounding box center [557, 225] width 750 height 23
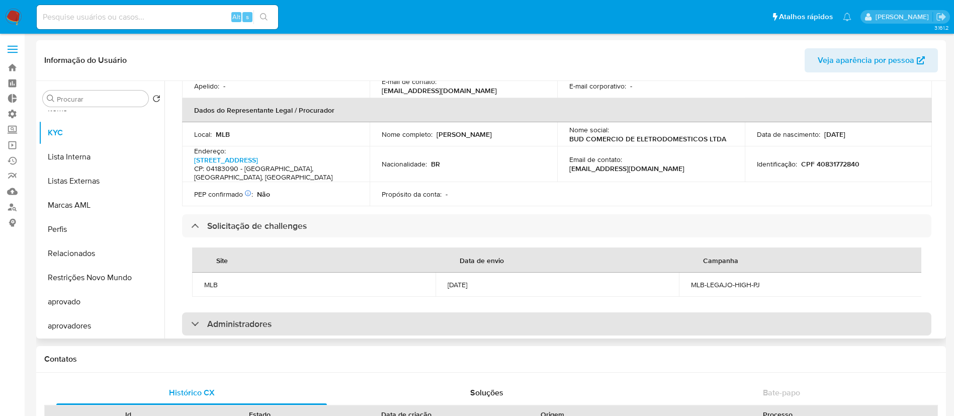
click at [193, 318] on div "Administradores" at bounding box center [231, 323] width 80 height 11
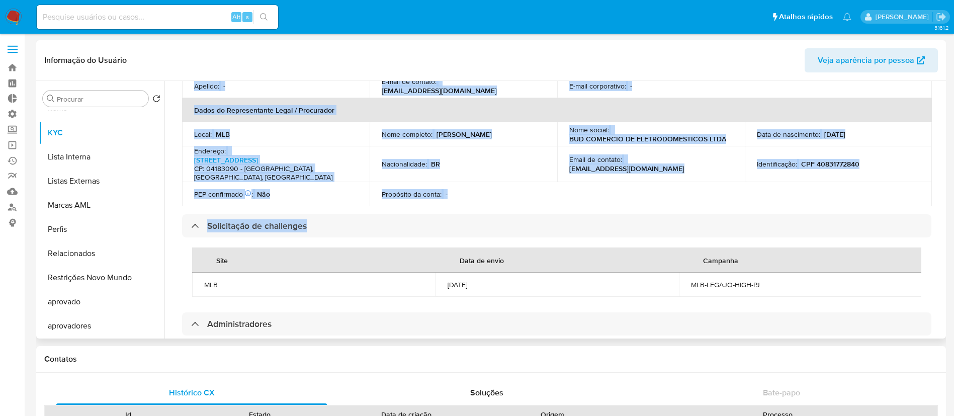
drag, startPoint x: 939, startPoint y: 171, endPoint x: 942, endPoint y: 195, distance: 24.8
click at [942, 195] on div "Empresa KYC Status Atualizado há 8 horas Criado: 07/03/2020 04:37:32 Atualizado…" at bounding box center [554, 210] width 779 height 258
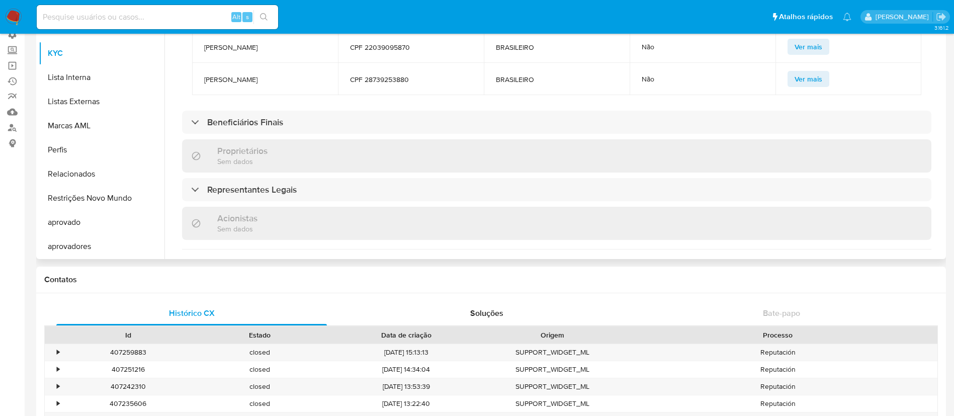
scroll to position [590, 0]
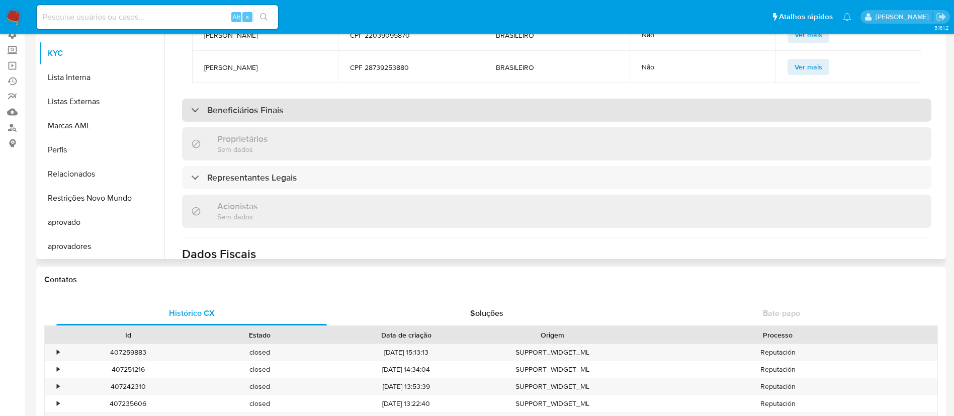
click at [188, 101] on div "Beneficiários Finais" at bounding box center [557, 110] width 750 height 23
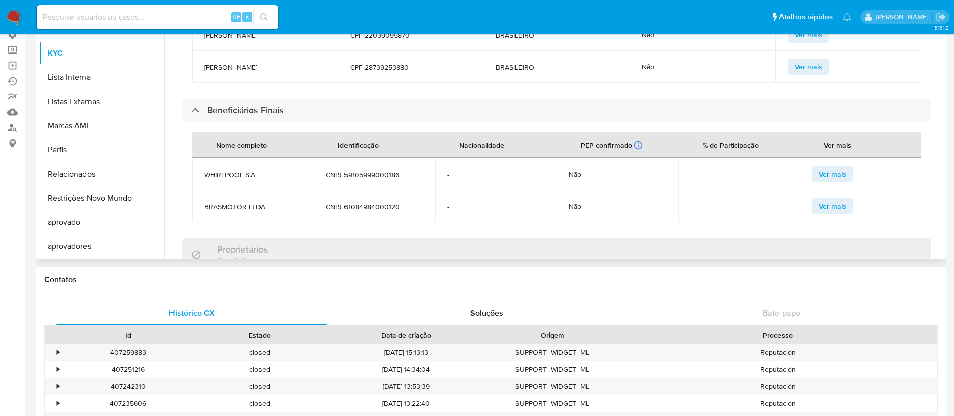
click at [834, 172] on span "Ver mais" at bounding box center [833, 174] width 28 height 14
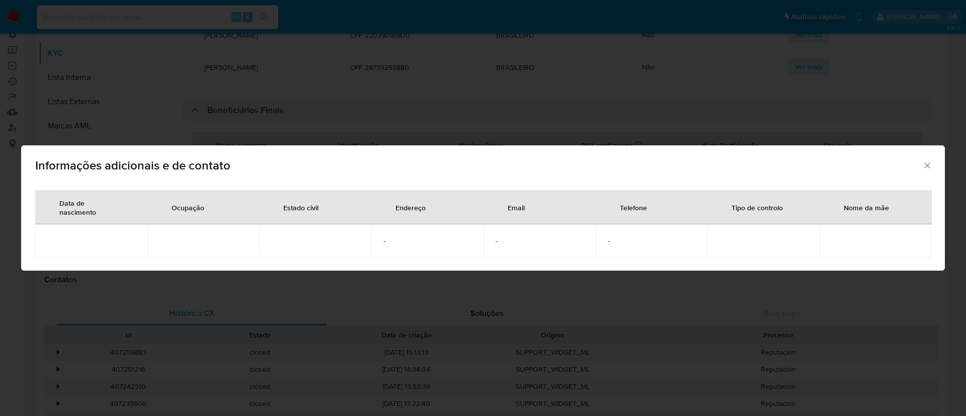
click at [929, 165] on icon "Fechar" at bounding box center [927, 165] width 10 height 10
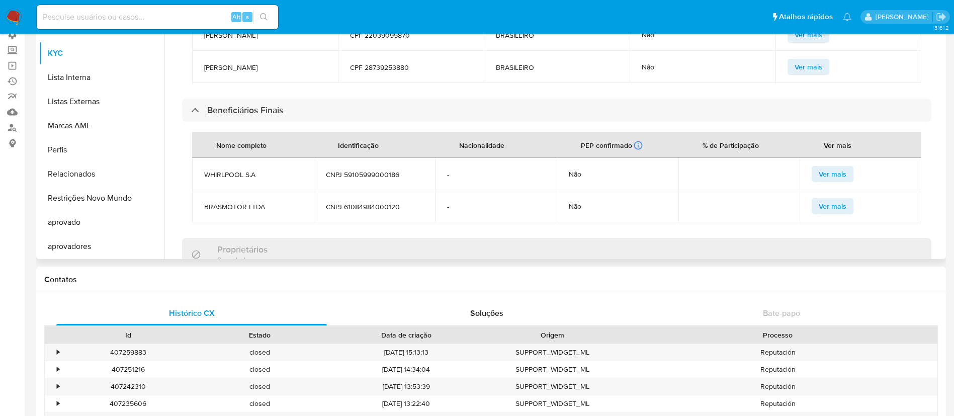
click at [832, 201] on span "Ver mais" at bounding box center [833, 206] width 28 height 14
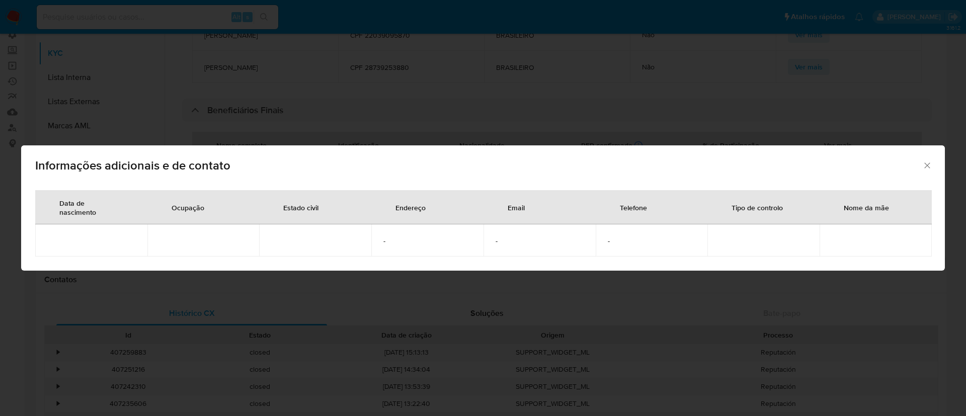
click at [931, 166] on icon "Fechar" at bounding box center [927, 165] width 10 height 10
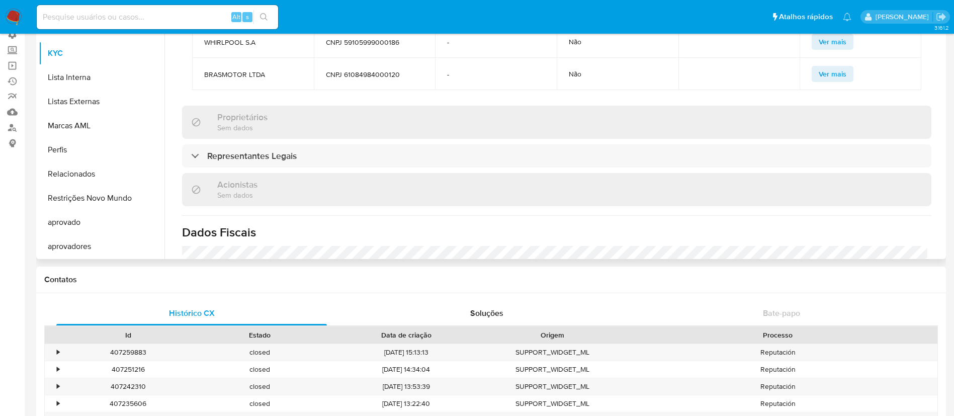
scroll to position [718, 0]
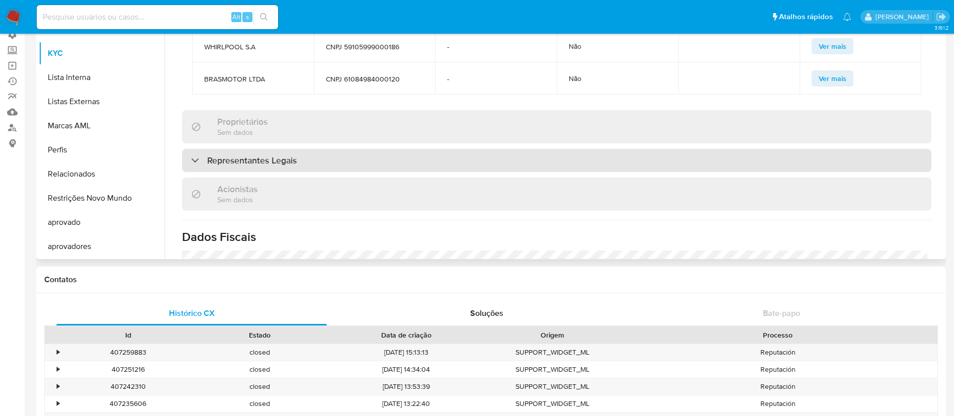
click at [192, 156] on div "Representantes Legais" at bounding box center [244, 160] width 106 height 11
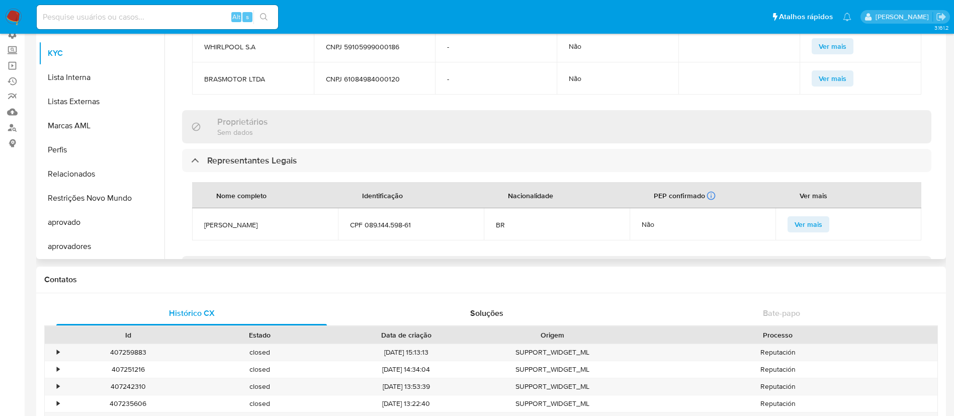
drag, startPoint x: 945, startPoint y: 166, endPoint x: 945, endPoint y: 209, distance: 42.8
click at [945, 209] on div "Procurar Retornar ao pedido padrão Histórico de casos Adiantamentos de Dinheiro…" at bounding box center [491, 131] width 910 height 258
drag, startPoint x: 945, startPoint y: 188, endPoint x: 943, endPoint y: 215, distance: 26.7
click at [943, 215] on div "Procurar Retornar ao pedido padrão Histórico de casos Adiantamentos de Dinheiro…" at bounding box center [491, 131] width 910 height 258
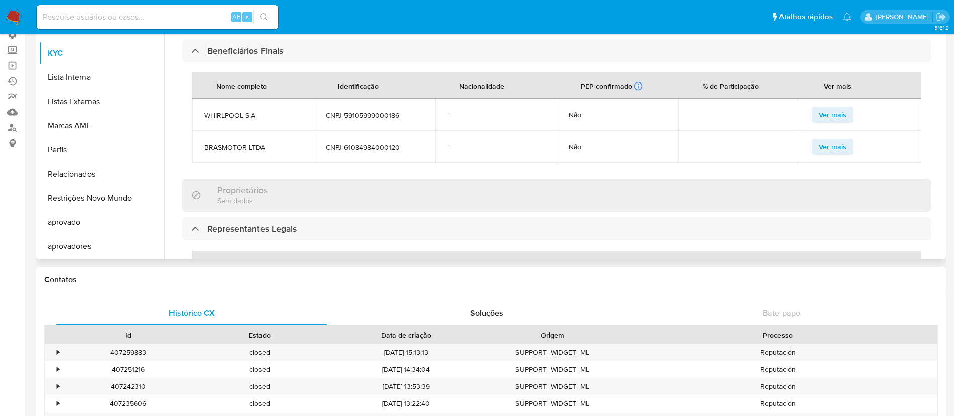
scroll to position [657, 0]
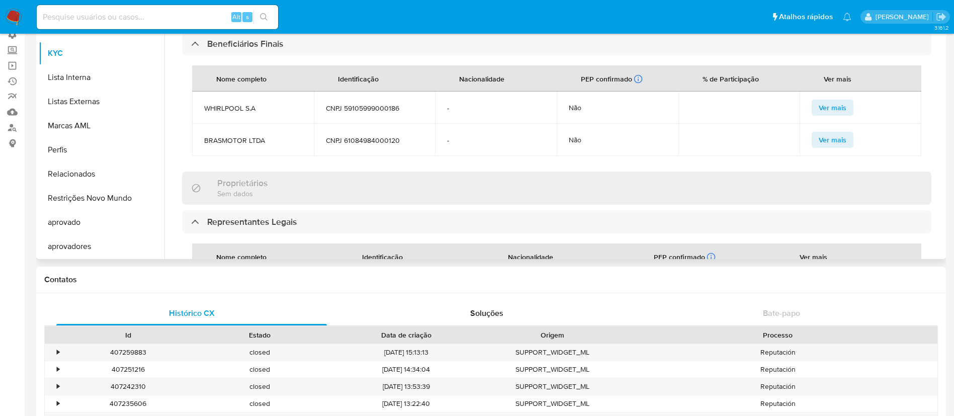
click at [824, 101] on span "Ver mais" at bounding box center [833, 108] width 28 height 14
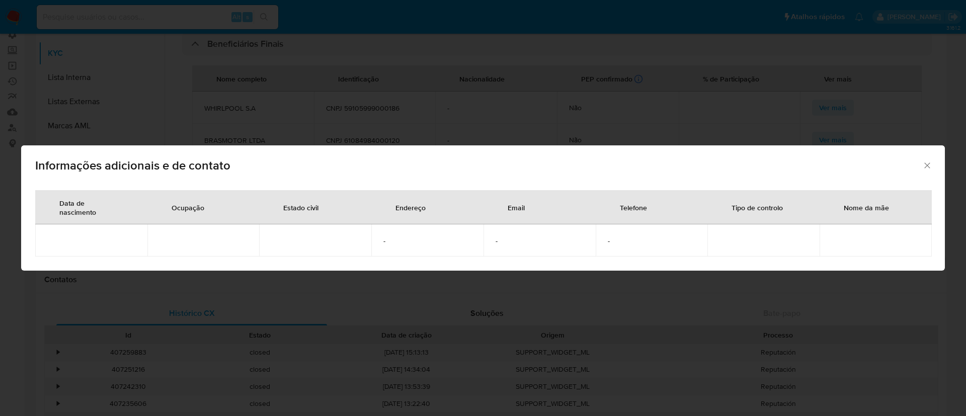
click at [927, 169] on icon "Fechar" at bounding box center [927, 165] width 10 height 10
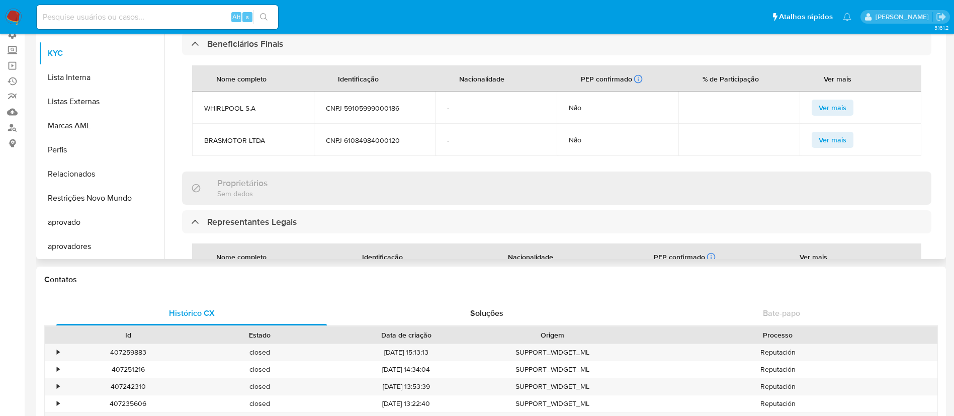
click at [828, 133] on span "Ver mais" at bounding box center [833, 140] width 28 height 14
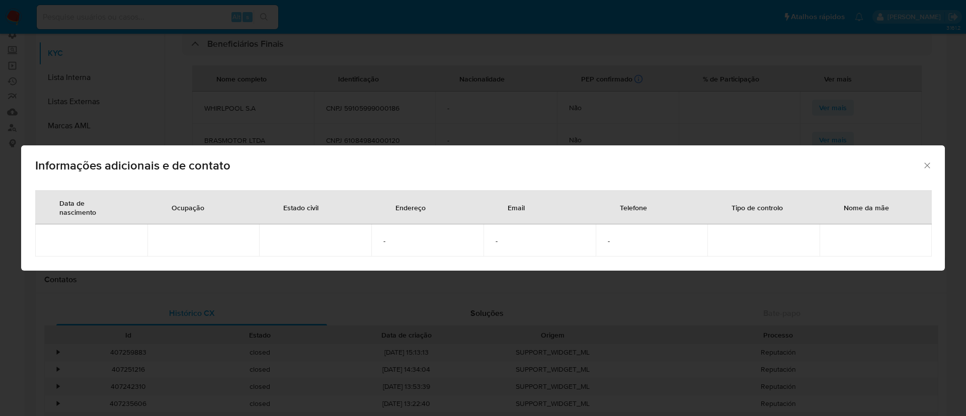
click at [927, 168] on icon "Fechar" at bounding box center [927, 166] width 6 height 6
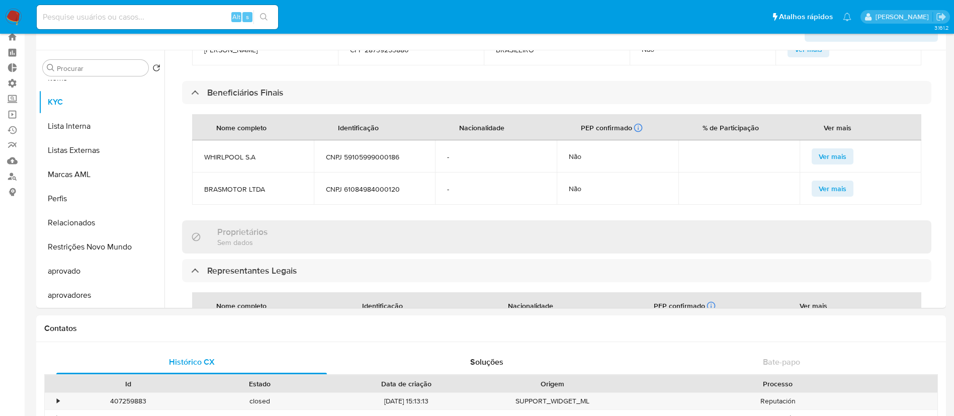
scroll to position [0, 0]
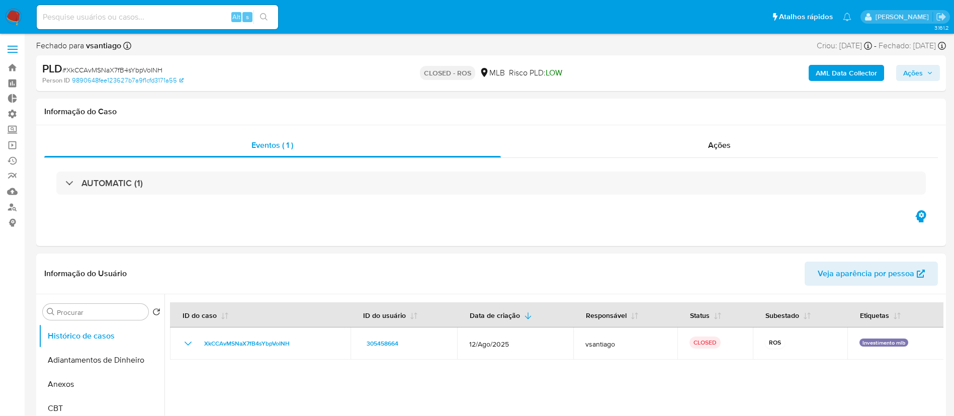
select select "10"
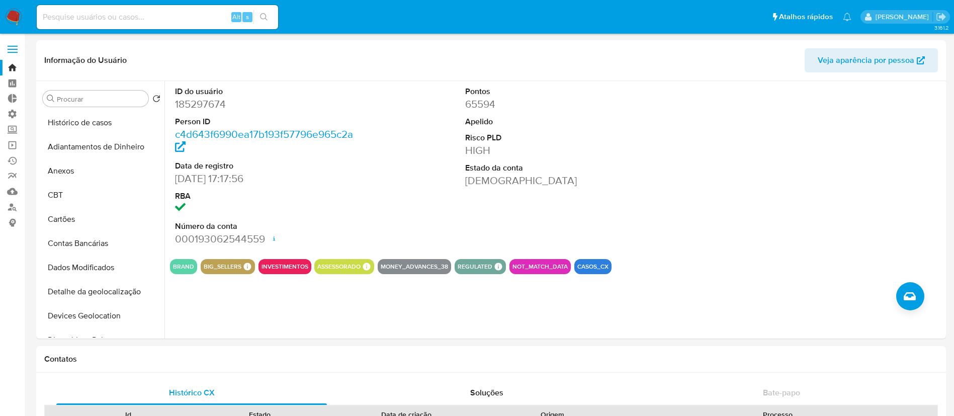
select select "10"
